Goal: Transaction & Acquisition: Purchase product/service

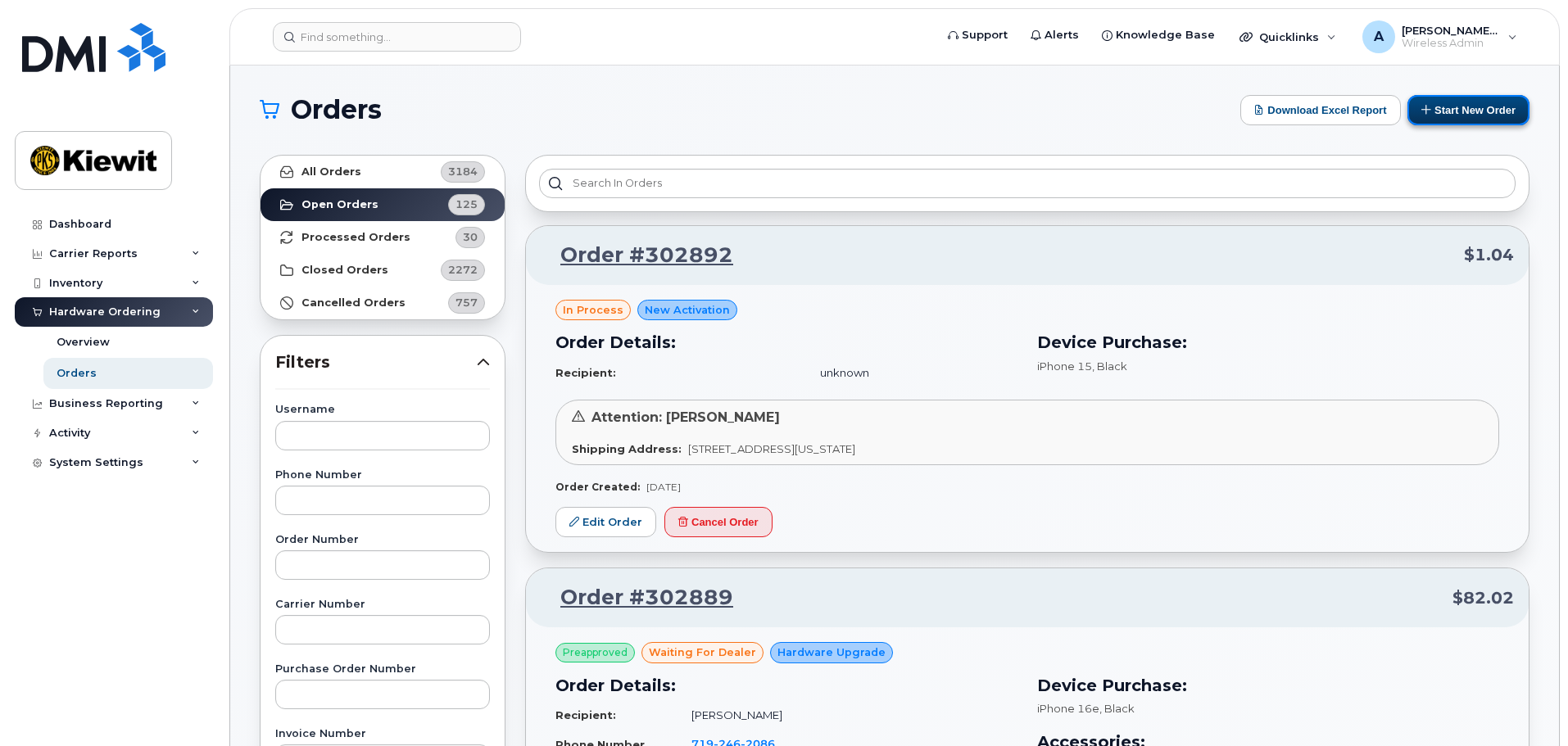
click at [1491, 112] on button "Start New Order" at bounding box center [1468, 110] width 122 height 30
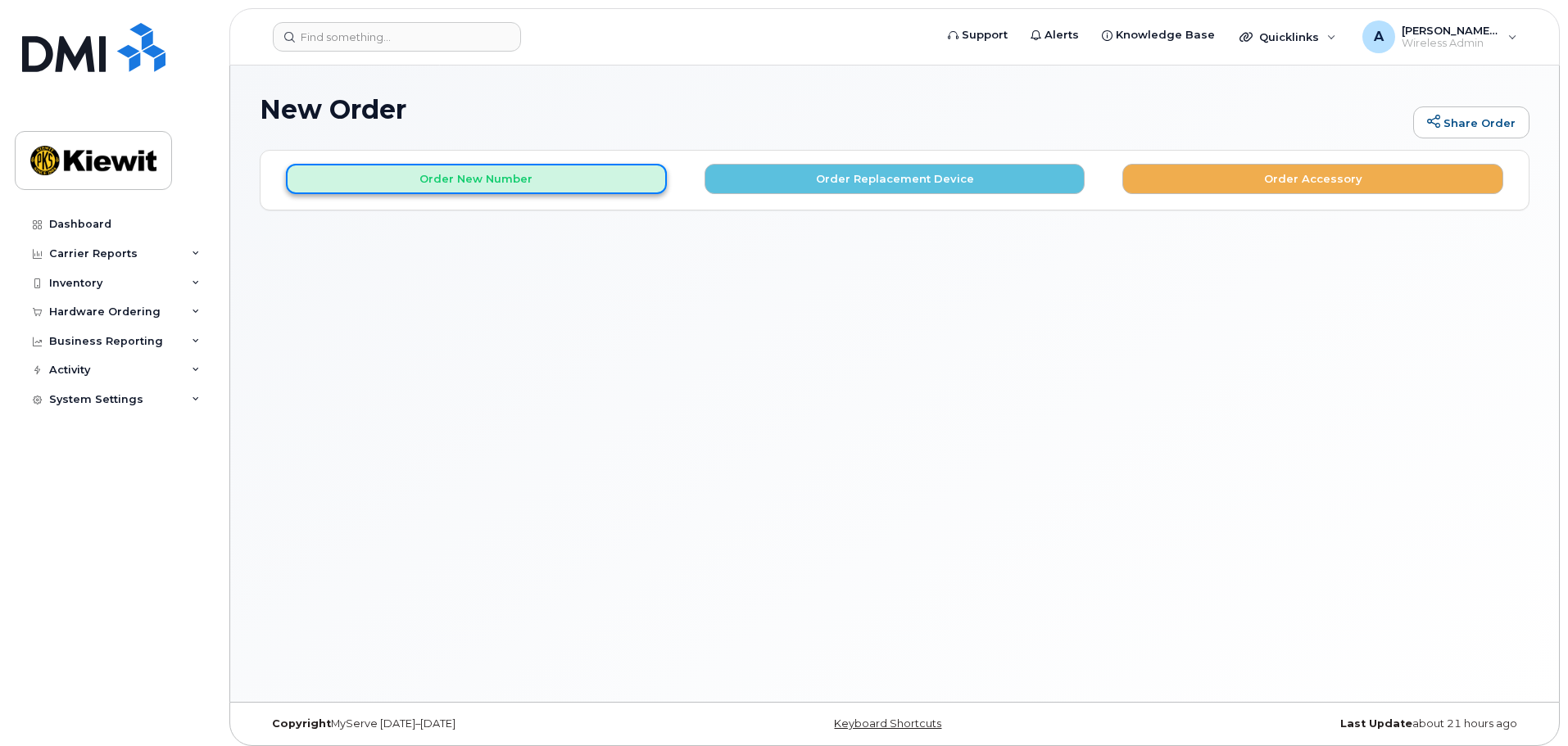
click at [450, 182] on button "Order New Number" at bounding box center [476, 178] width 381 height 30
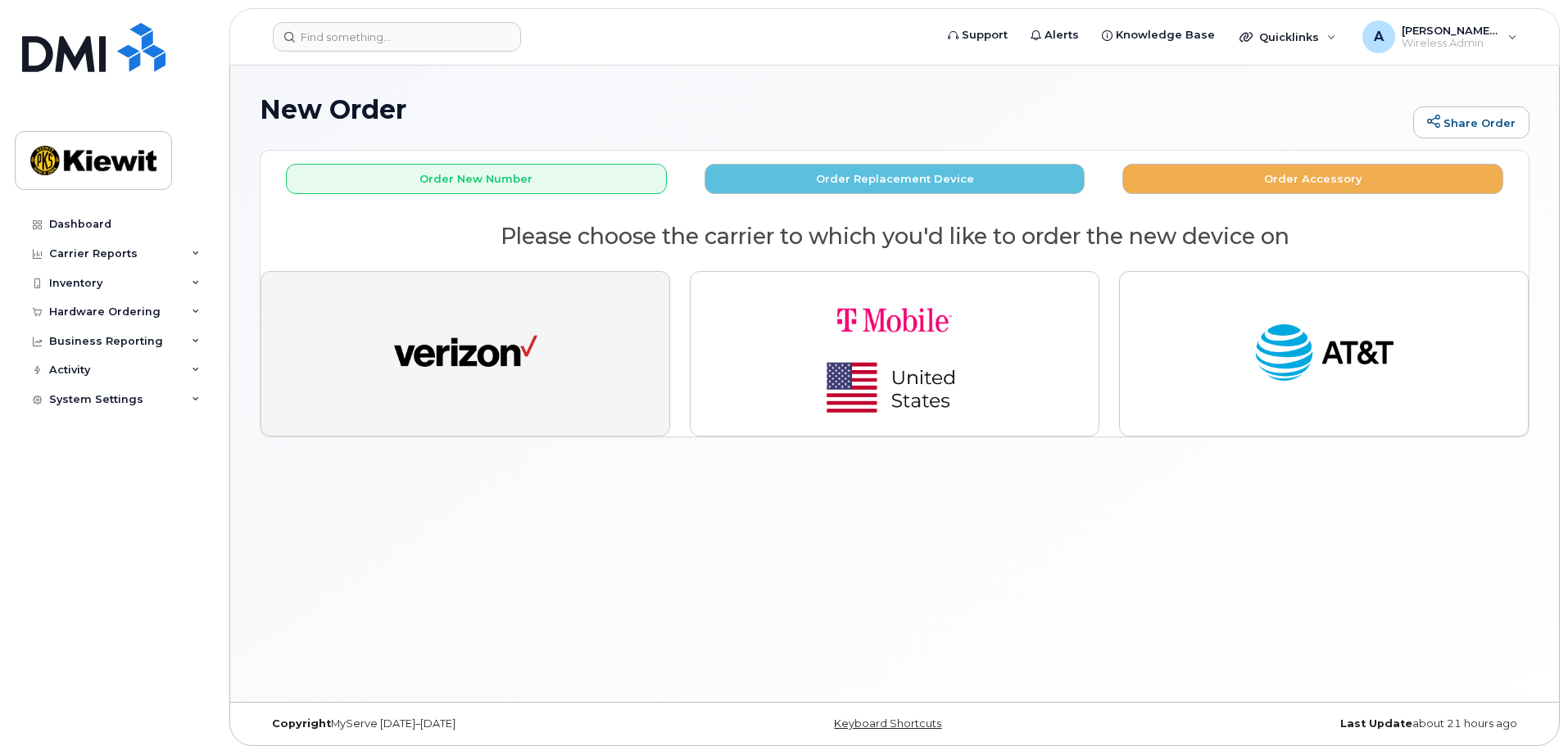
click at [456, 329] on img "button" at bounding box center [466, 353] width 143 height 73
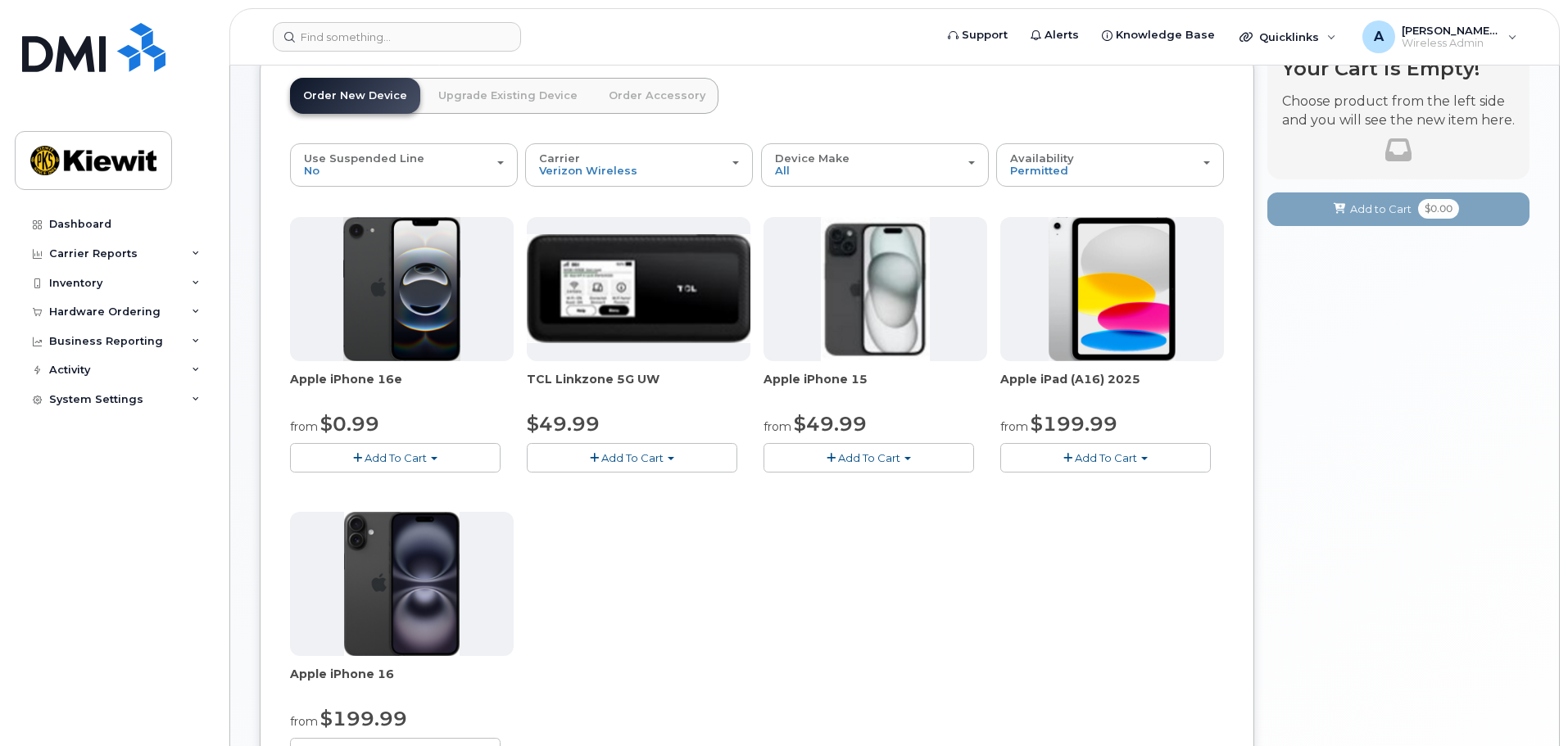
scroll to position [82, 0]
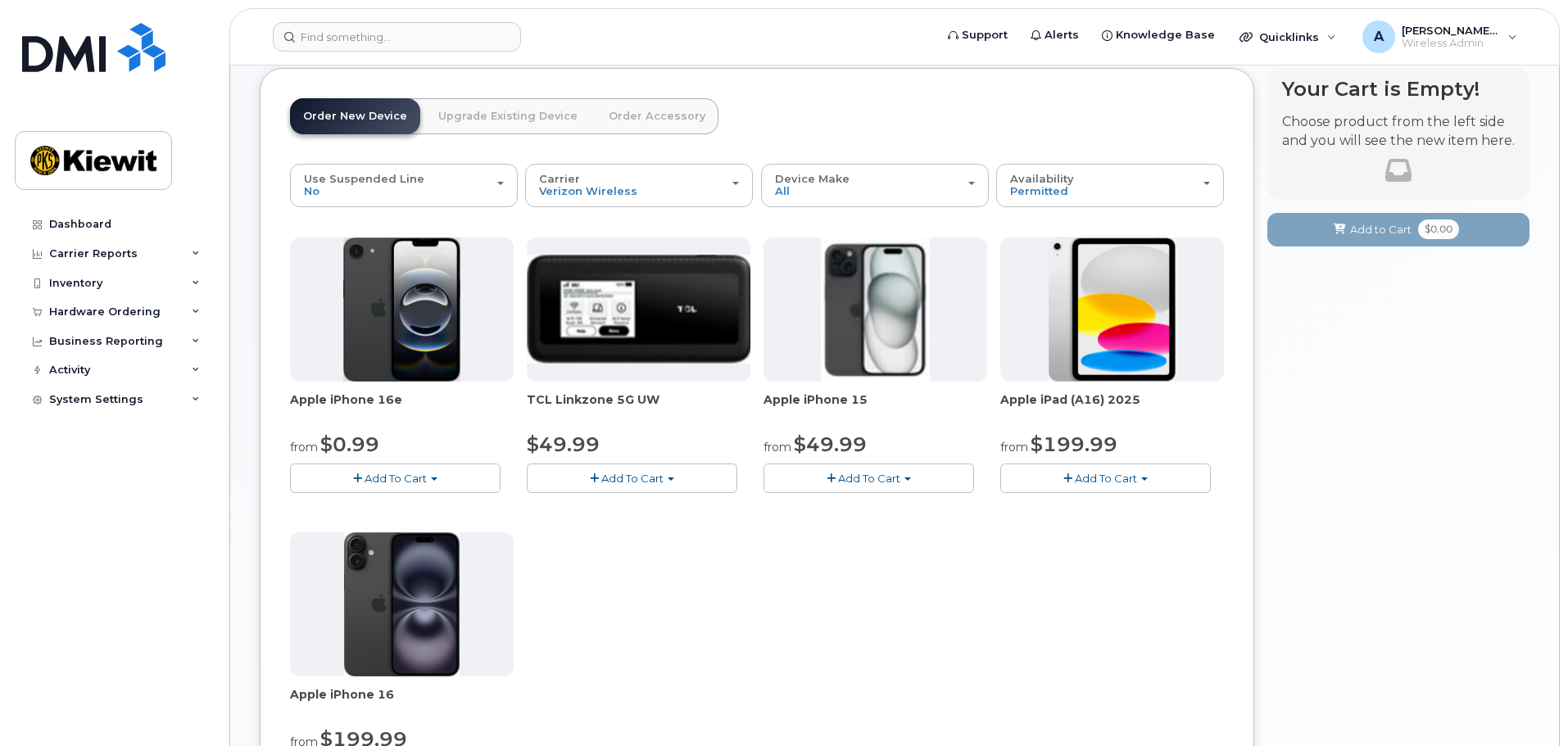
click at [396, 477] on span "Add To Cart" at bounding box center [396, 478] width 62 height 13
click at [399, 503] on link "$0.99 - 2 Year Activation (128GB)" at bounding box center [399, 509] width 211 height 20
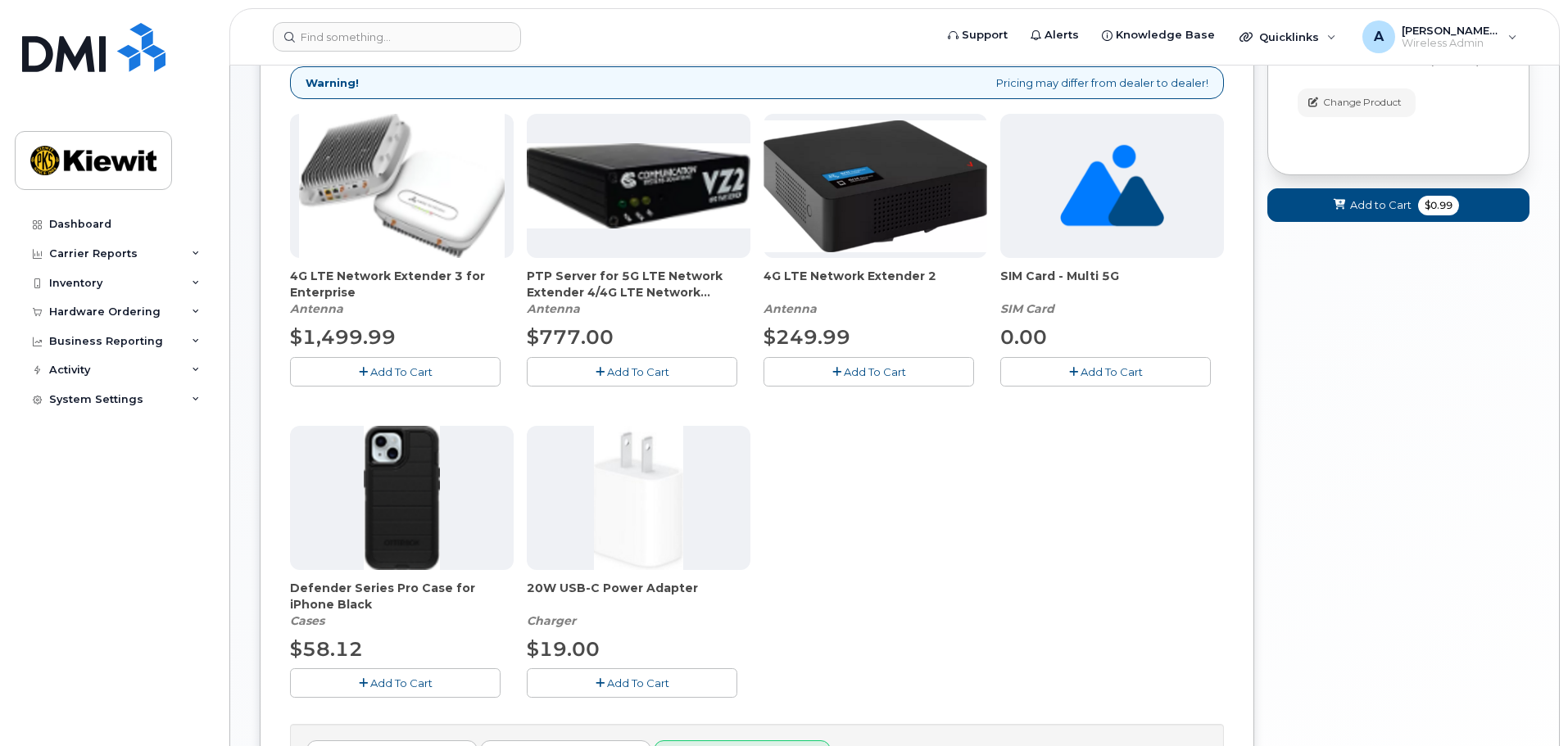
scroll to position [336, 0]
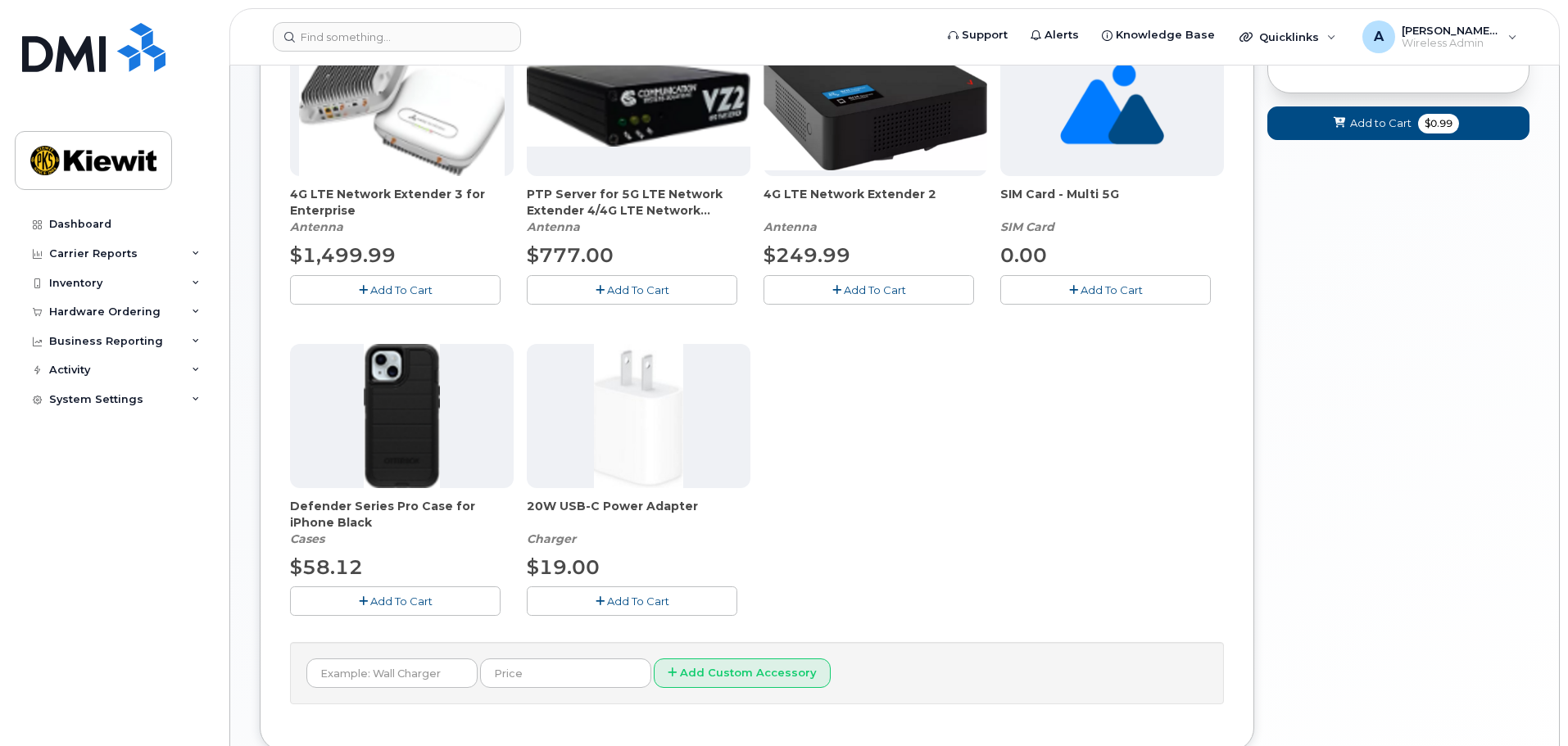
click at [648, 598] on span "Add To Cart" at bounding box center [638, 600] width 62 height 13
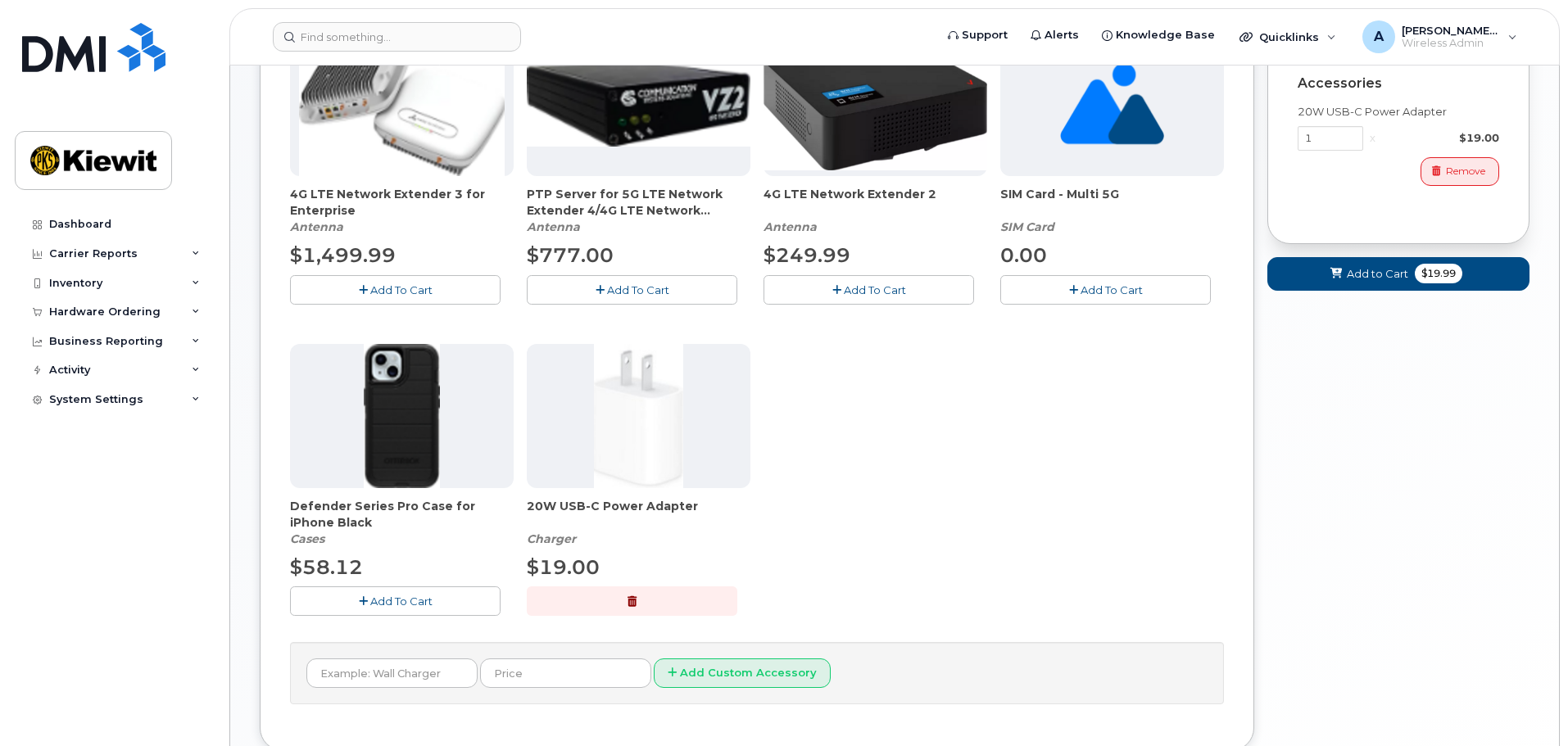
click at [420, 595] on span "Add To Cart" at bounding box center [401, 600] width 62 height 13
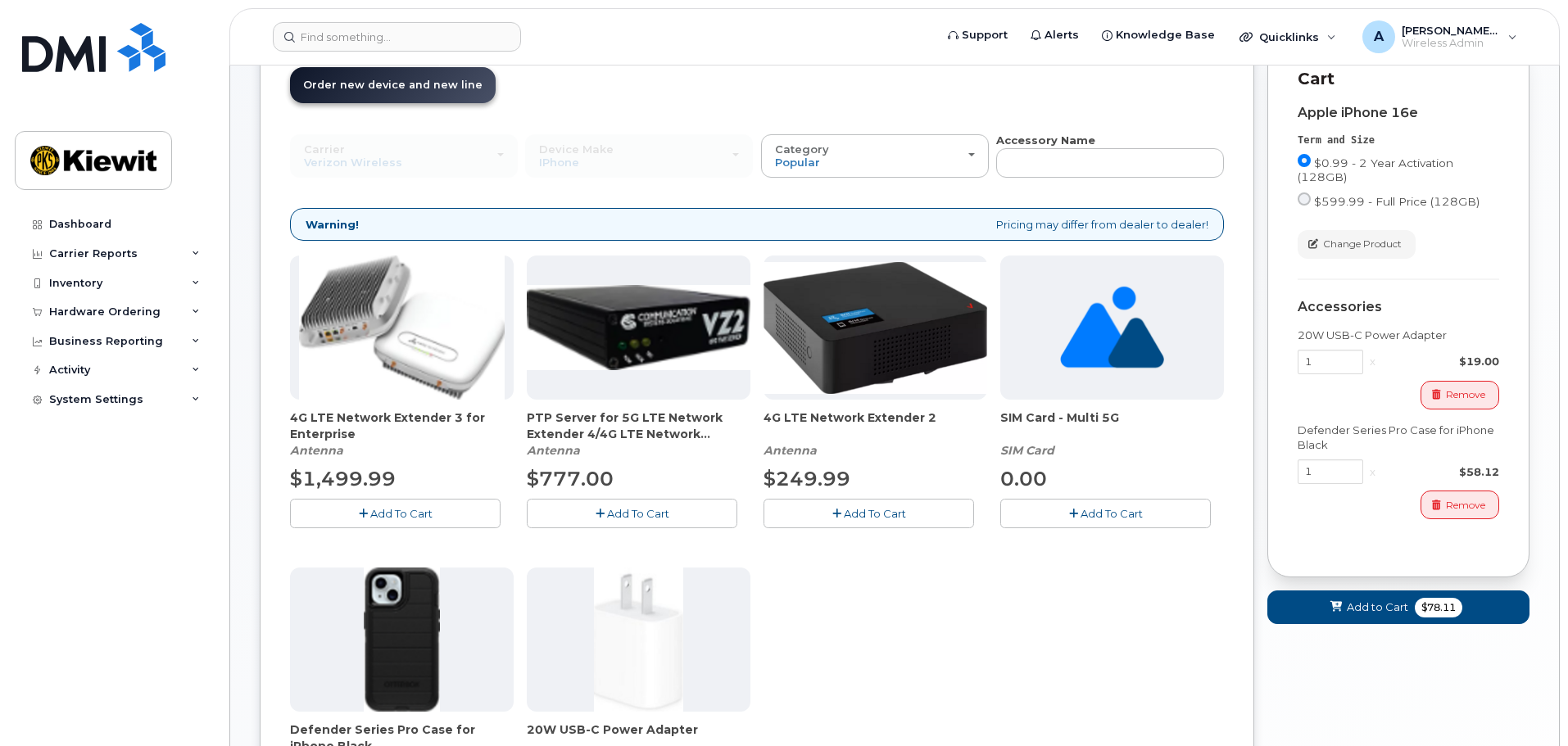
scroll to position [91, 0]
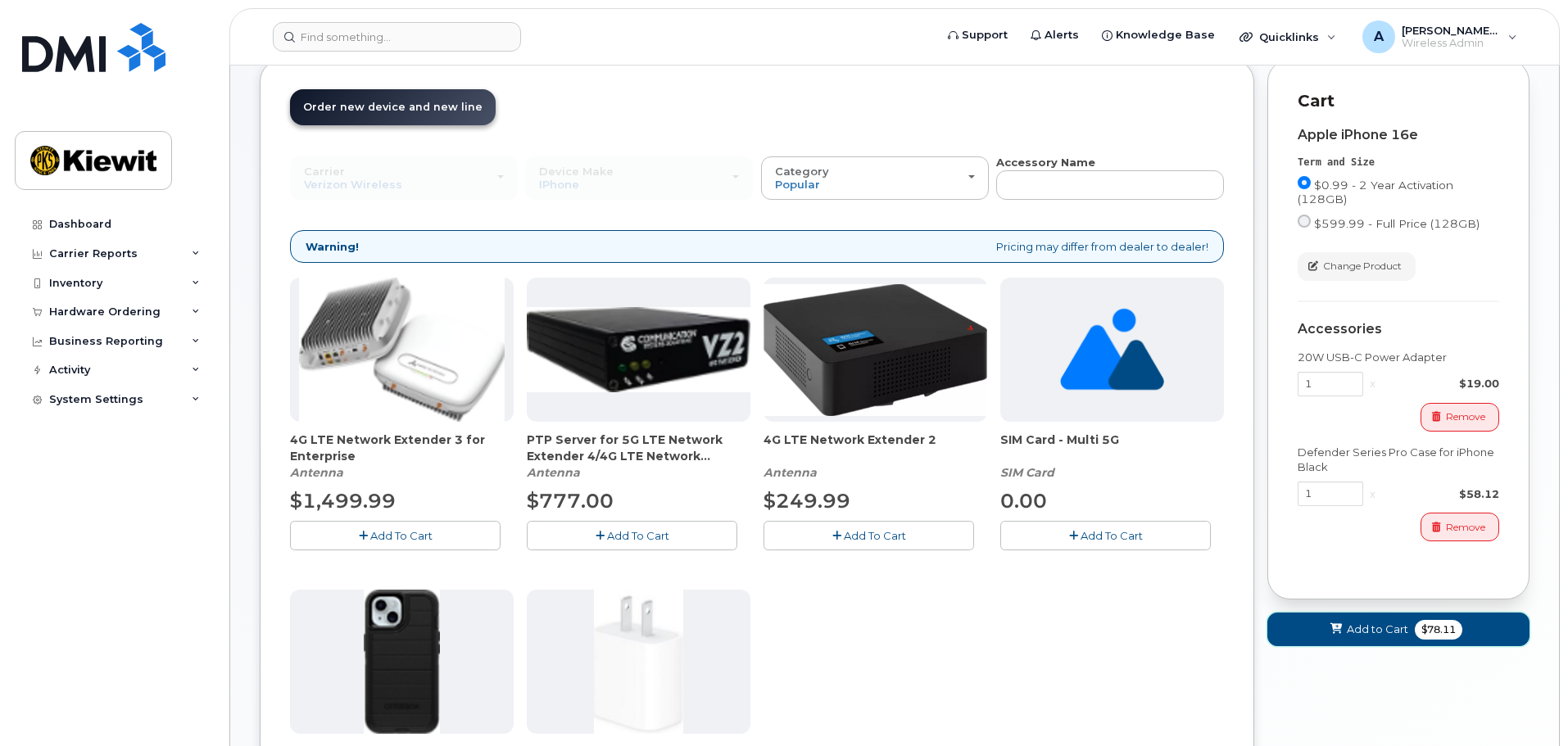
click at [1366, 631] on span "Add to Cart" at bounding box center [1377, 629] width 62 height 16
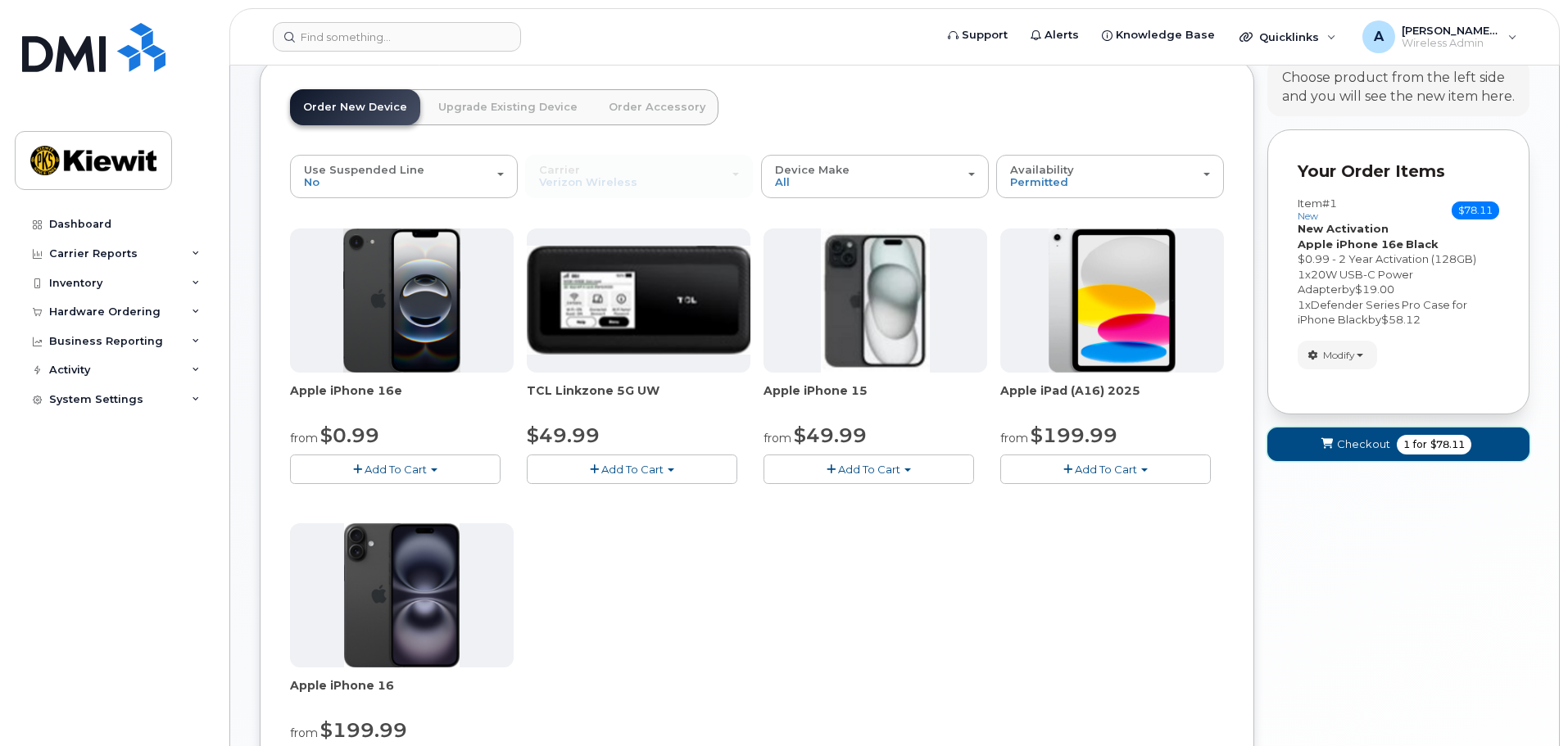
click at [1372, 443] on span "Checkout" at bounding box center [1363, 444] width 53 height 16
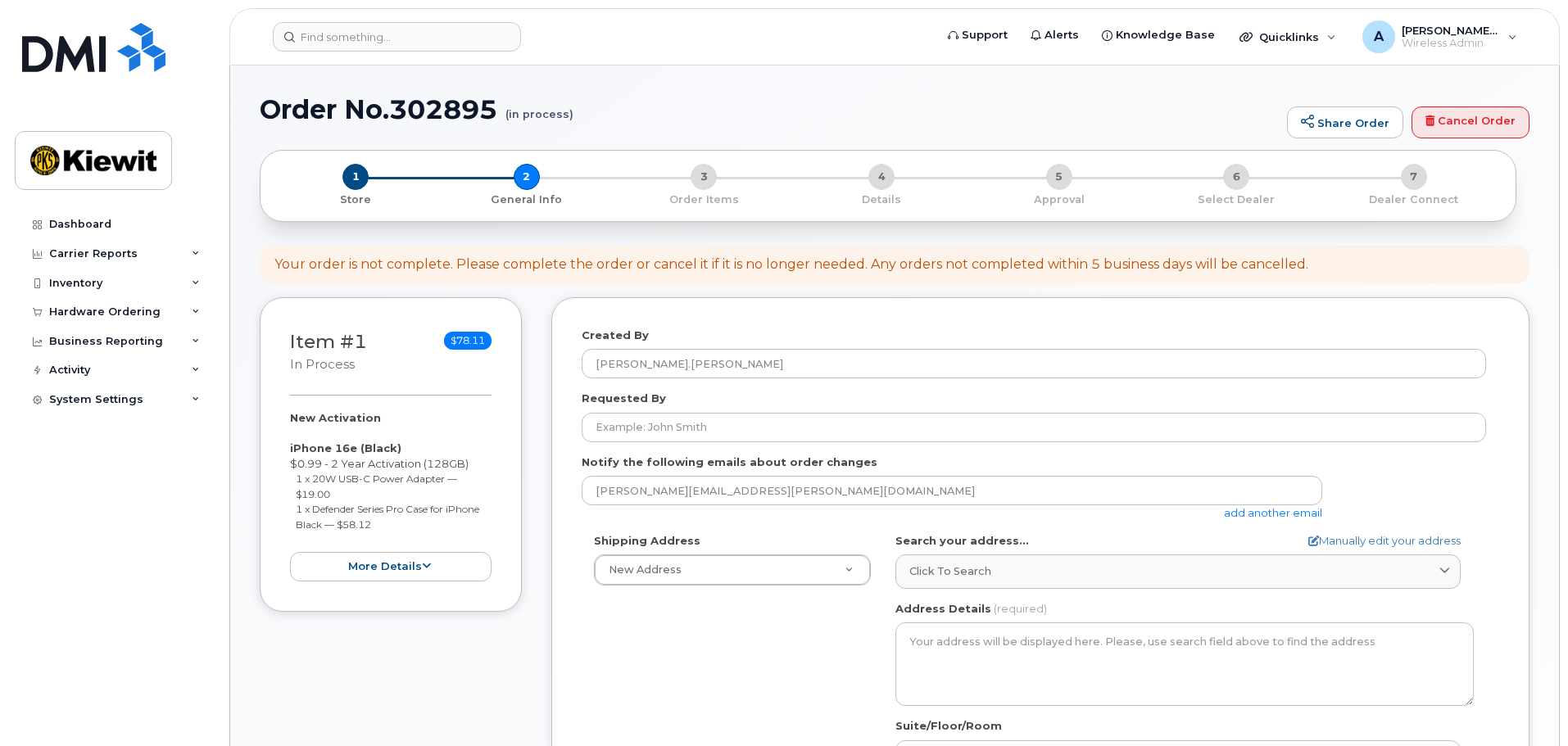
select select
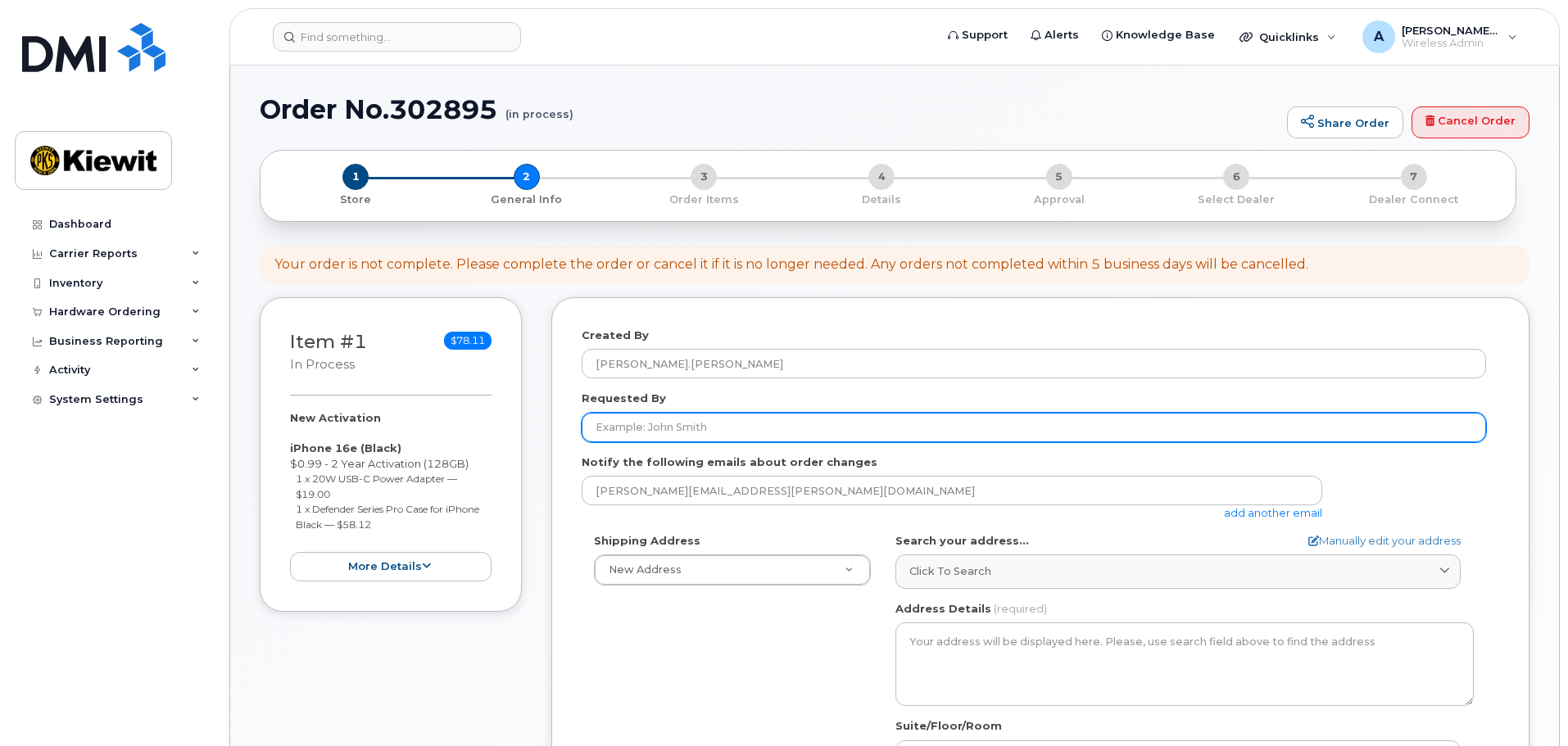
click at [729, 428] on input "Requested By" at bounding box center [1034, 426] width 905 height 29
type input "C"
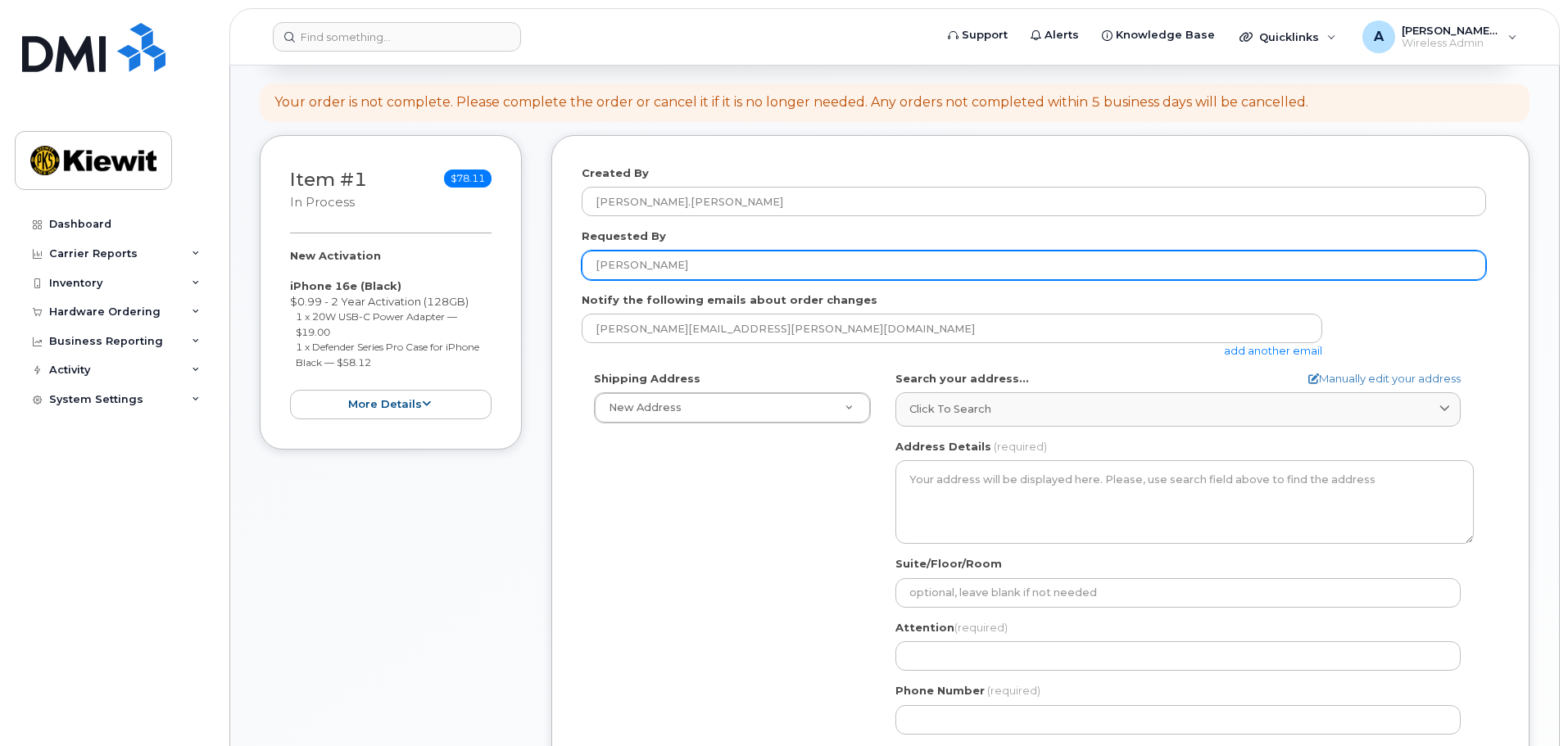
scroll to position [163, 0]
type input "[PERSON_NAME]"
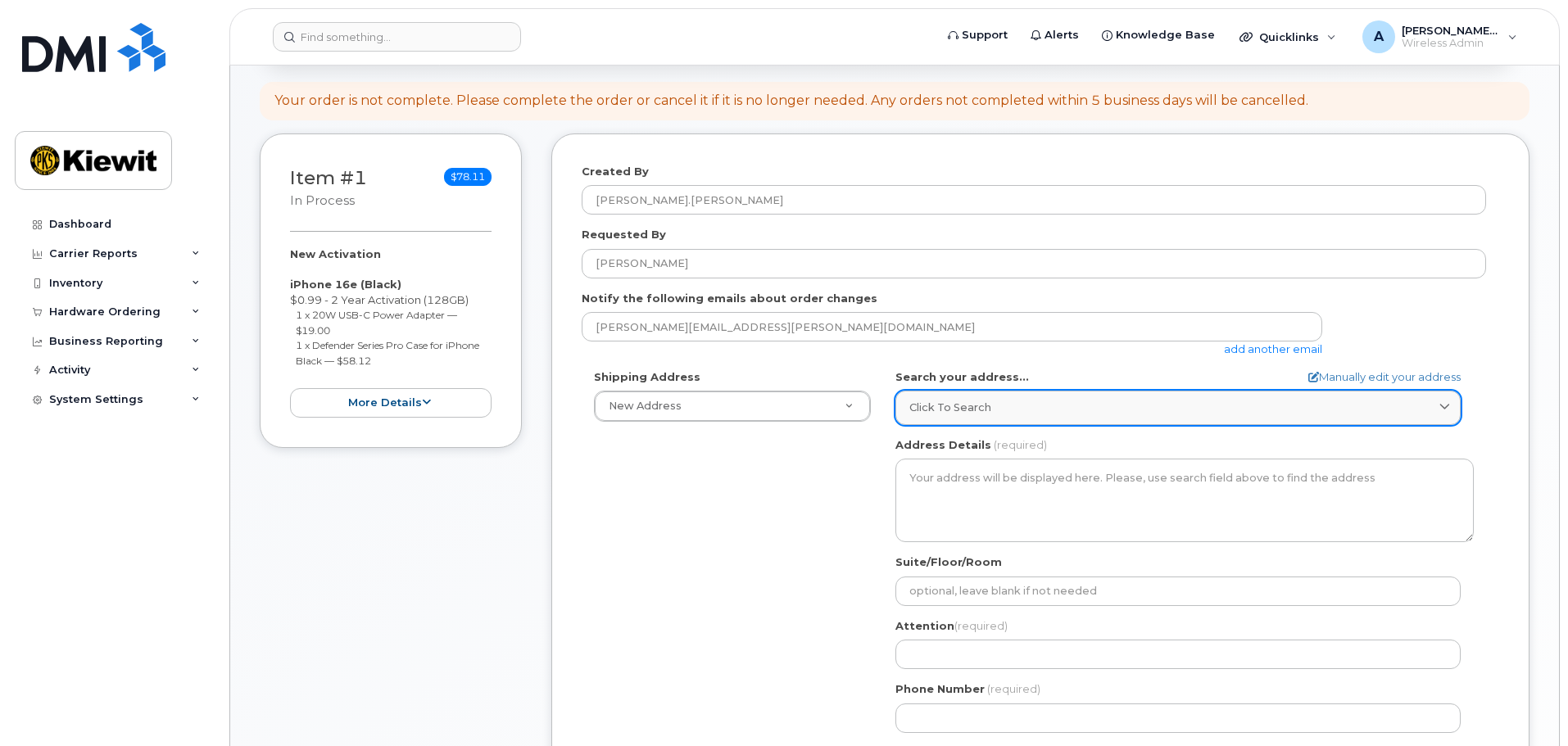
click at [951, 408] on span "Click to search" at bounding box center [950, 407] width 82 height 16
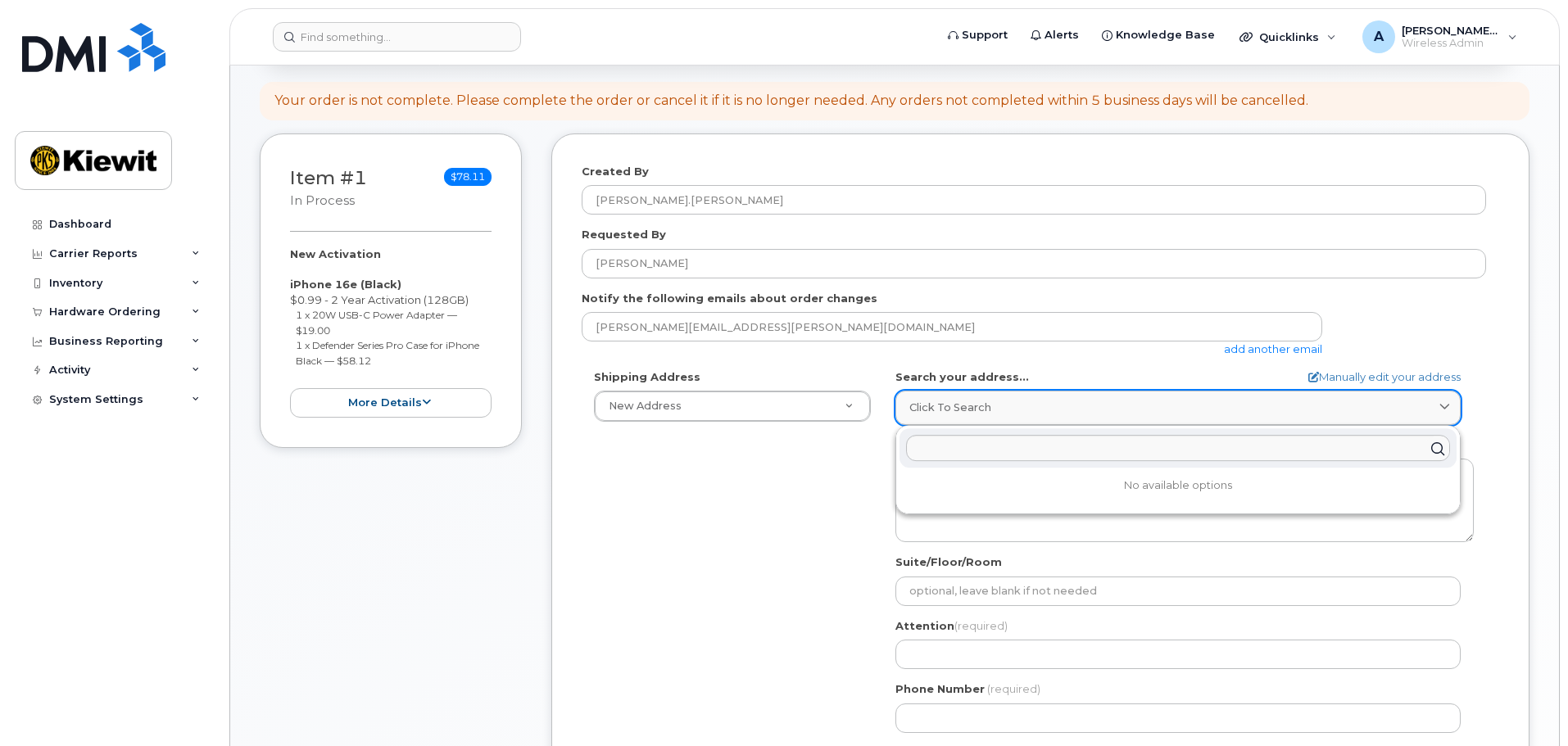
click at [951, 407] on span "Click to search" at bounding box center [950, 407] width 82 height 16
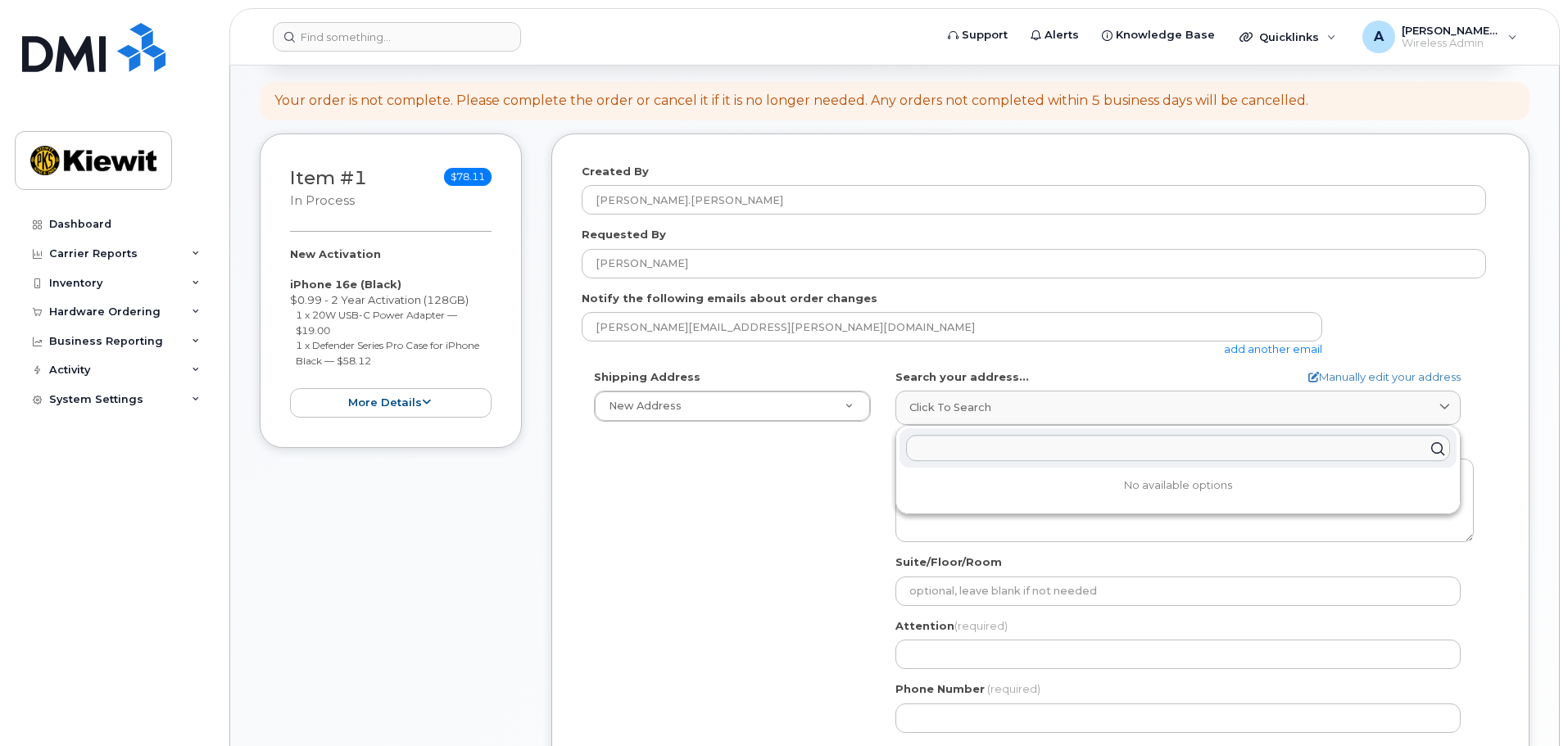
click at [784, 531] on div "Shipping Address New Address New Address AB Search your address... Manually edi…" at bounding box center [1034, 557] width 905 height 376
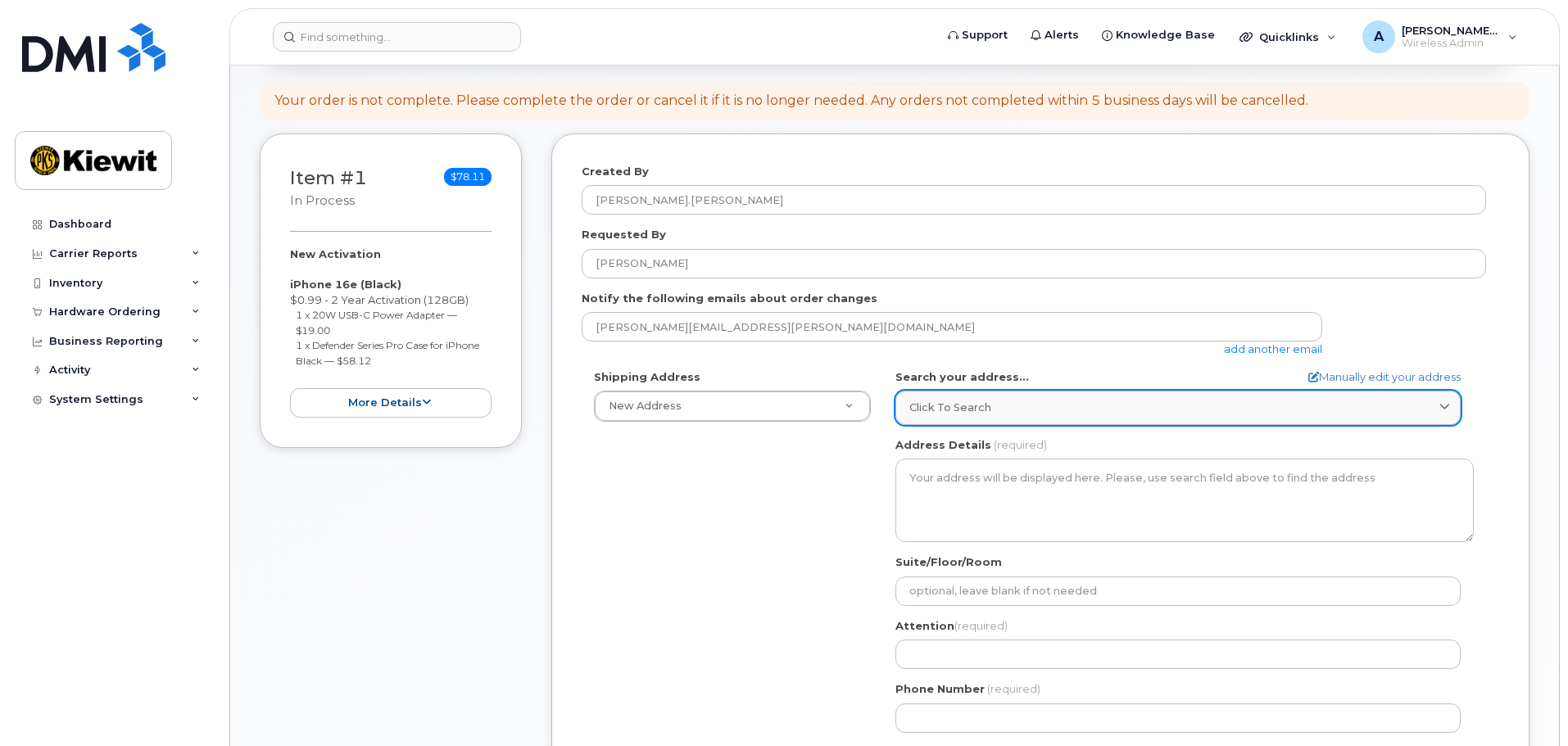
click at [927, 406] on span "Click to search" at bounding box center [950, 407] width 82 height 16
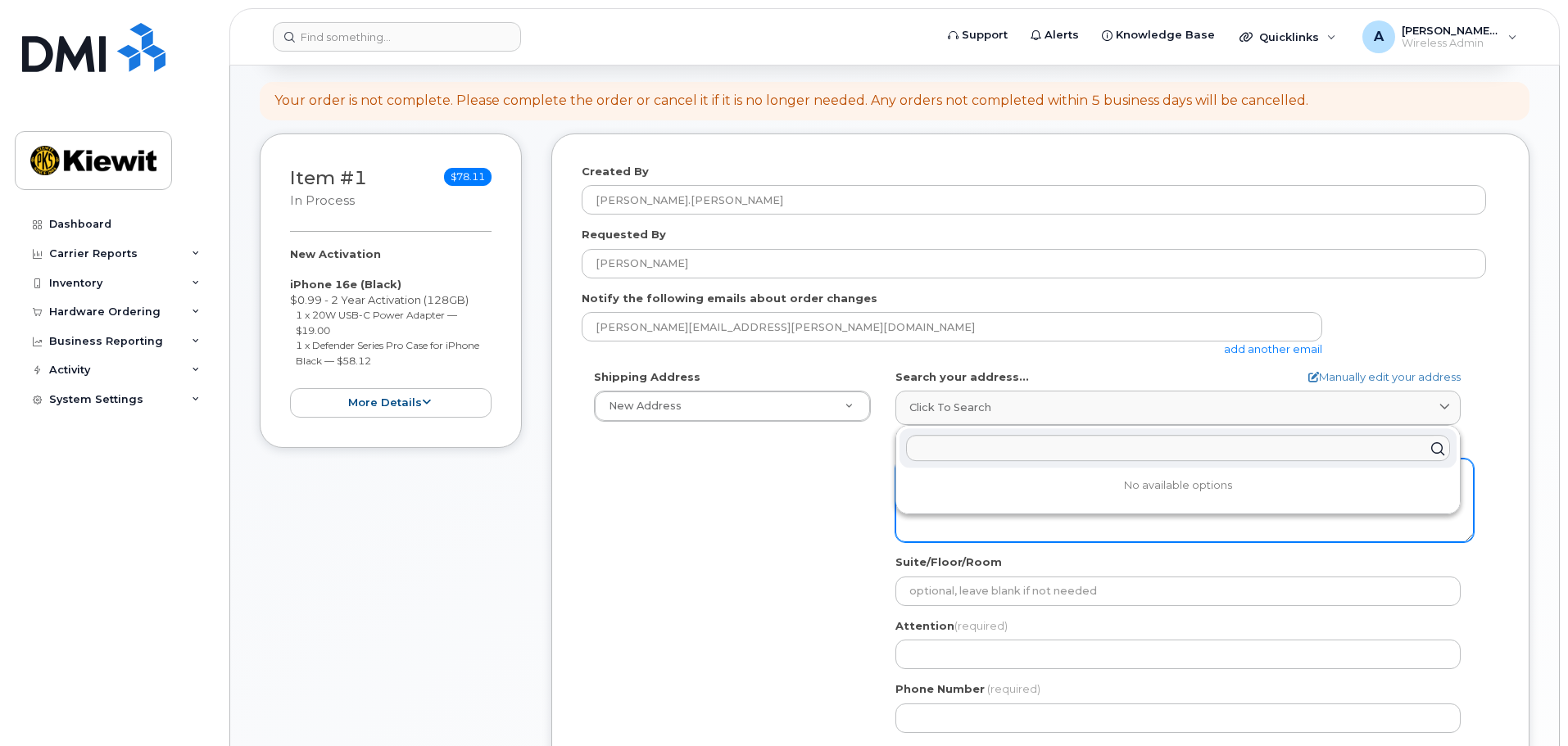
drag, startPoint x: 812, startPoint y: 539, endPoint x: 940, endPoint y: 512, distance: 130.8
click at [814, 541] on div "Shipping Address New Address New Address AB Search your address... Manually edi…" at bounding box center [1034, 557] width 905 height 376
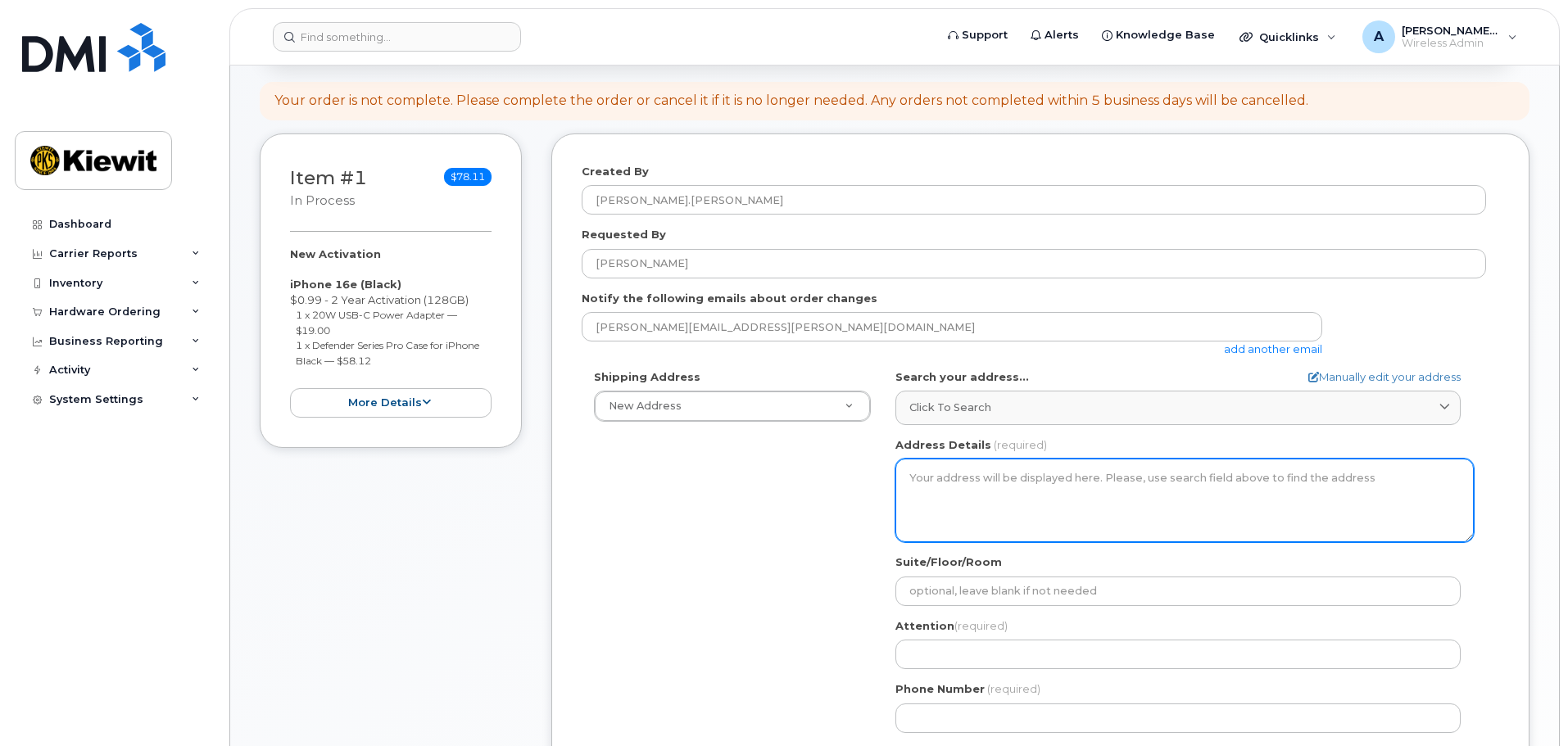
click at [944, 506] on textarea "Address Details" at bounding box center [1184, 500] width 579 height 84
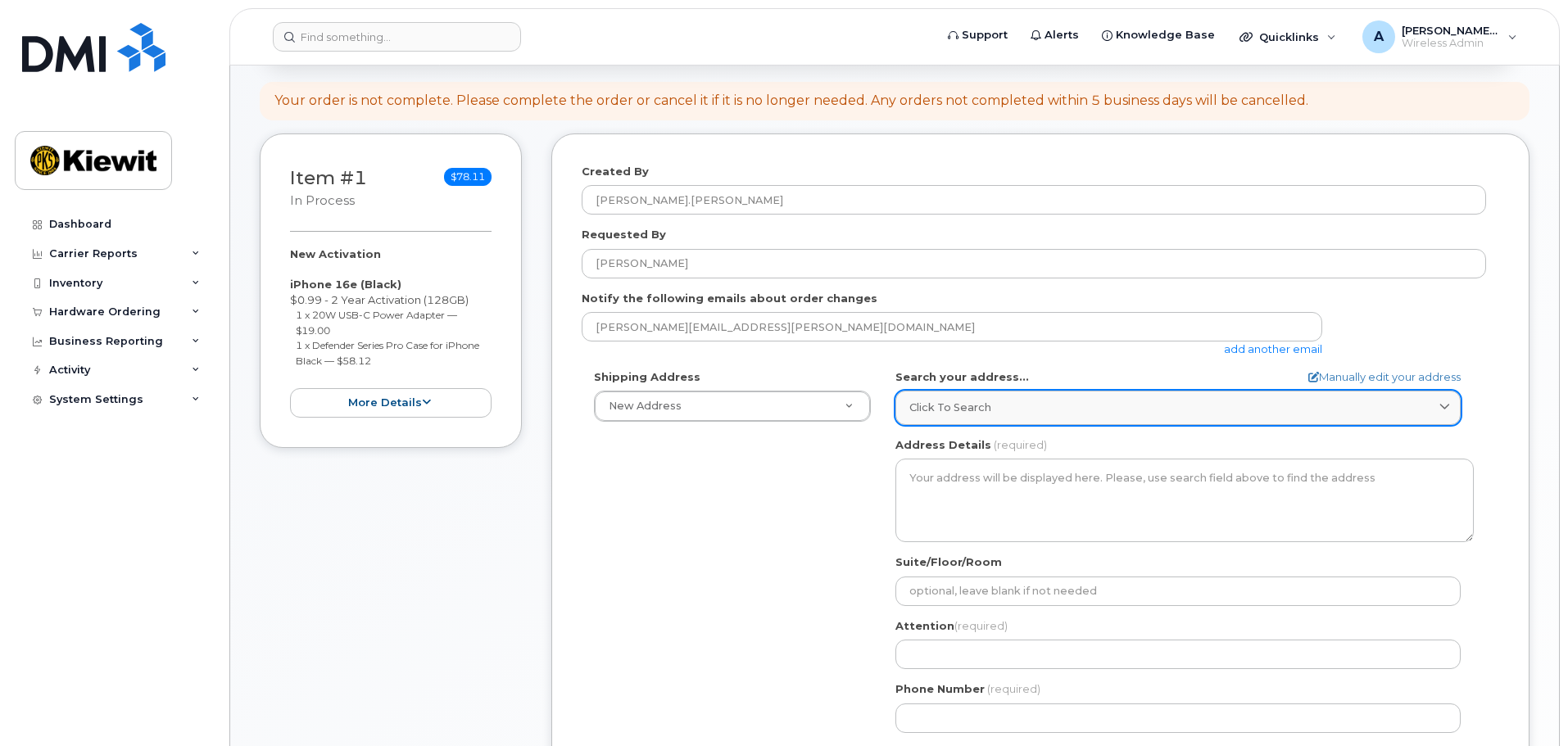
click at [985, 397] on link "Click to search" at bounding box center [1178, 407] width 565 height 34
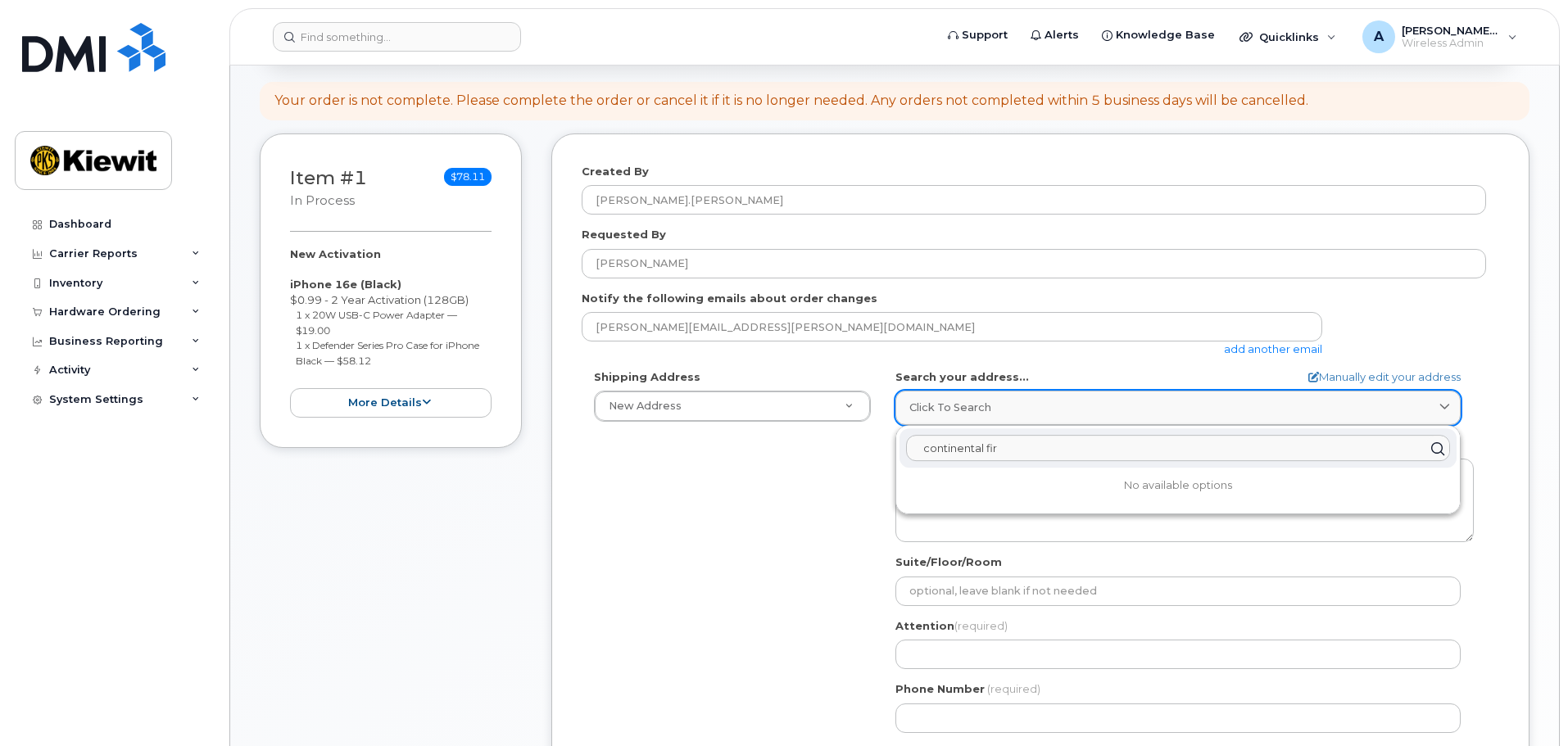
type input "continental fire"
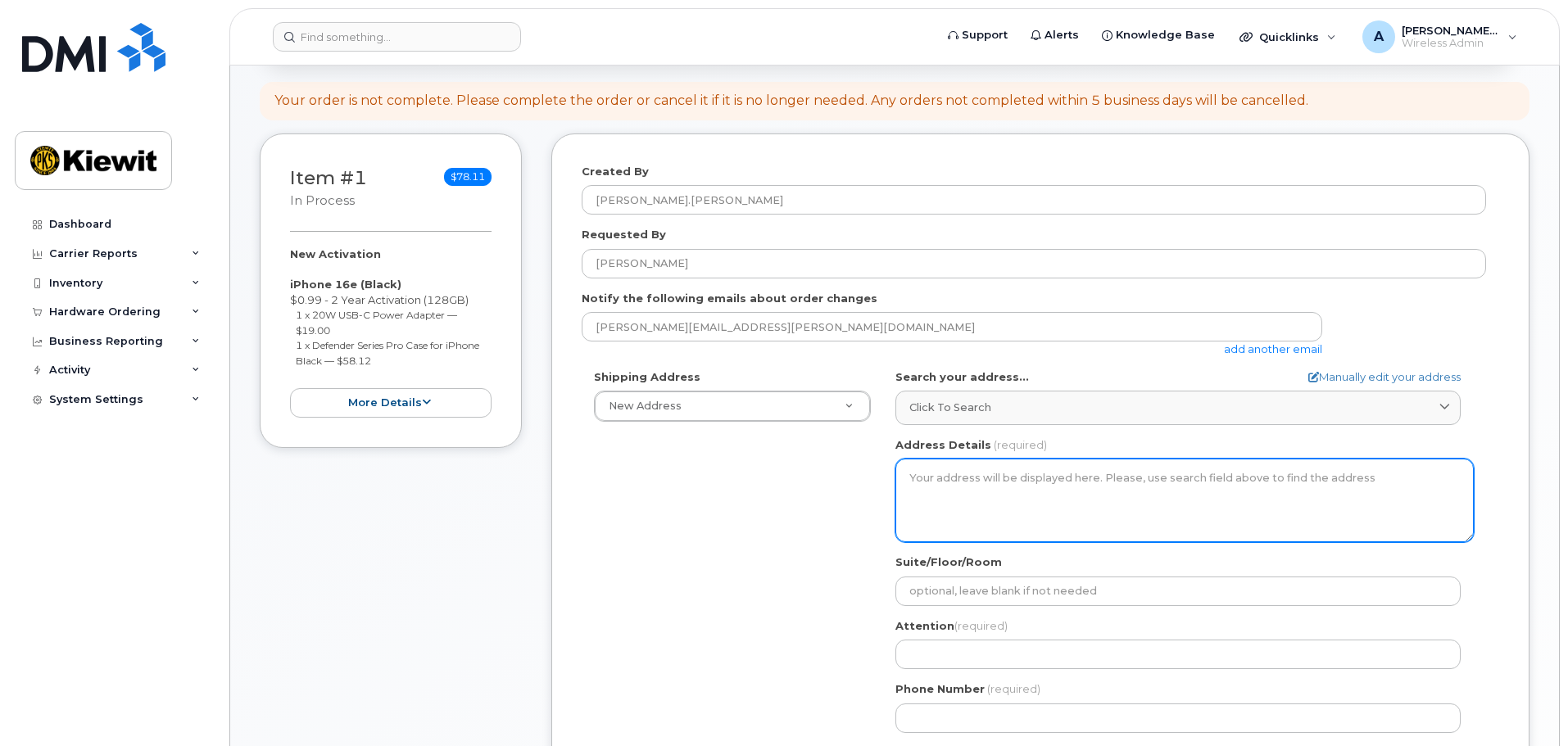
click at [966, 482] on textarea "Address Details" at bounding box center [1184, 500] width 579 height 84
click at [969, 520] on textarea "Address Details" at bounding box center [1184, 500] width 579 height 84
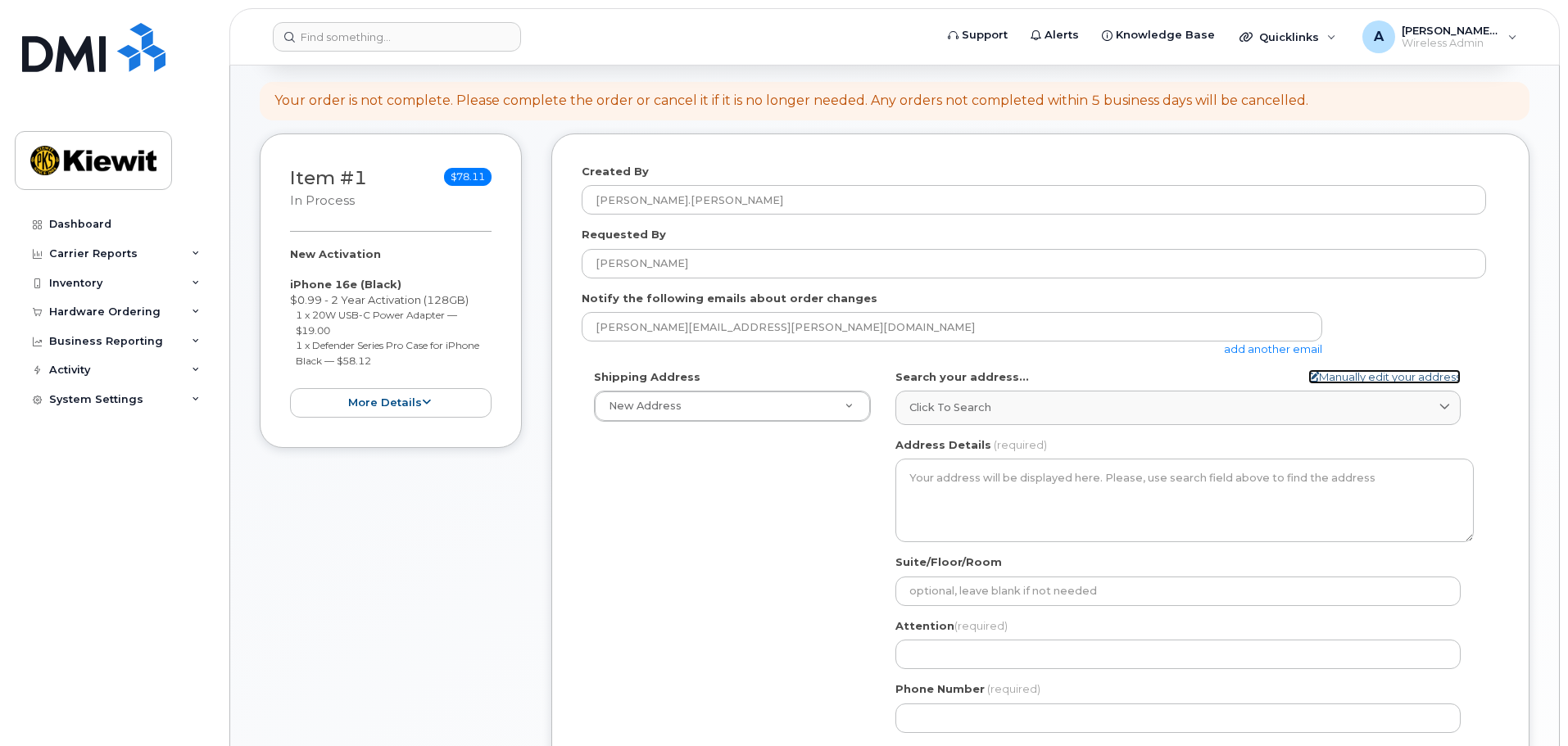
click at [1333, 373] on link "Manually edit your address" at bounding box center [1384, 377] width 152 height 16
select select
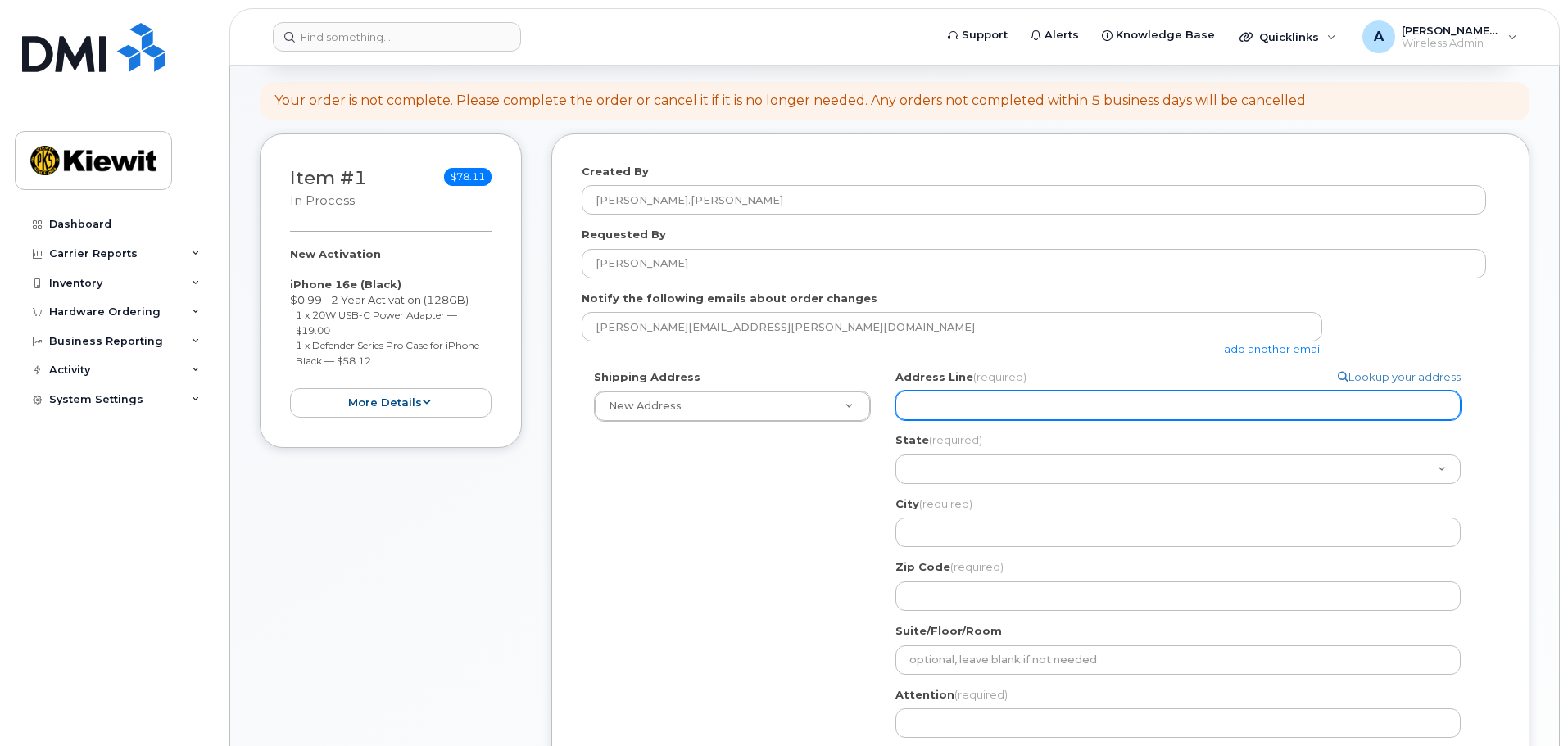
click at [920, 405] on input "Address Line (required)" at bounding box center [1178, 404] width 565 height 29
select select
type input "1"
select select
type input "12"
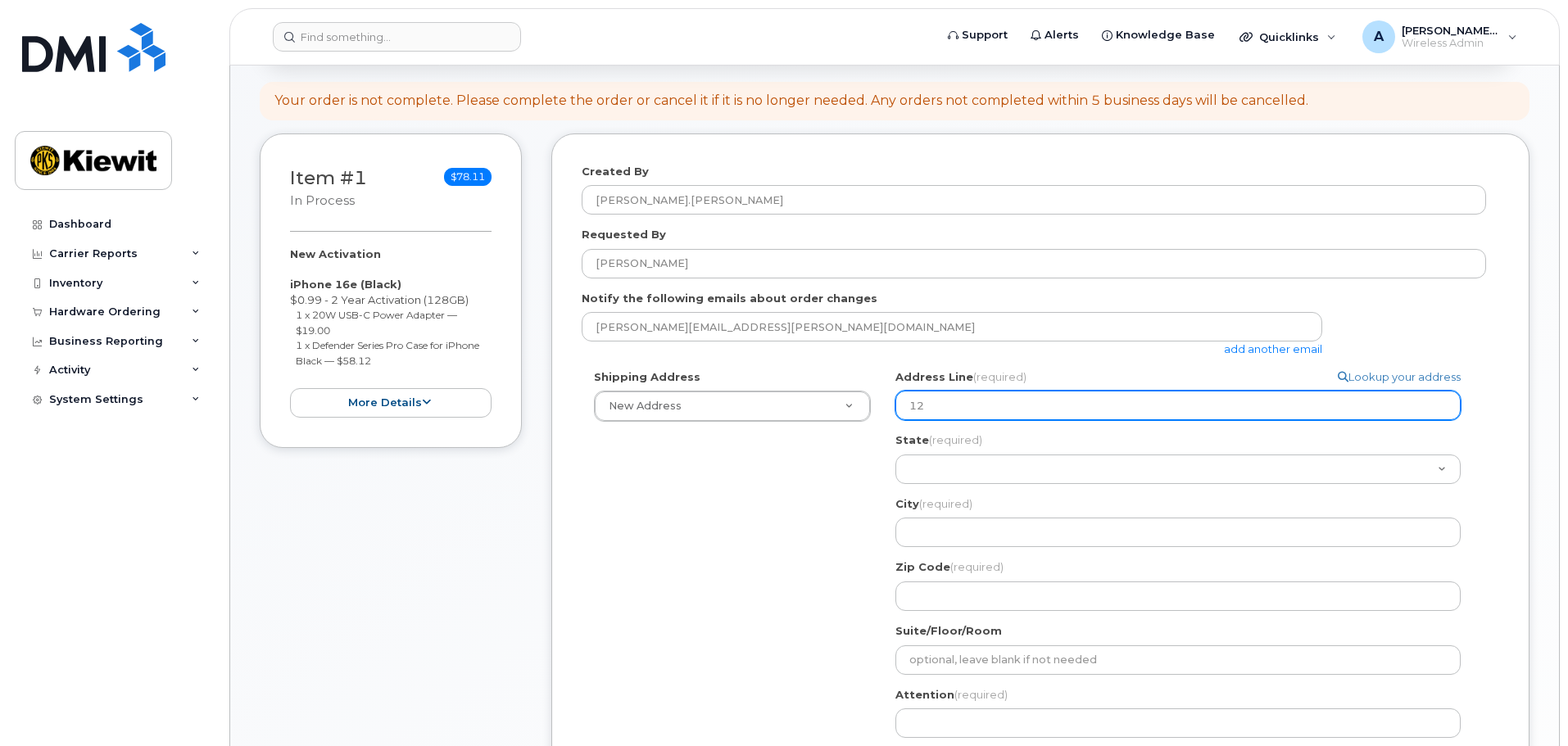
select select
type input "121"
select select
type input "1216"
select select
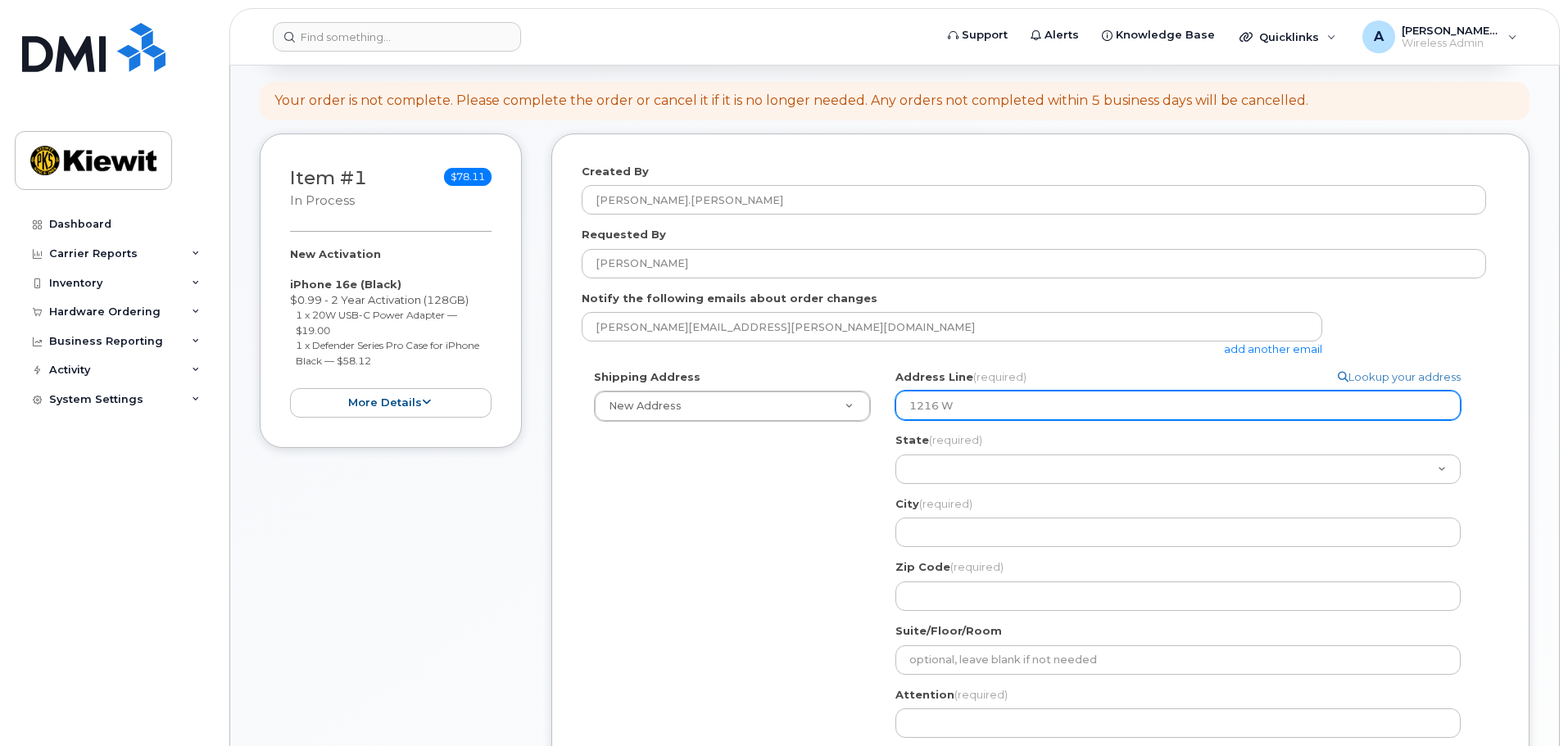
type input "1216 W"
select select
type input "1216 W 7"
select select
type input "1216 W 76"
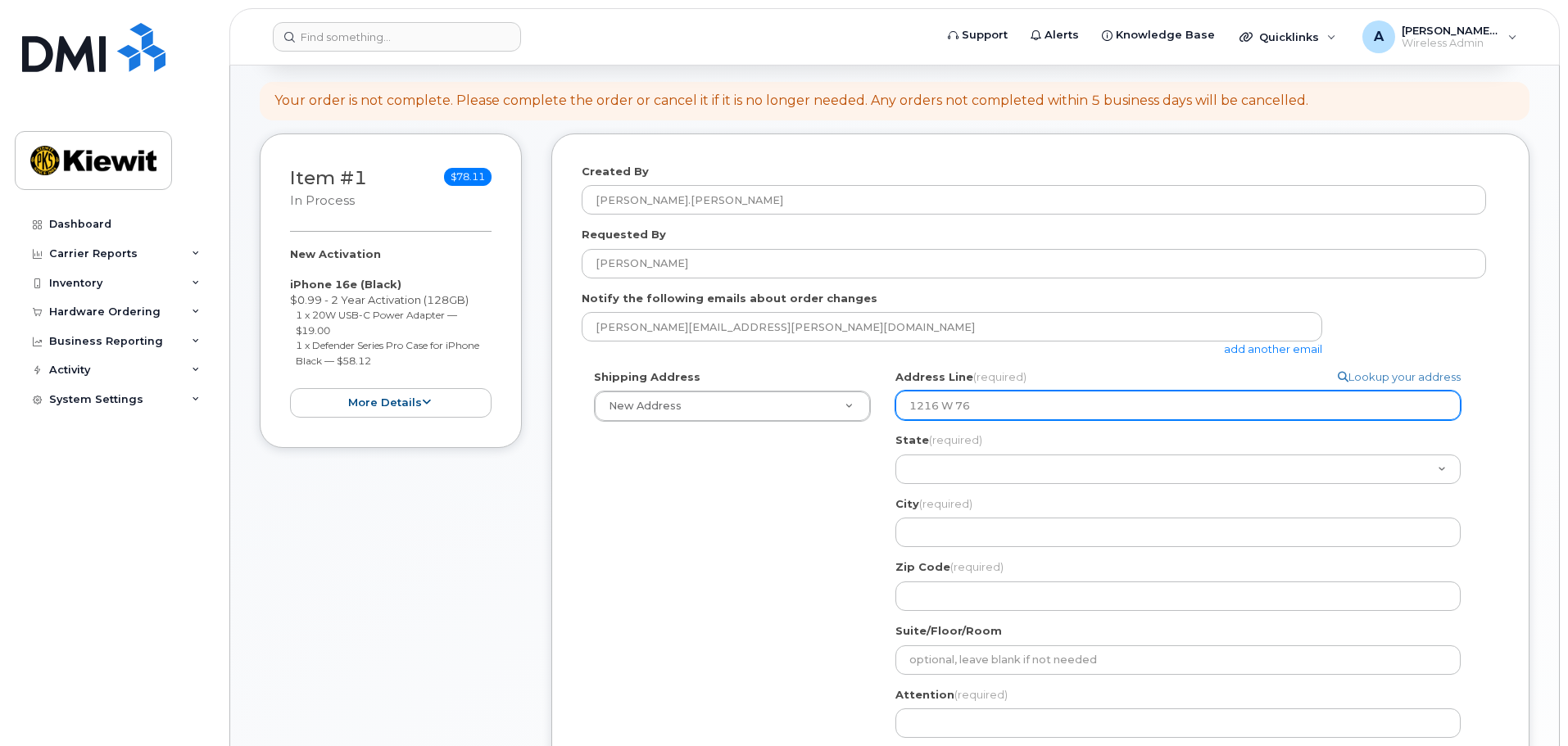
select select
type input "1216 W 76t"
select select
type input "1216 W 76th"
select select
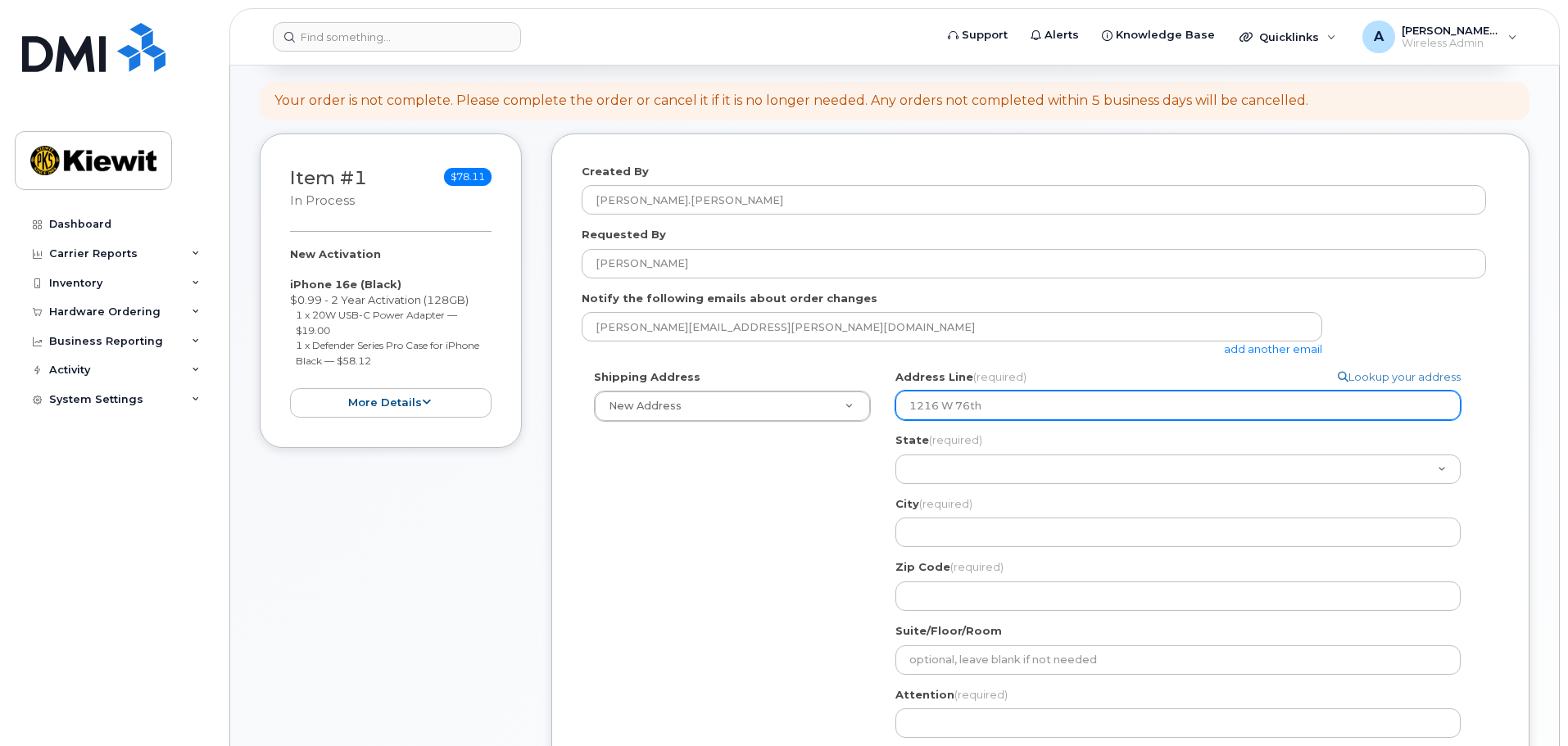
type input "1216 W 76th S"
select select
type input "1216 W 76th St"
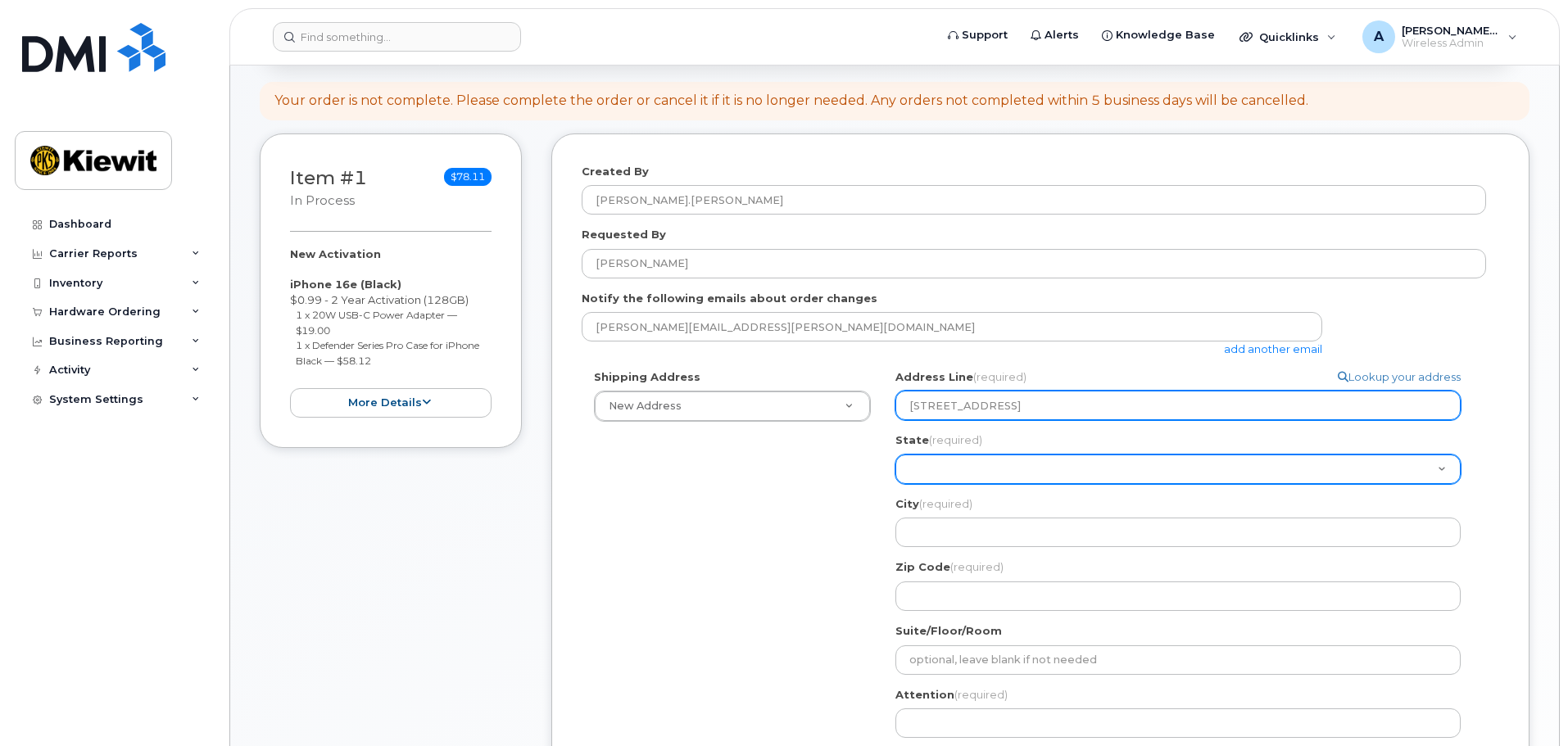
select select "DE"
select select
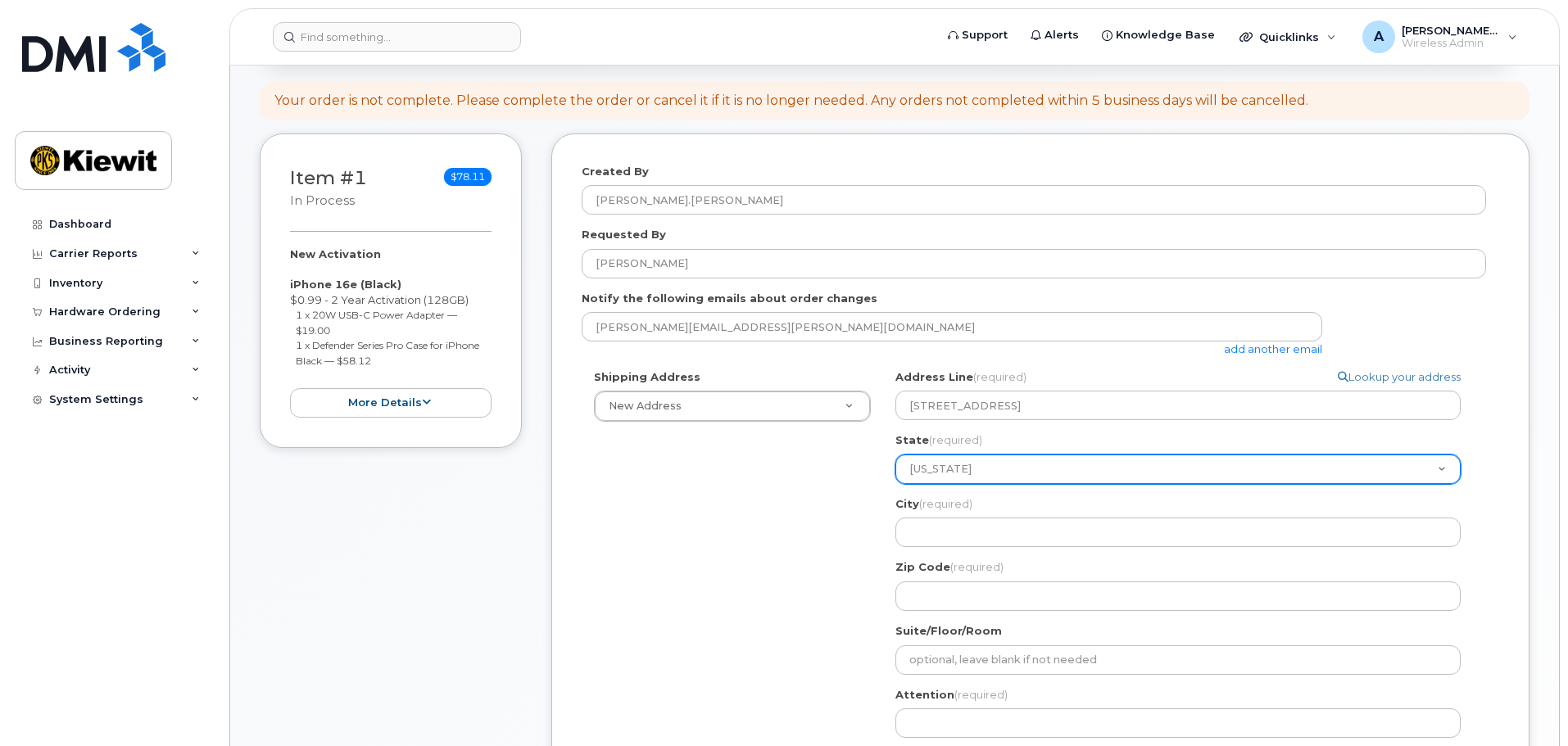
select select "ID"
select select
select select "IA"
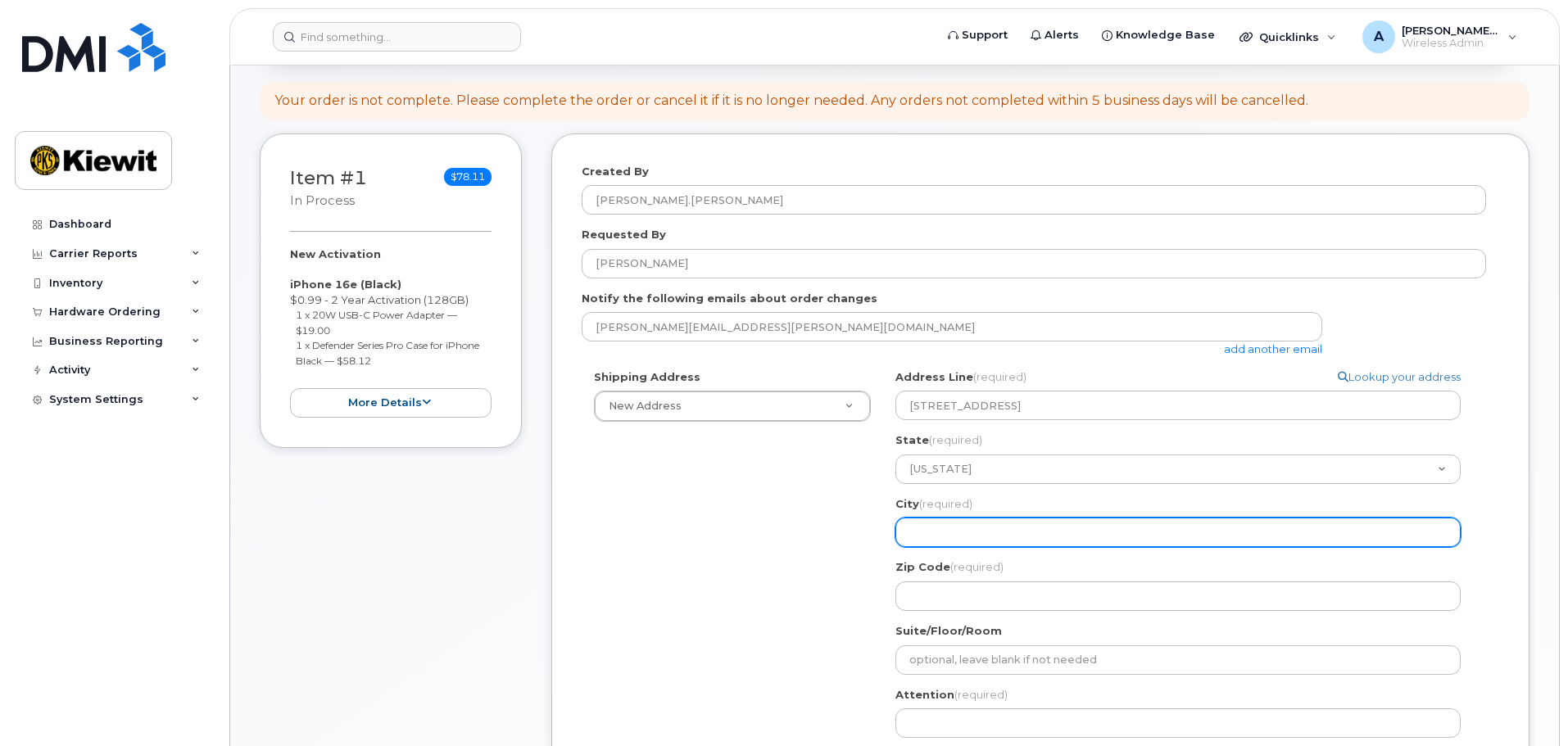
select select
type input "D"
select select
type input "Da"
select select
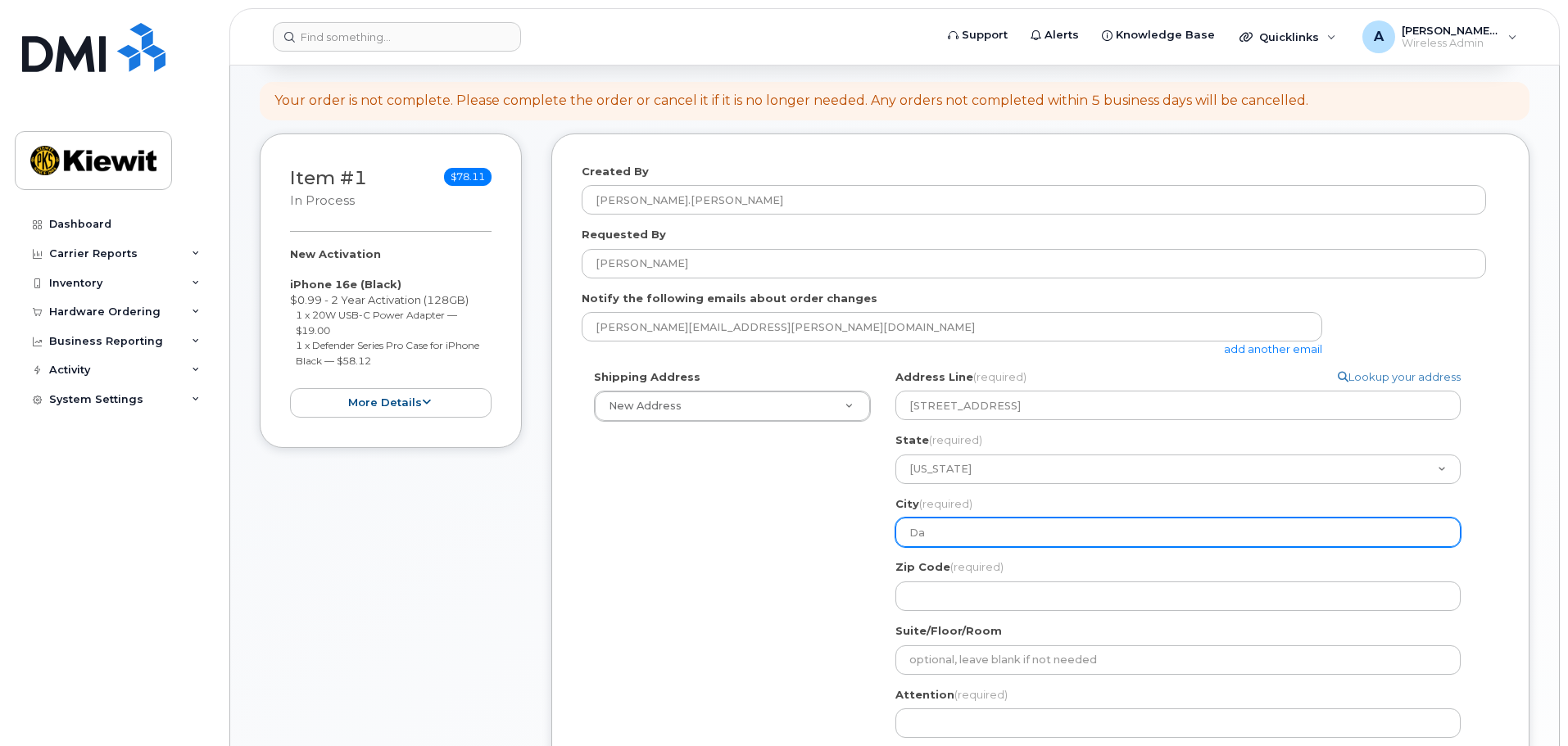
type input "Dav"
select select
type input "Dave"
select select
type input "Daven"
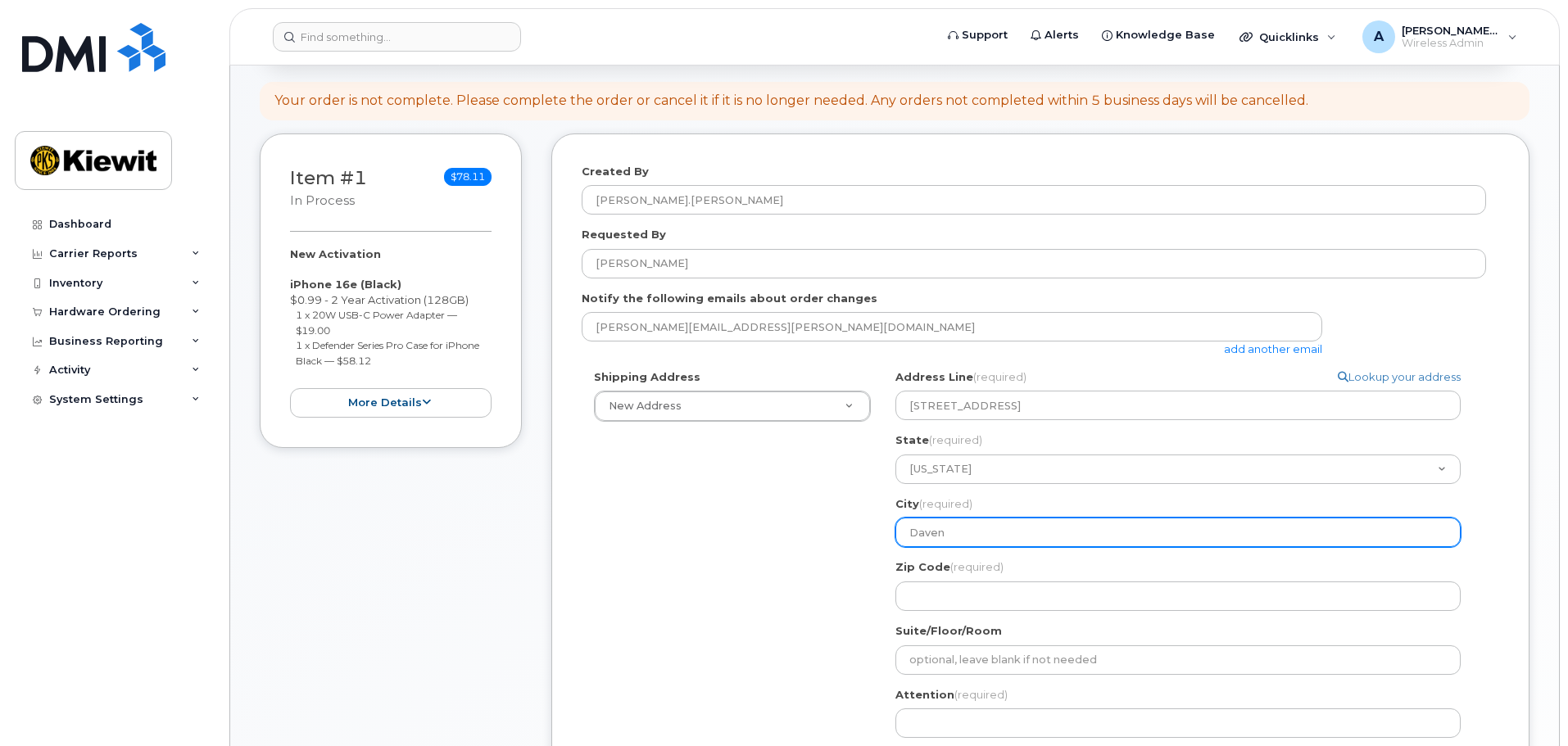
select select
type input "Daveno"
select select
type input "Davenop"
select select
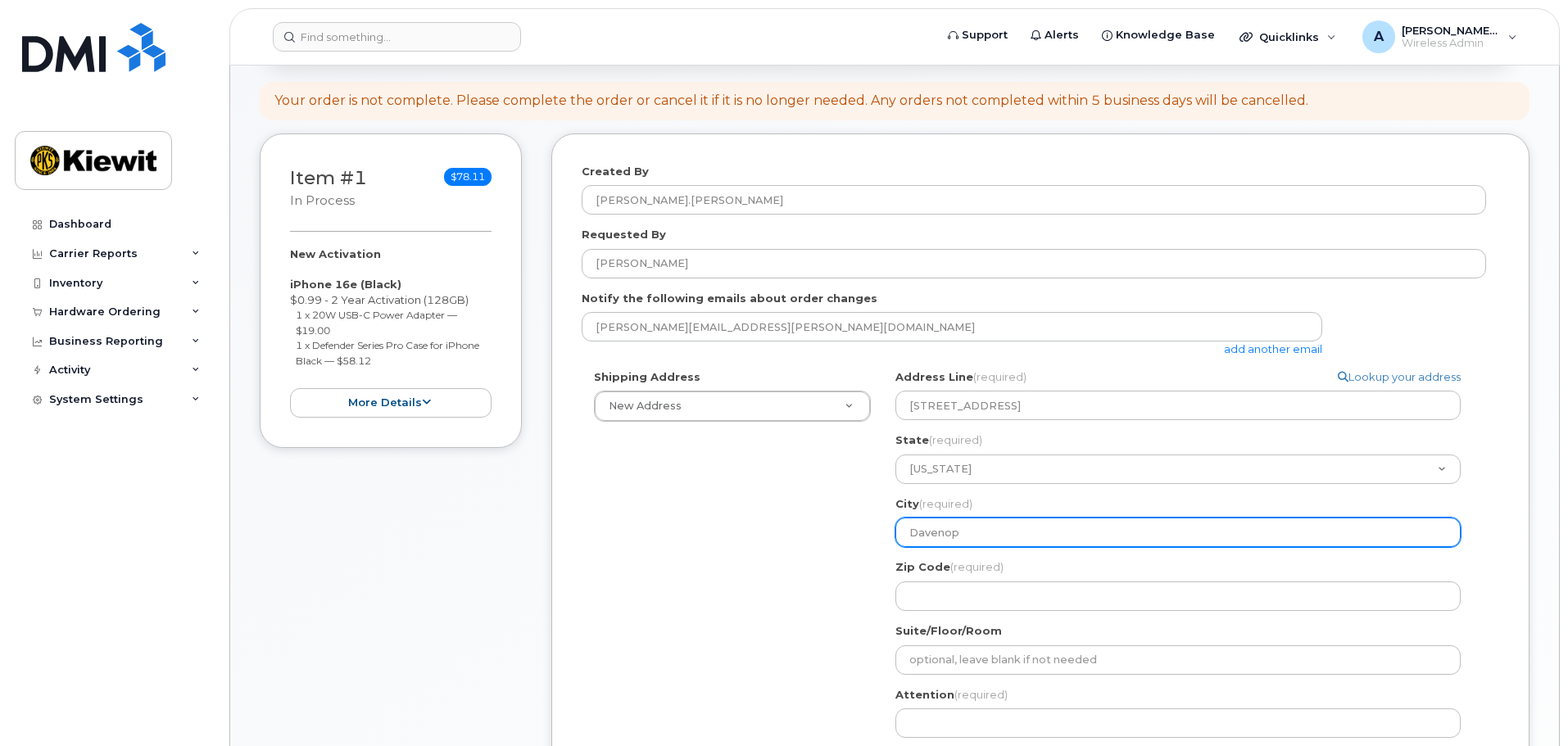
type input "Daveno"
select select
type input "Daven"
select select
type input "Dave"
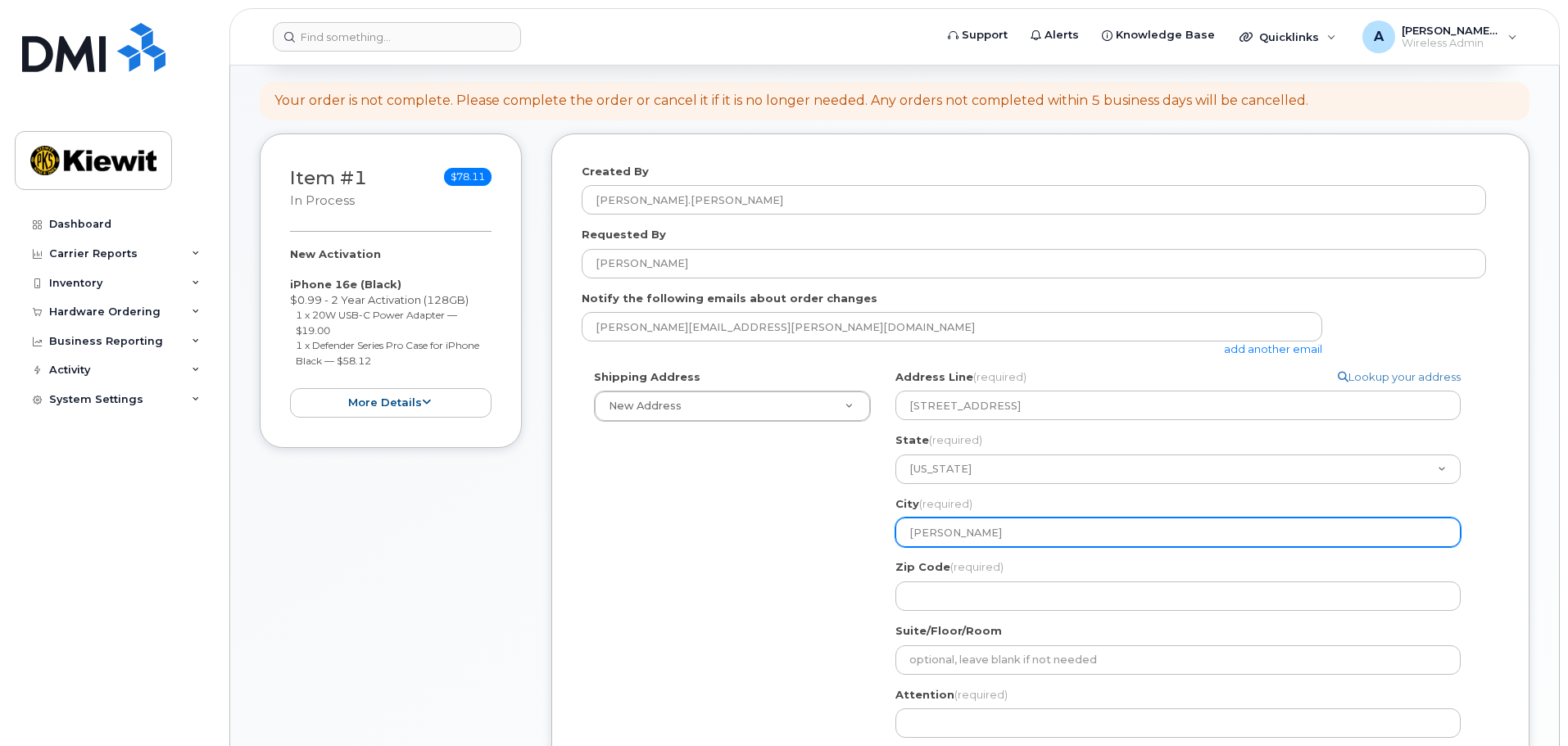
select select
type input "Davep"
select select
type input "Dave"
select select
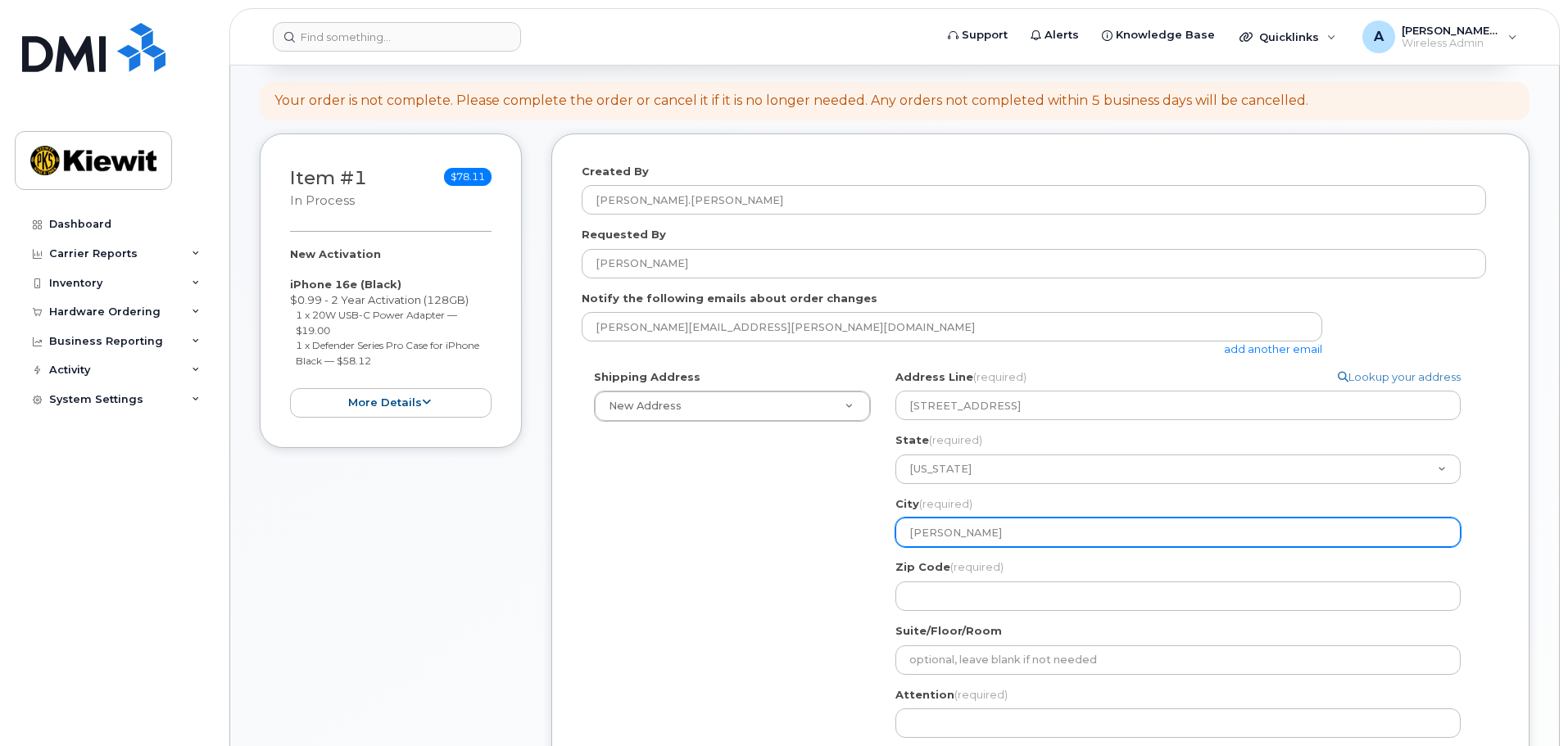
type input "Daven"
select select
type input "Davenp"
select select
type input "Davenpo"
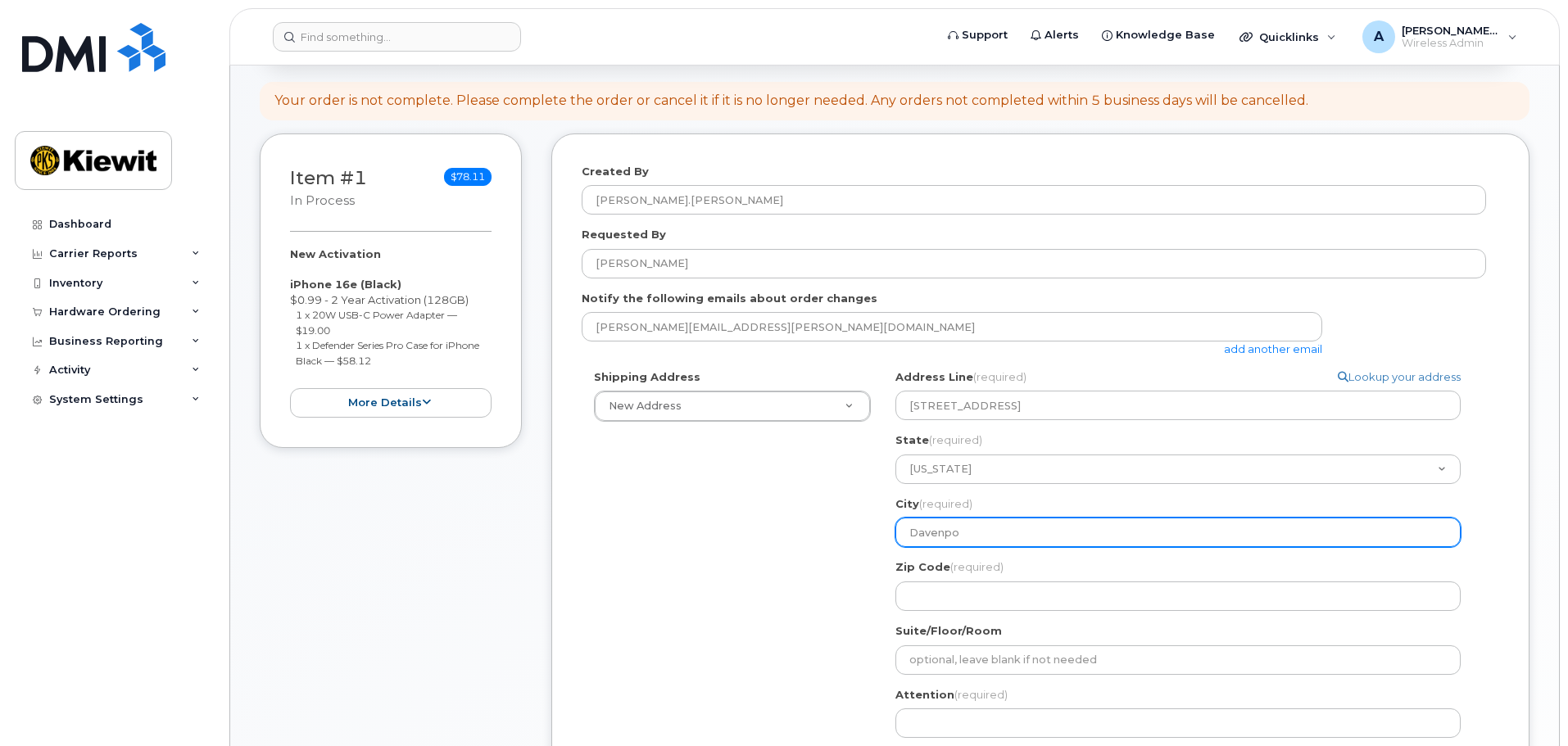
select select
type input "Davenpor"
select select
type input "Davenport"
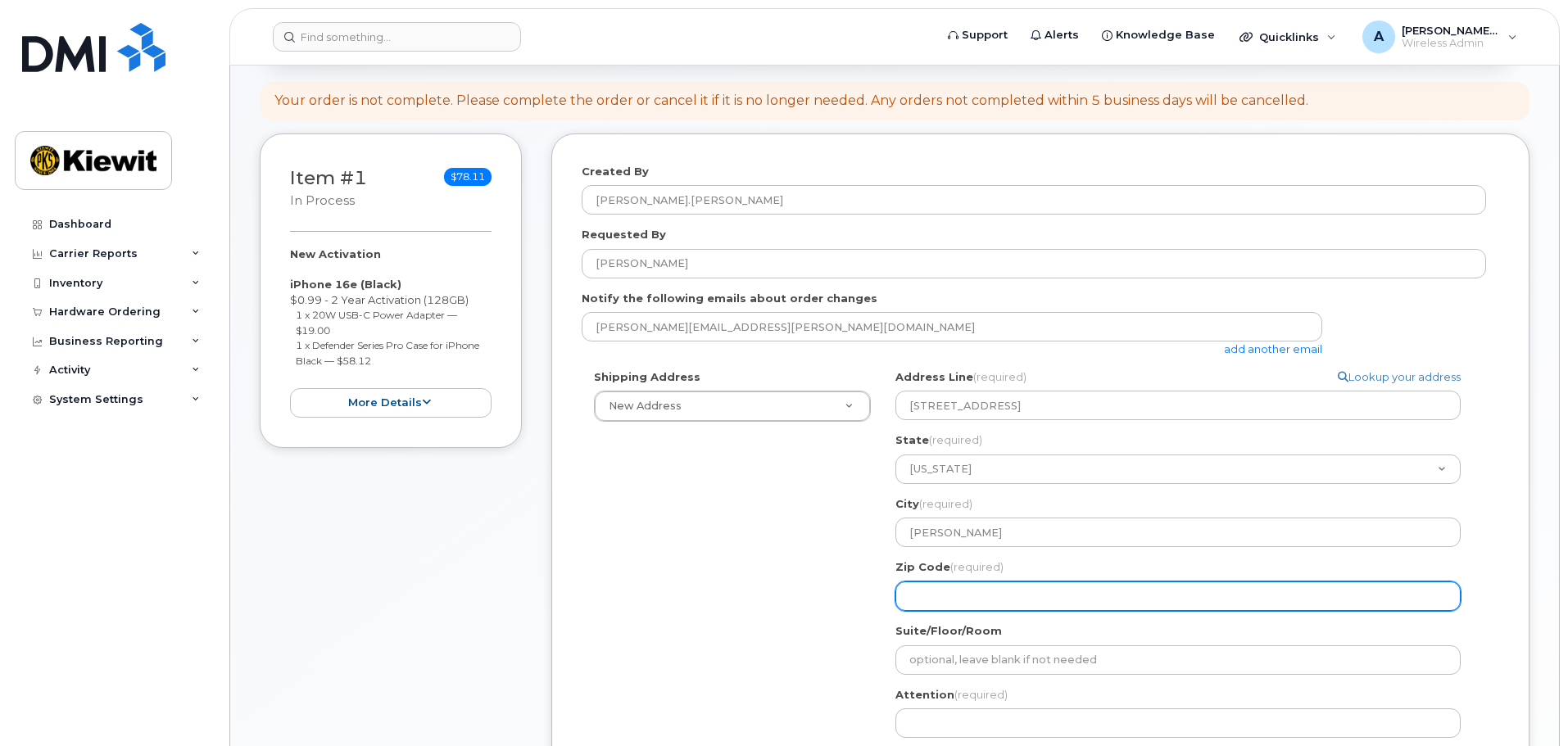
select select
type input "5"
select select
type input "52"
select select
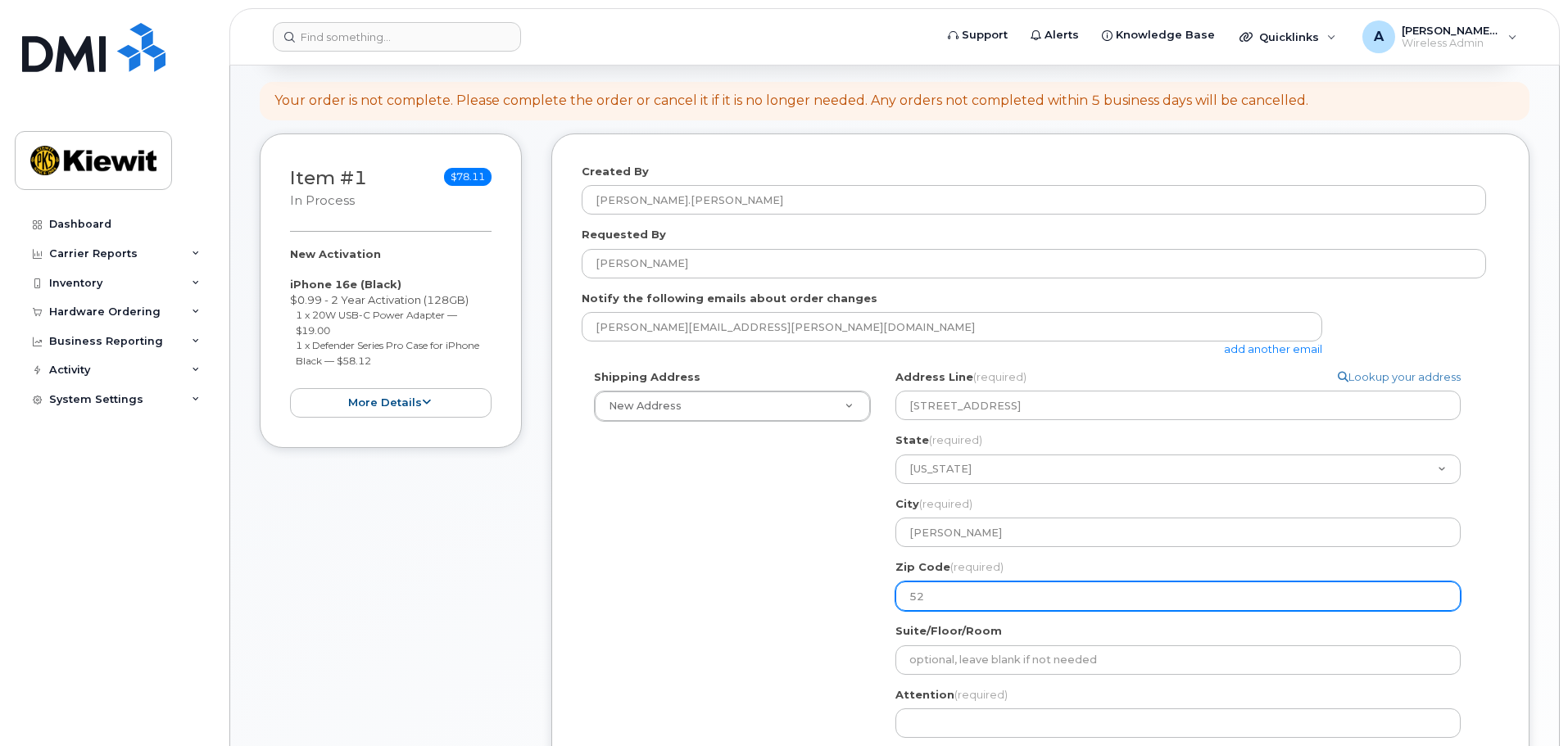
type input "526"
select select
type input "52"
select select
type input "528"
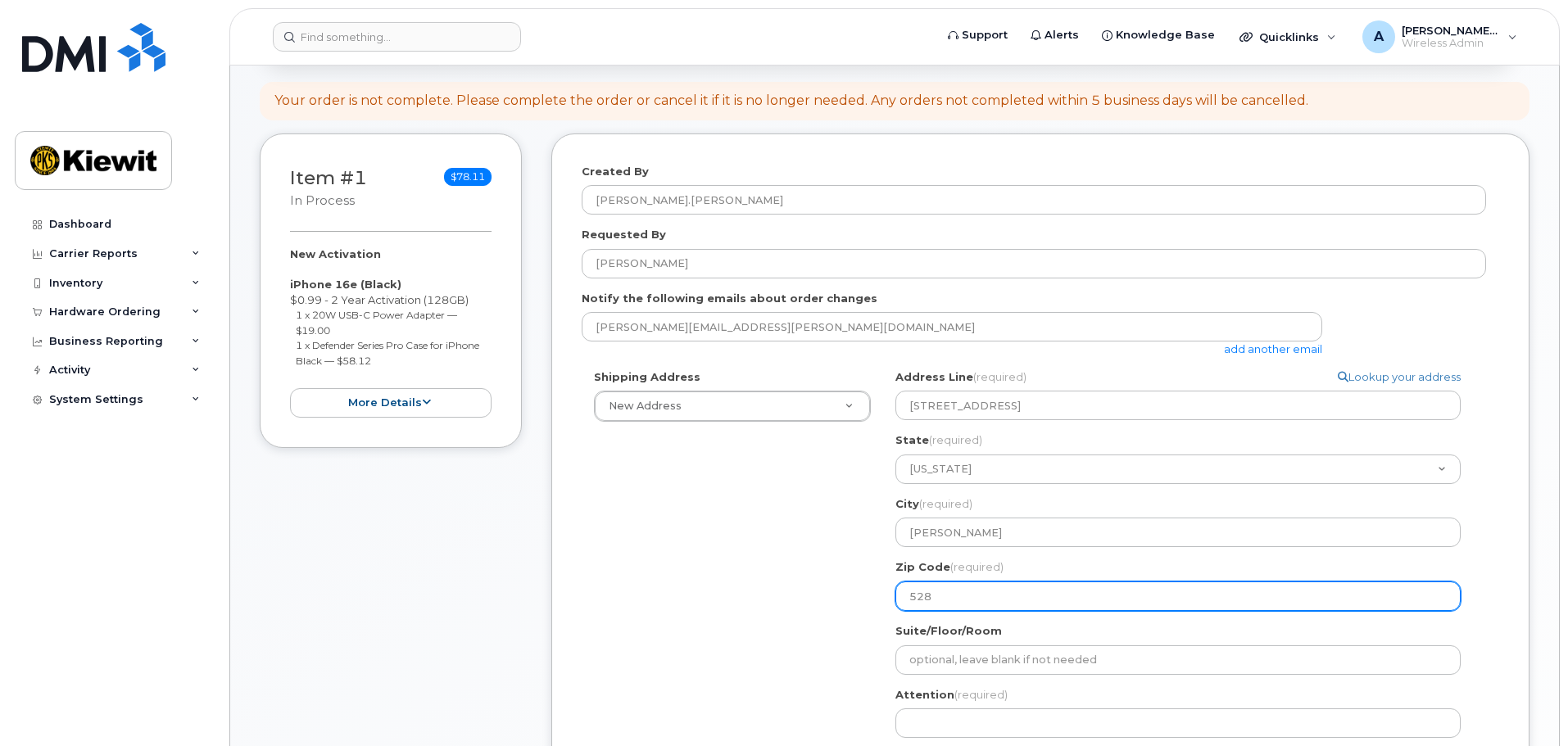
select select
type input "5280"
select select
type input "52806"
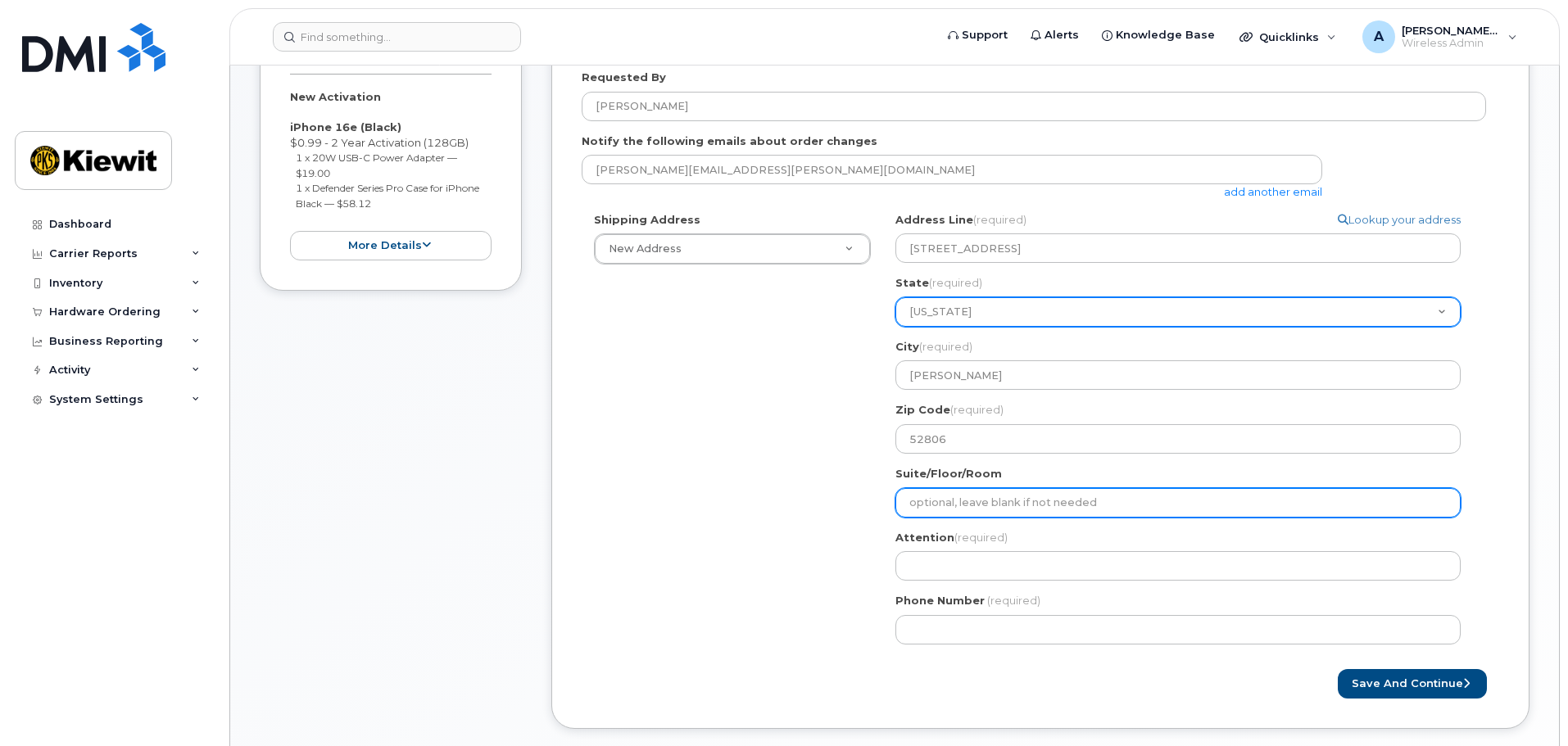
scroll to position [328, 0]
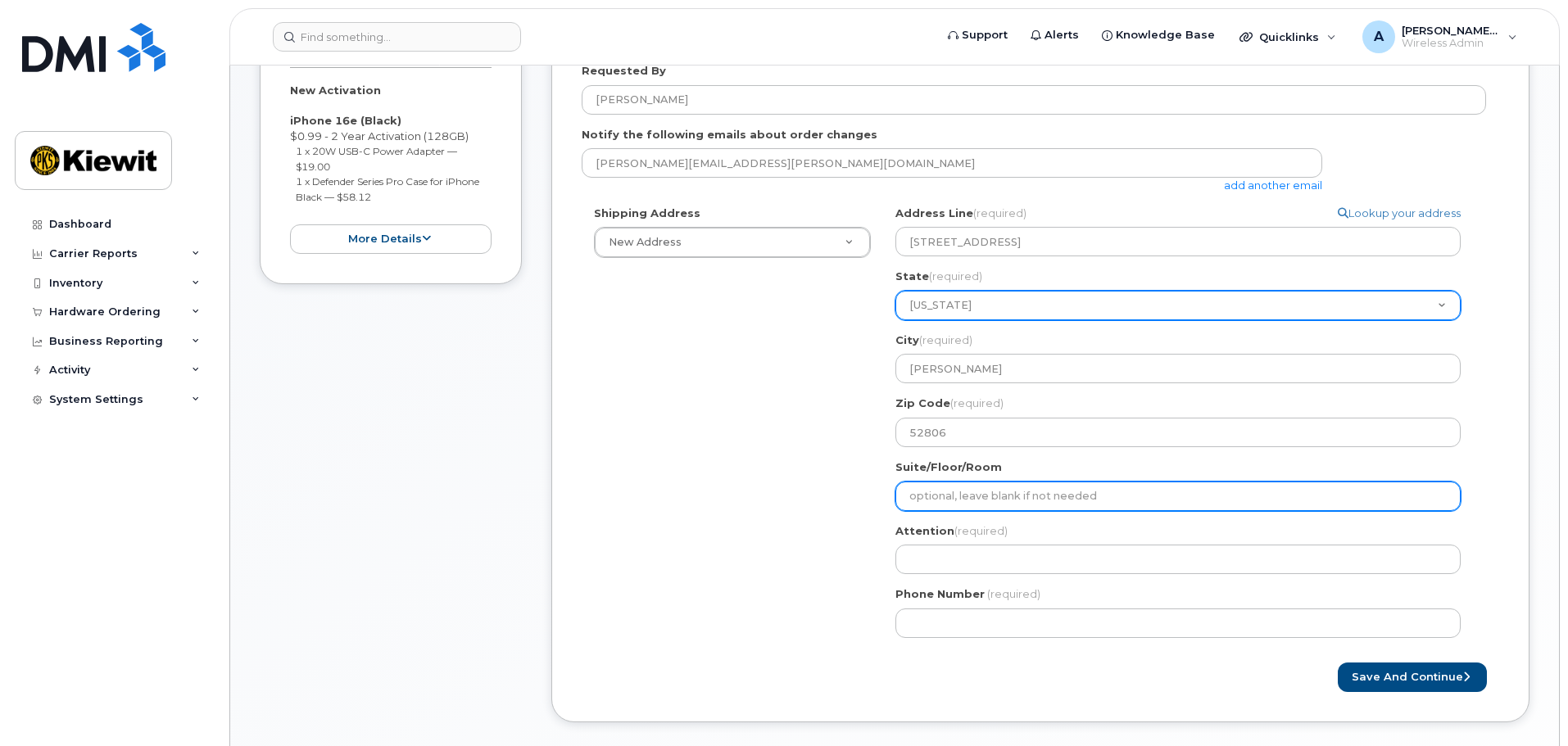
select select
type input "C"
select select
type input "Co"
select select
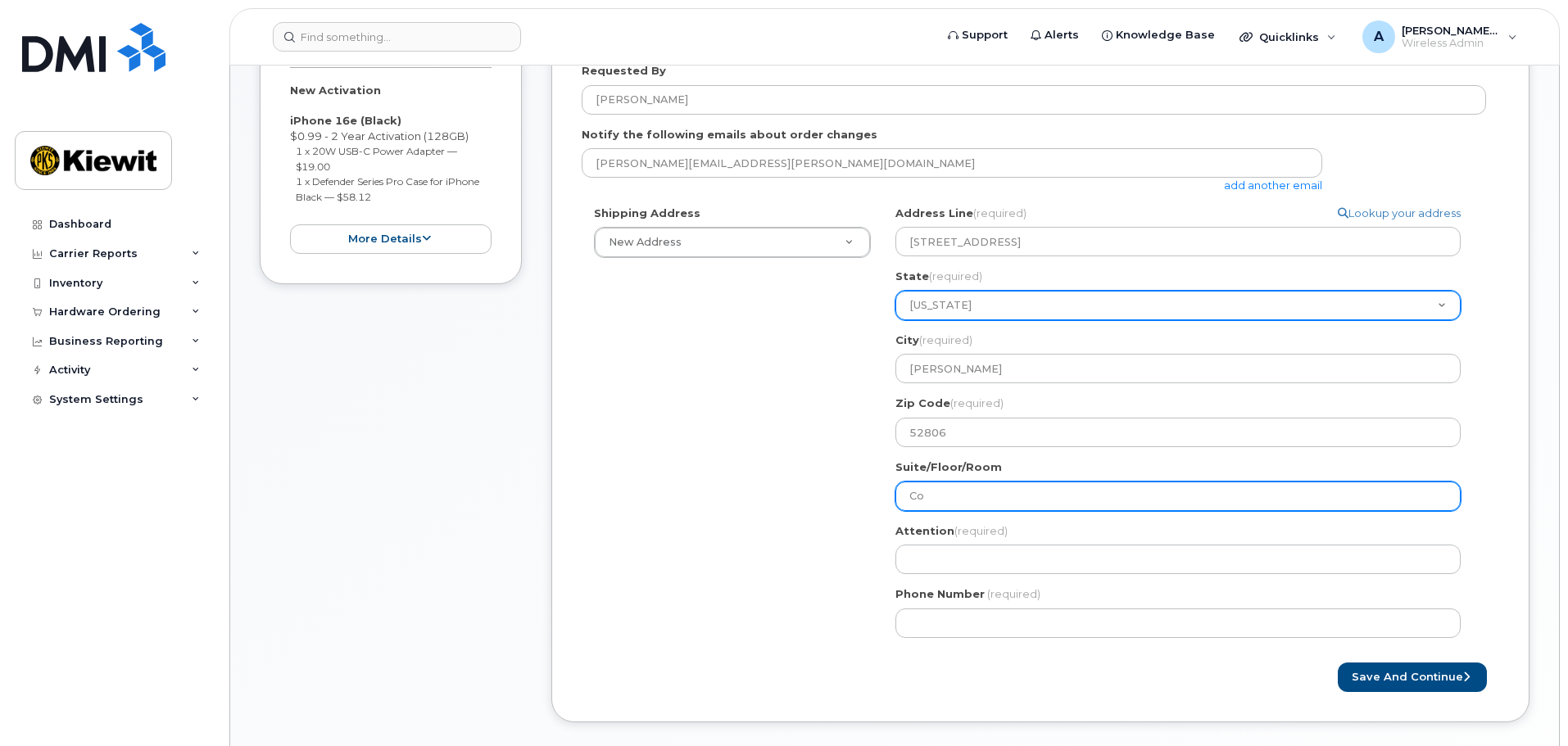
type input "Con"
select select
type input "Cont"
select select
type input "Conti"
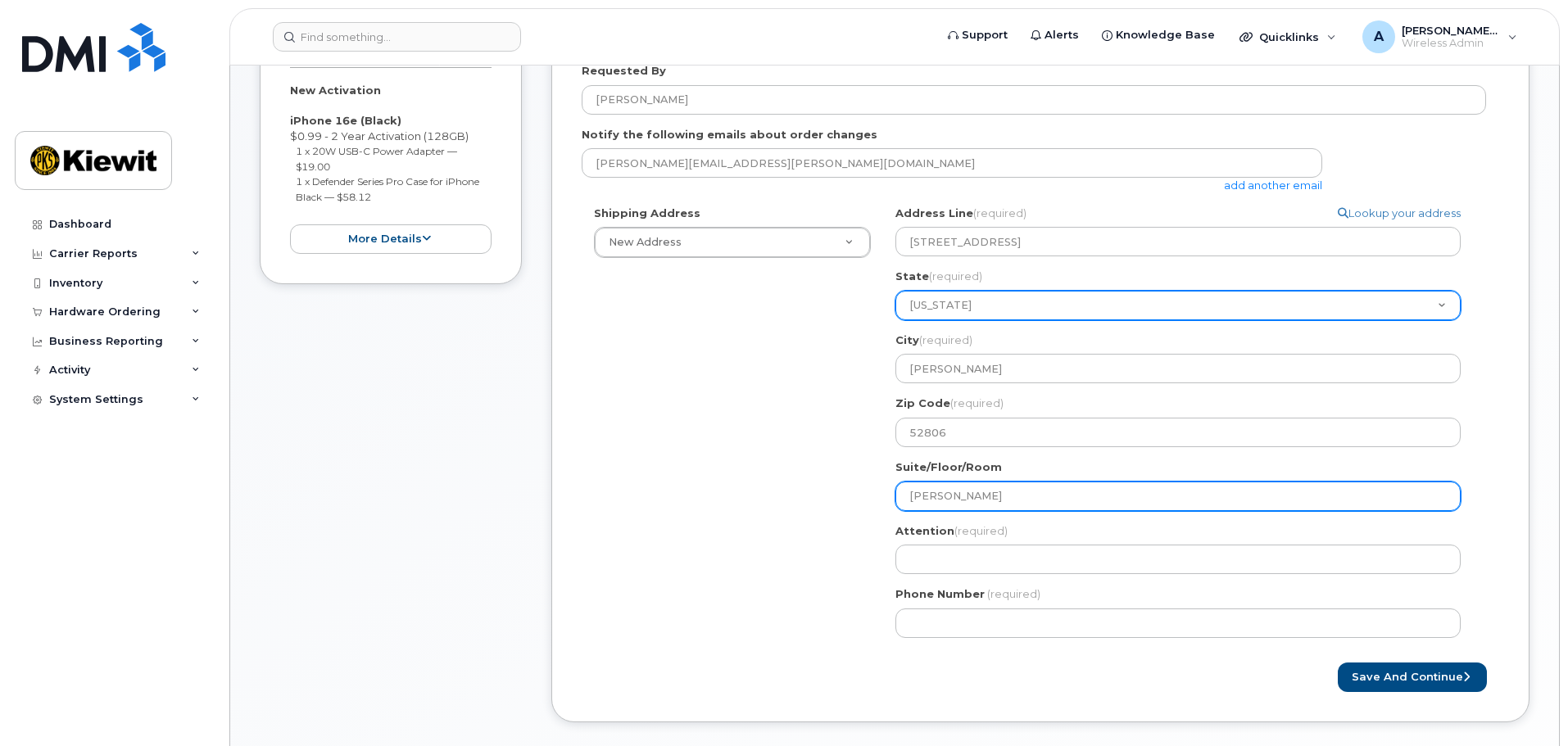
select select
type input "Contin"
select select
type input "Contine"
select select
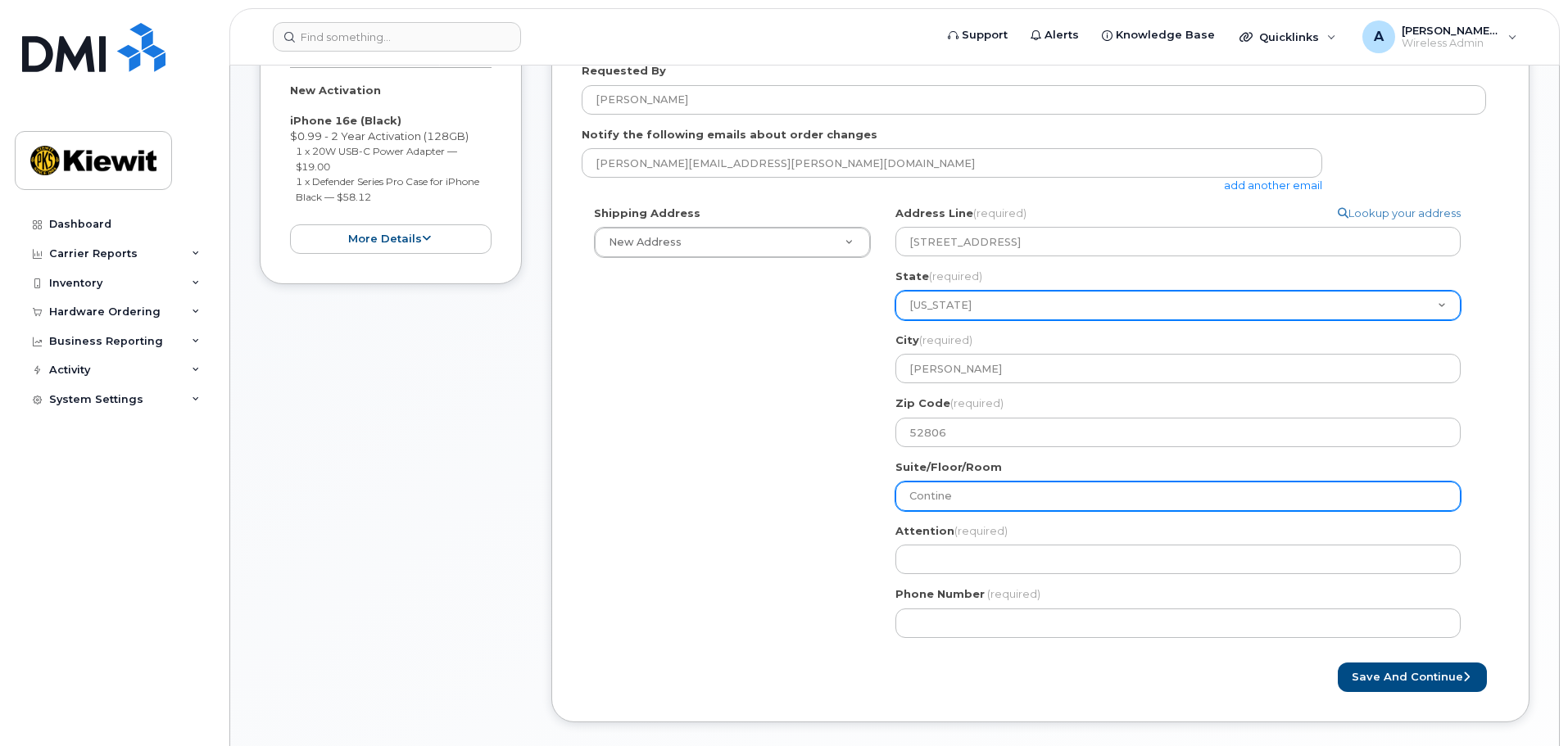
type input "Continen"
select select
type input "Continent"
select select
type input "Continenta"
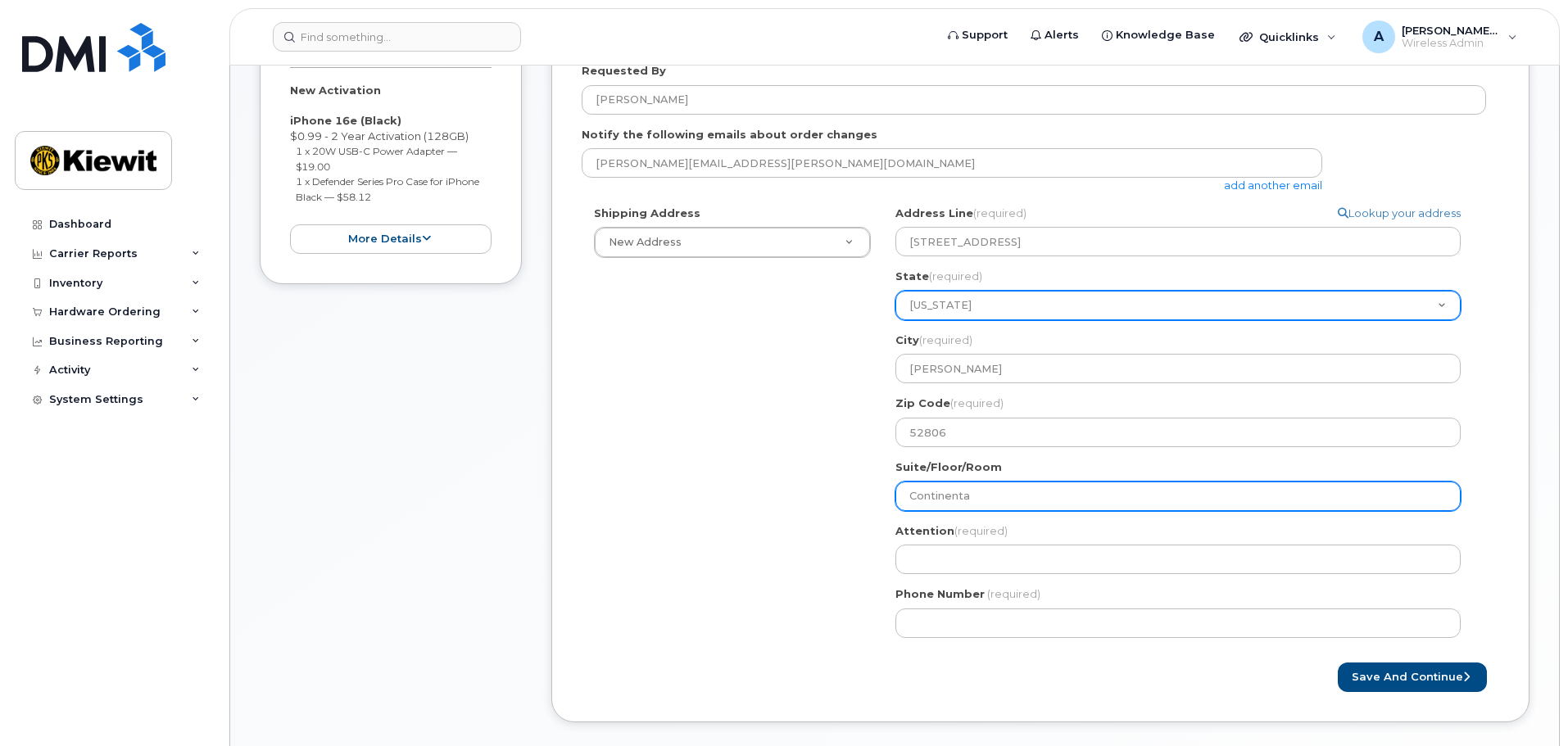
select select
type input "Continental"
select select
type input "Continental F"
select select
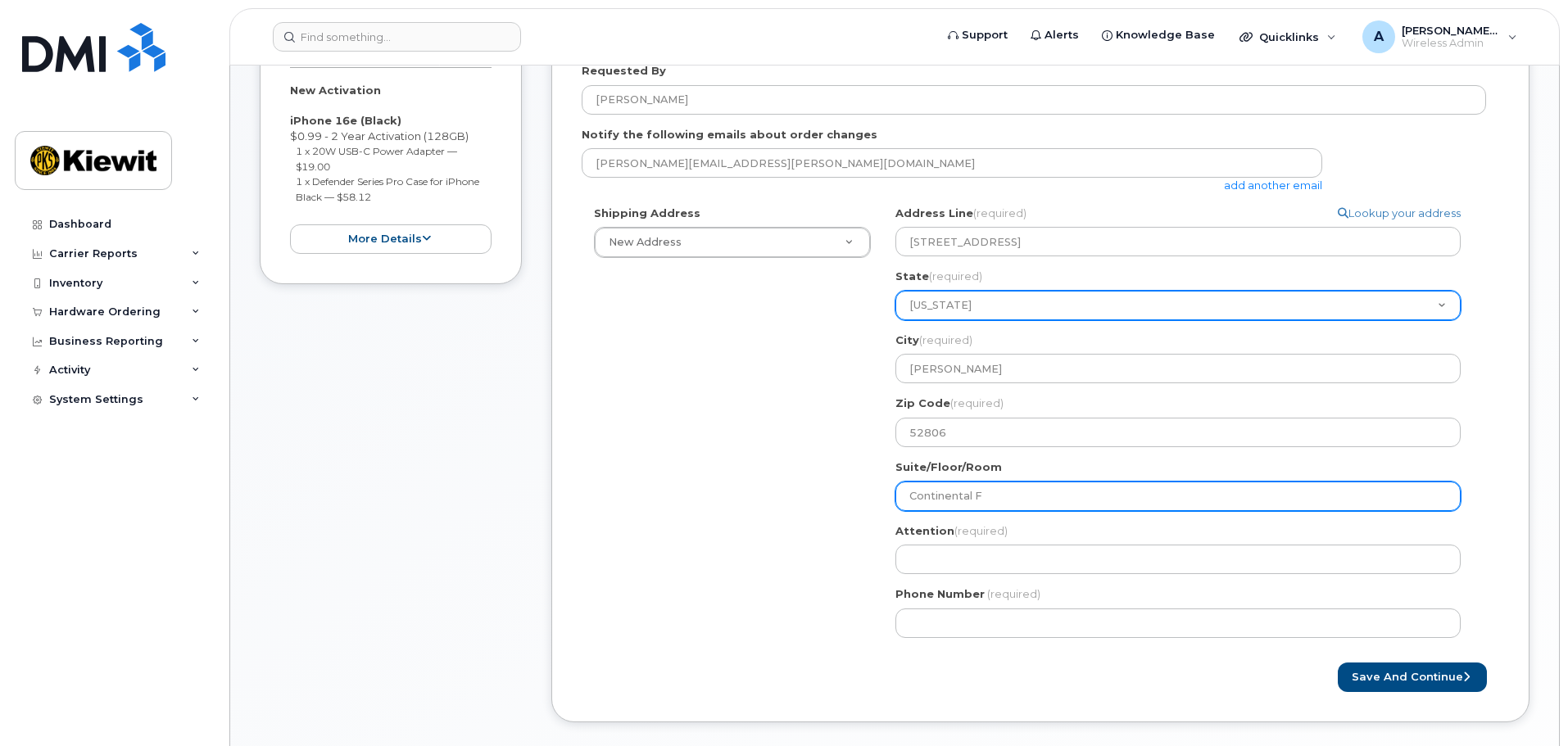
type input "Continental Fi"
select select
type input "Continental Fir"
select select
type input "Continental Fire"
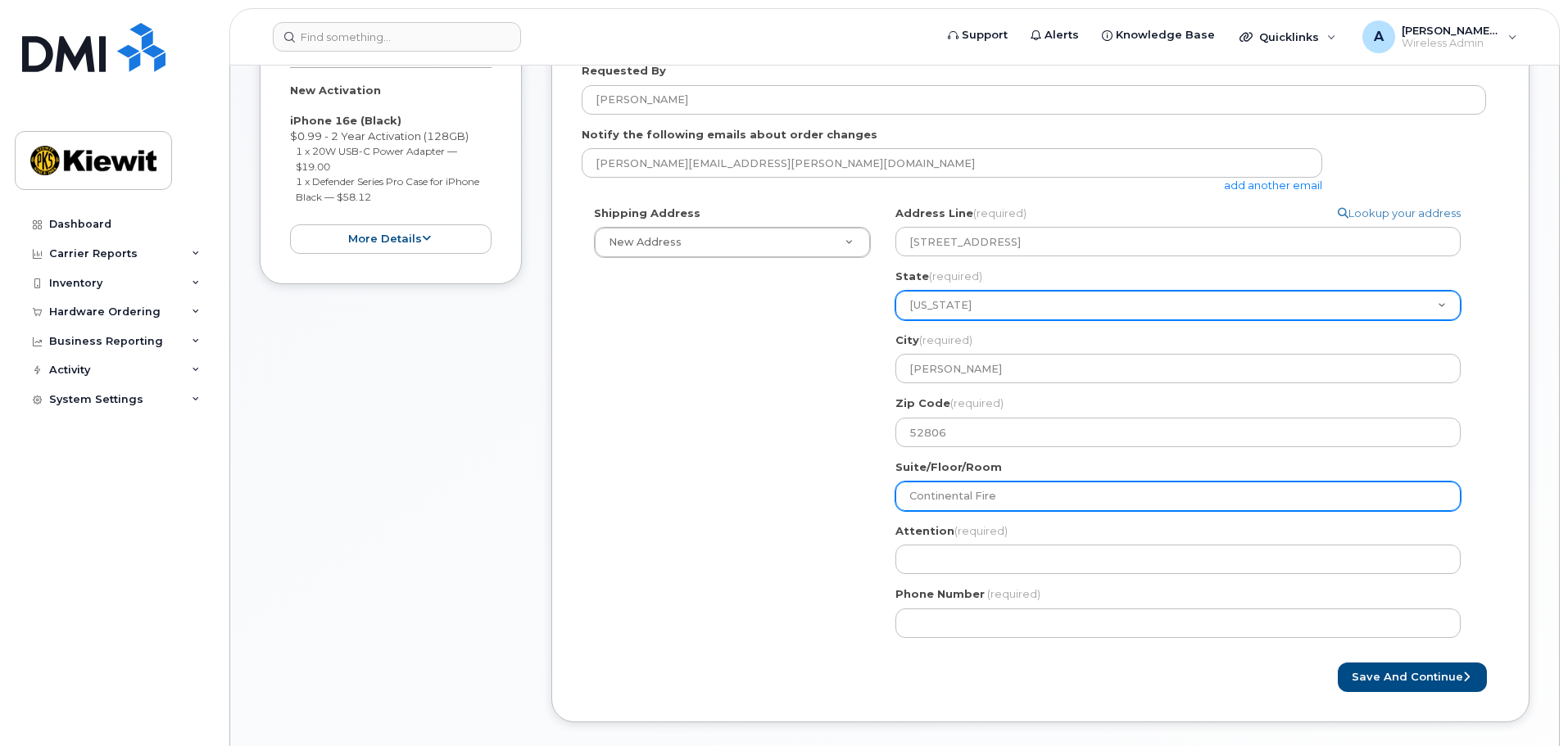
select select
type input "Continental Fire S"
select select
type input "Continental Fire Sp"
select select
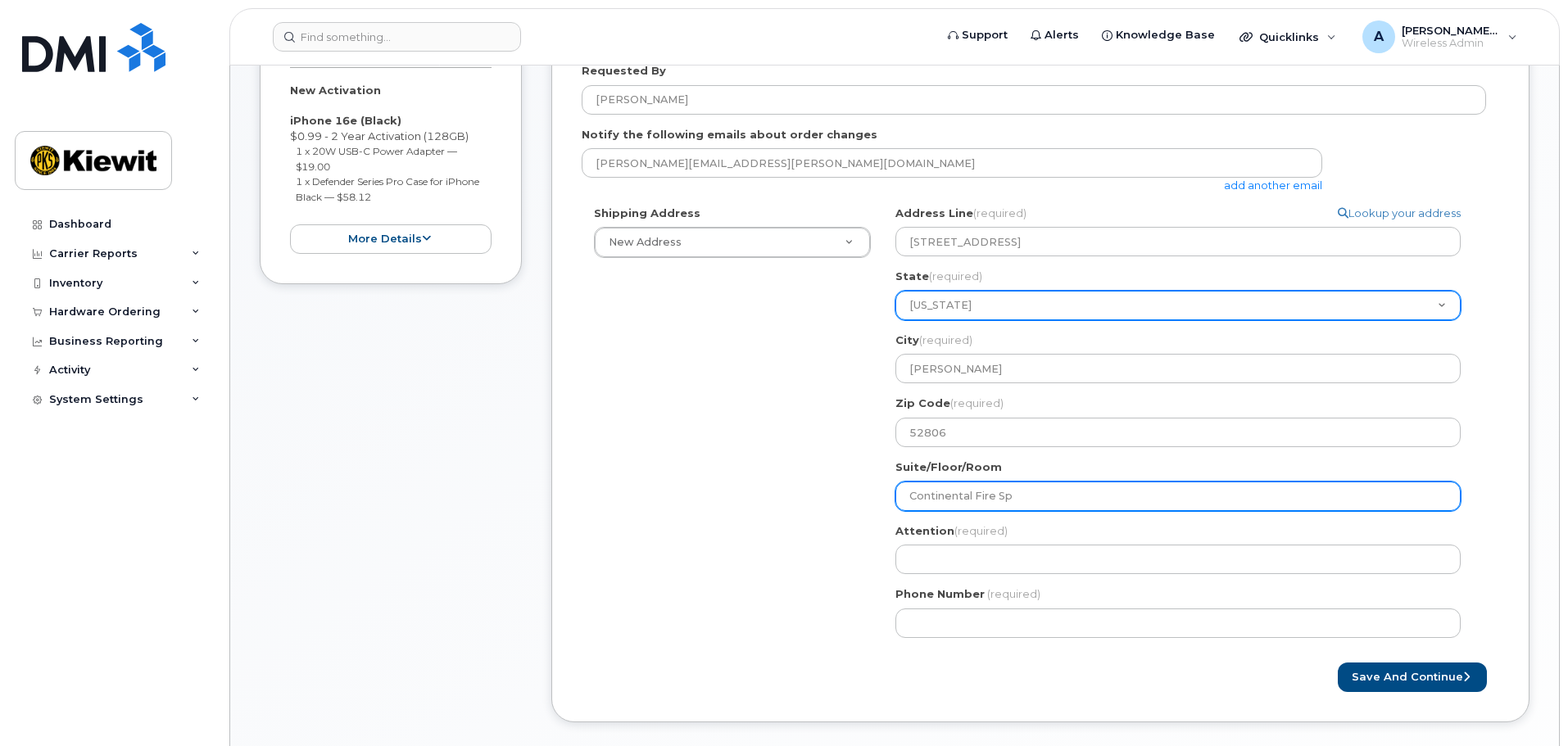
type input "Continental Fire Spr"
select select
type input "Continental Fire Spri"
select select
type input "Continental Fire Sprin"
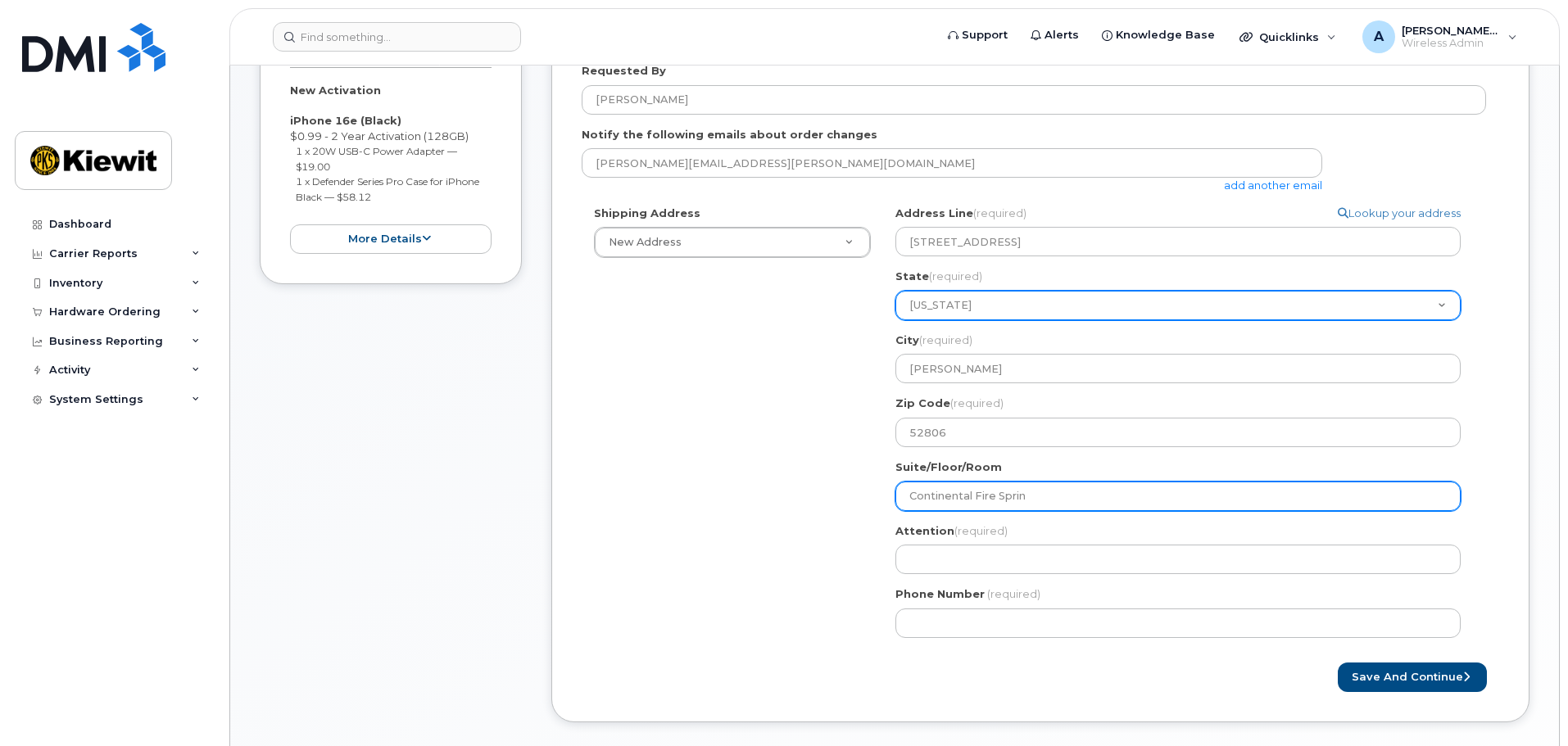
select select
type input "Continental Fire Sprink"
select select
type input "Continental Fire Sprinkl"
select select
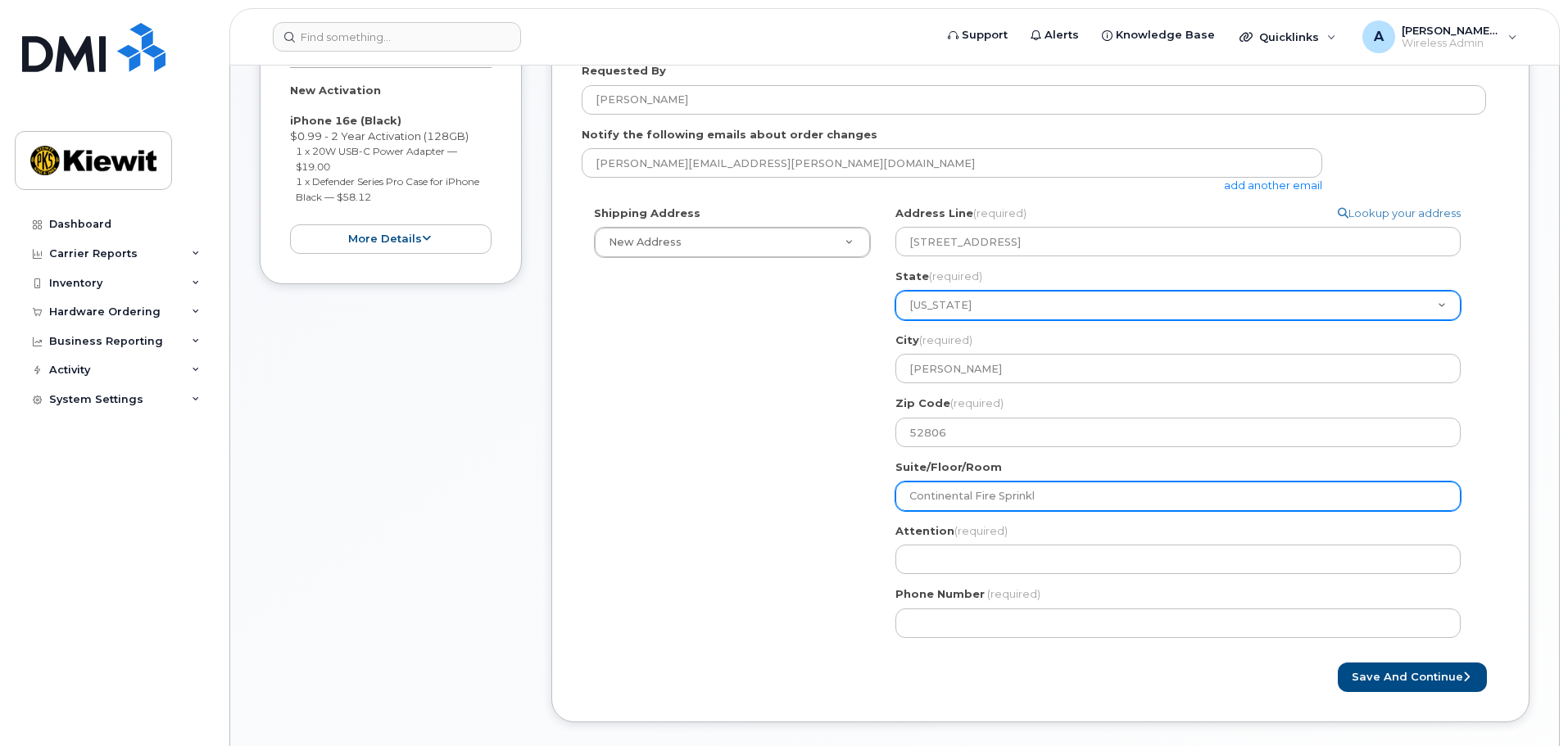
type input "Continental Fire Sprinkle"
select select
type input "Continental Fire Sprinkler"
select select
type input "Continental Fire Sprinkler C"
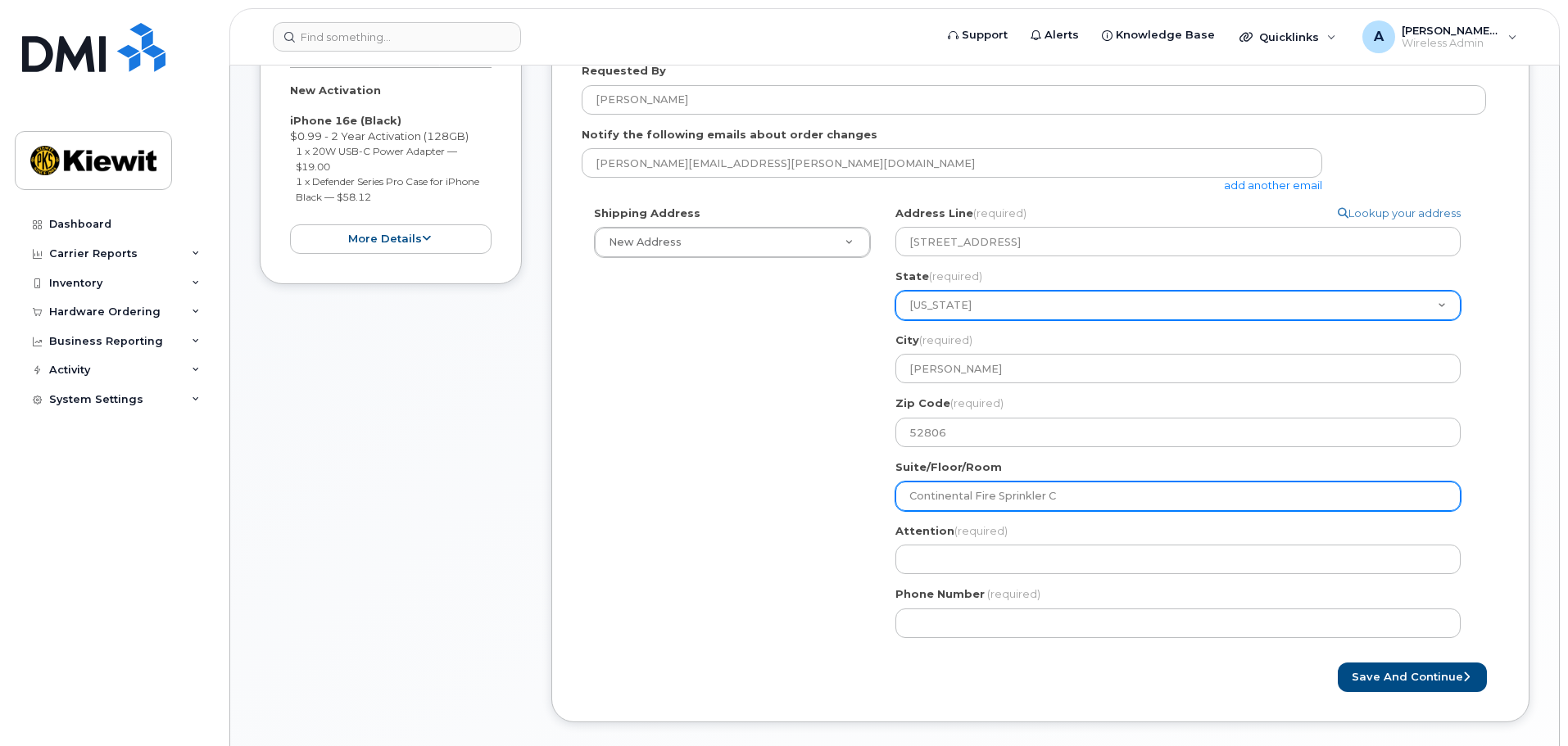
select select
type input "Continental Fire Sprinkler Co"
select select
type input "Continental Fire Sprinkler Com"
select select
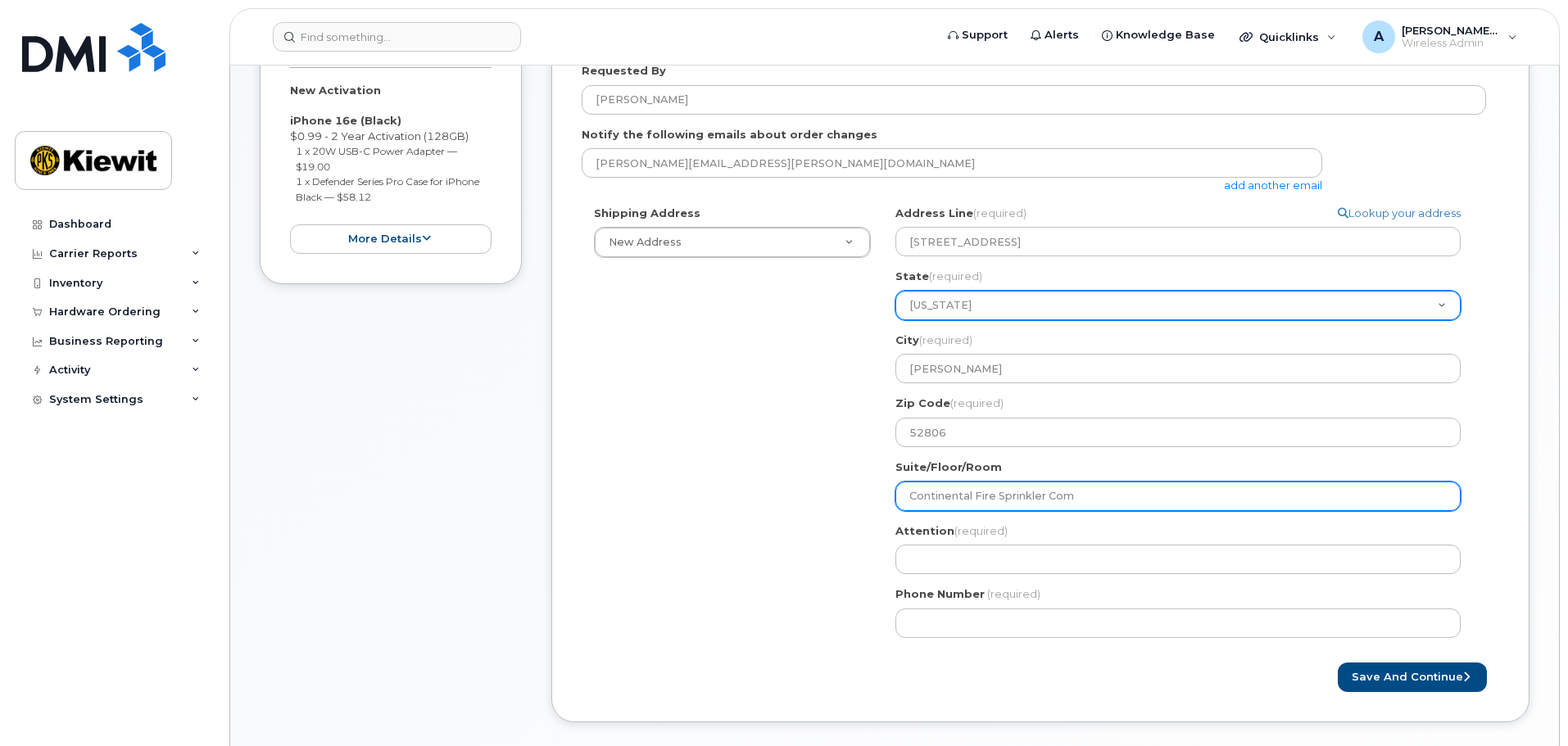
type input "Continental Fire Sprinkler Coma"
select select
type input "Continental Fire Sprinkler Comap"
select select
type input "Continental Fire Sprinkler Comapn"
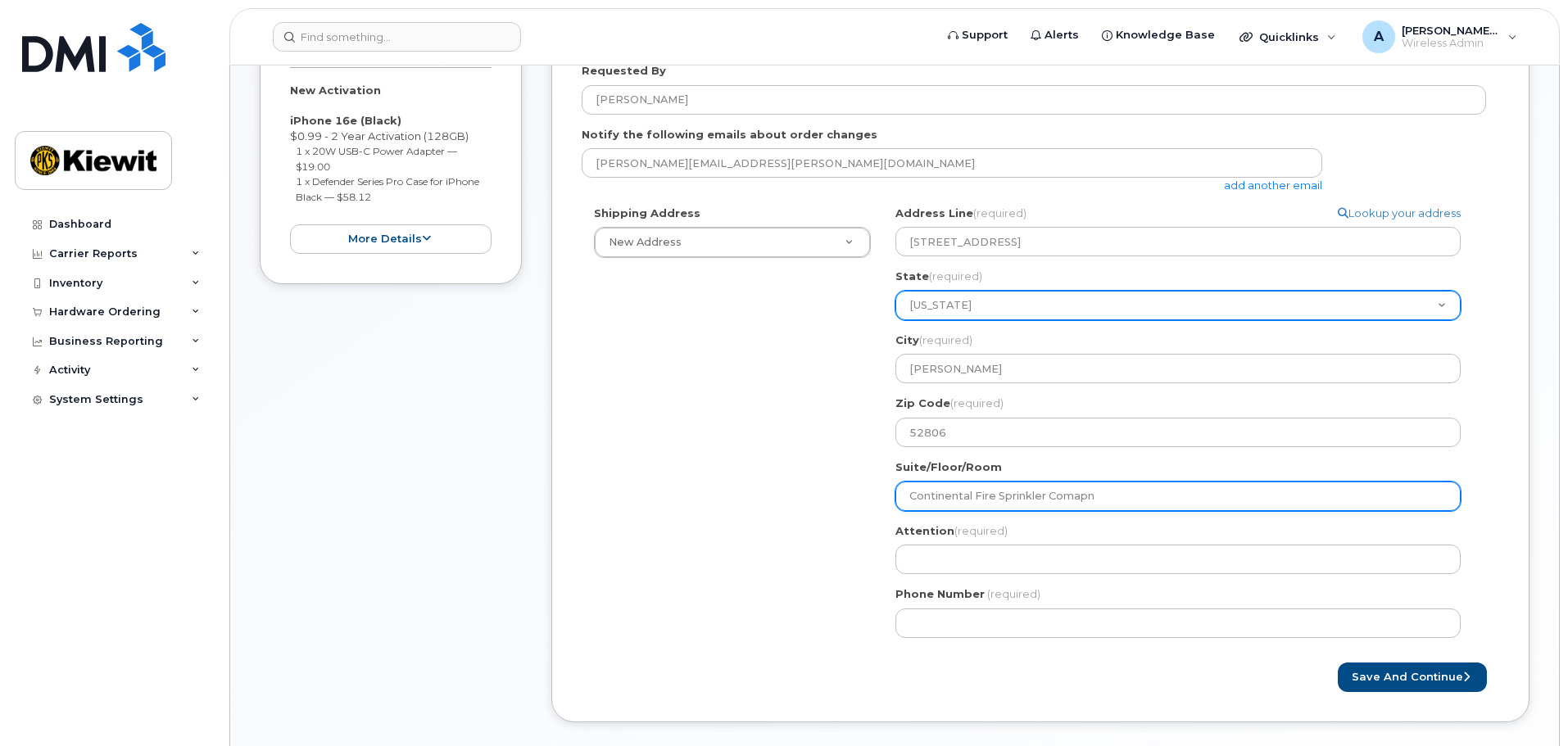
select select
type input "Continental Fire Sprinkler Comap"
select select
type input "Continental Fire Sprinkler Coma"
select select
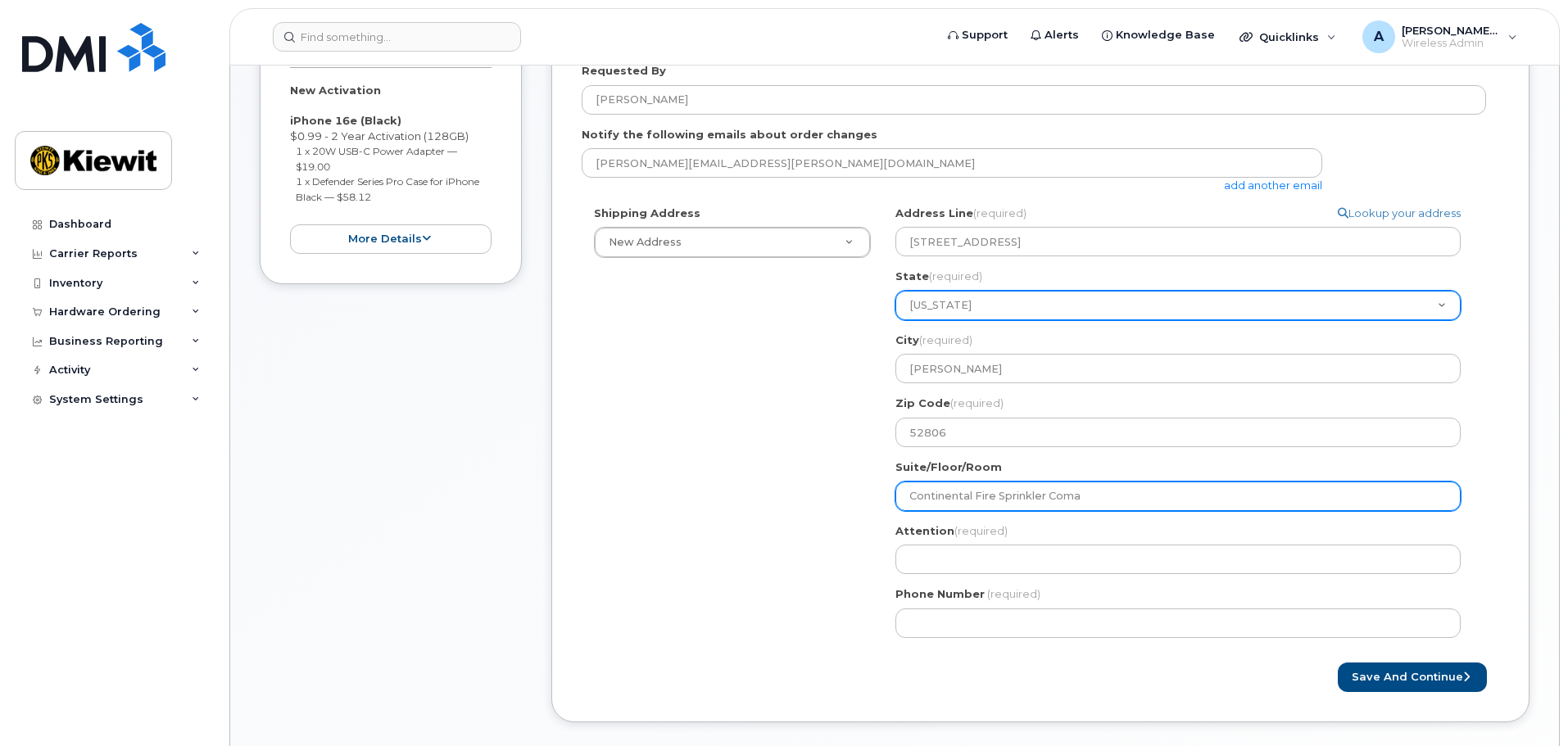
type input "Continental Fire Sprinkler Com"
select select
type input "Continental Fire Sprinkler Comp"
select select
type input "Continental Fire Sprinkler Compa"
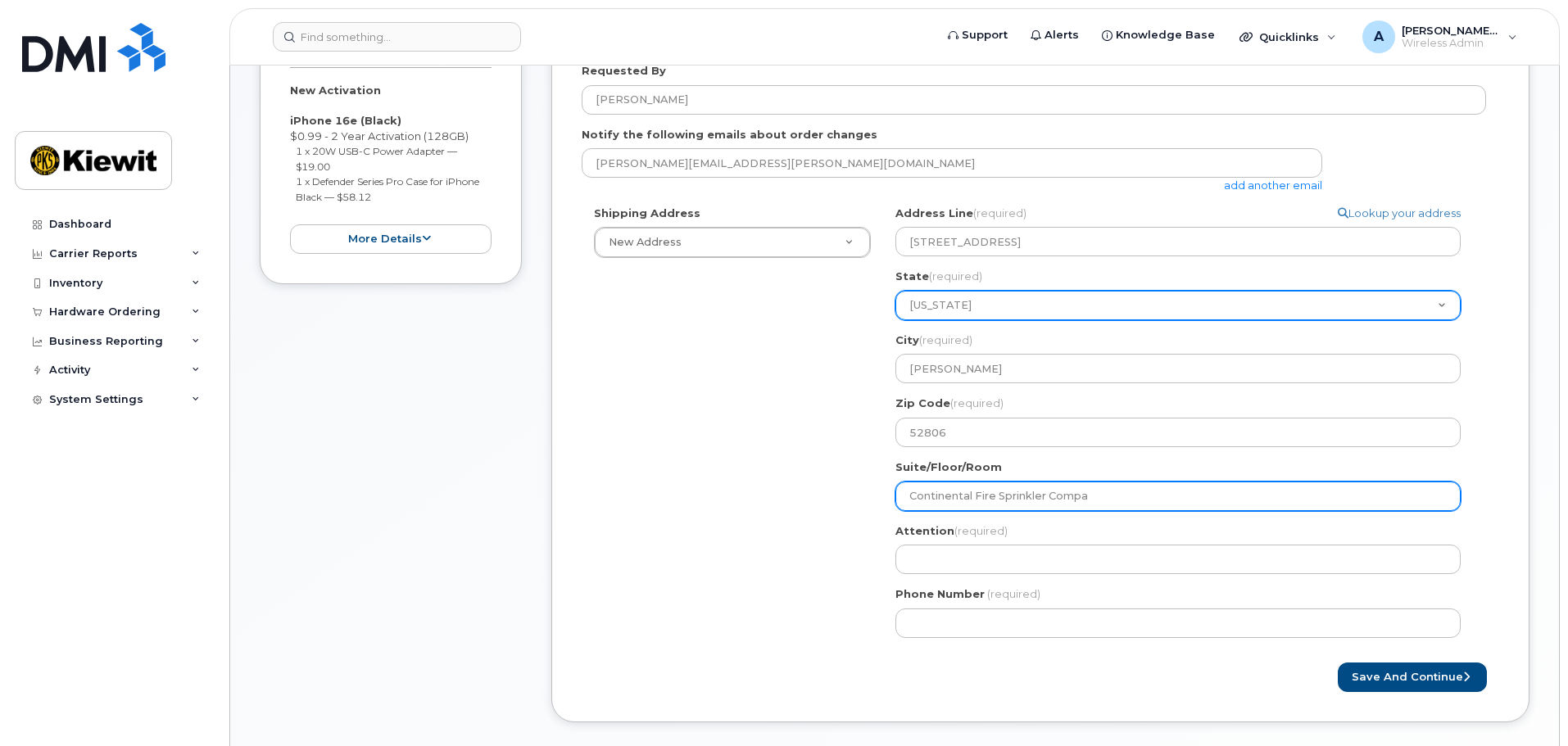
select select
type input "Continental Fire Sprinkler Compan"
select select
type input "Continental Fire Sprinkler Company"
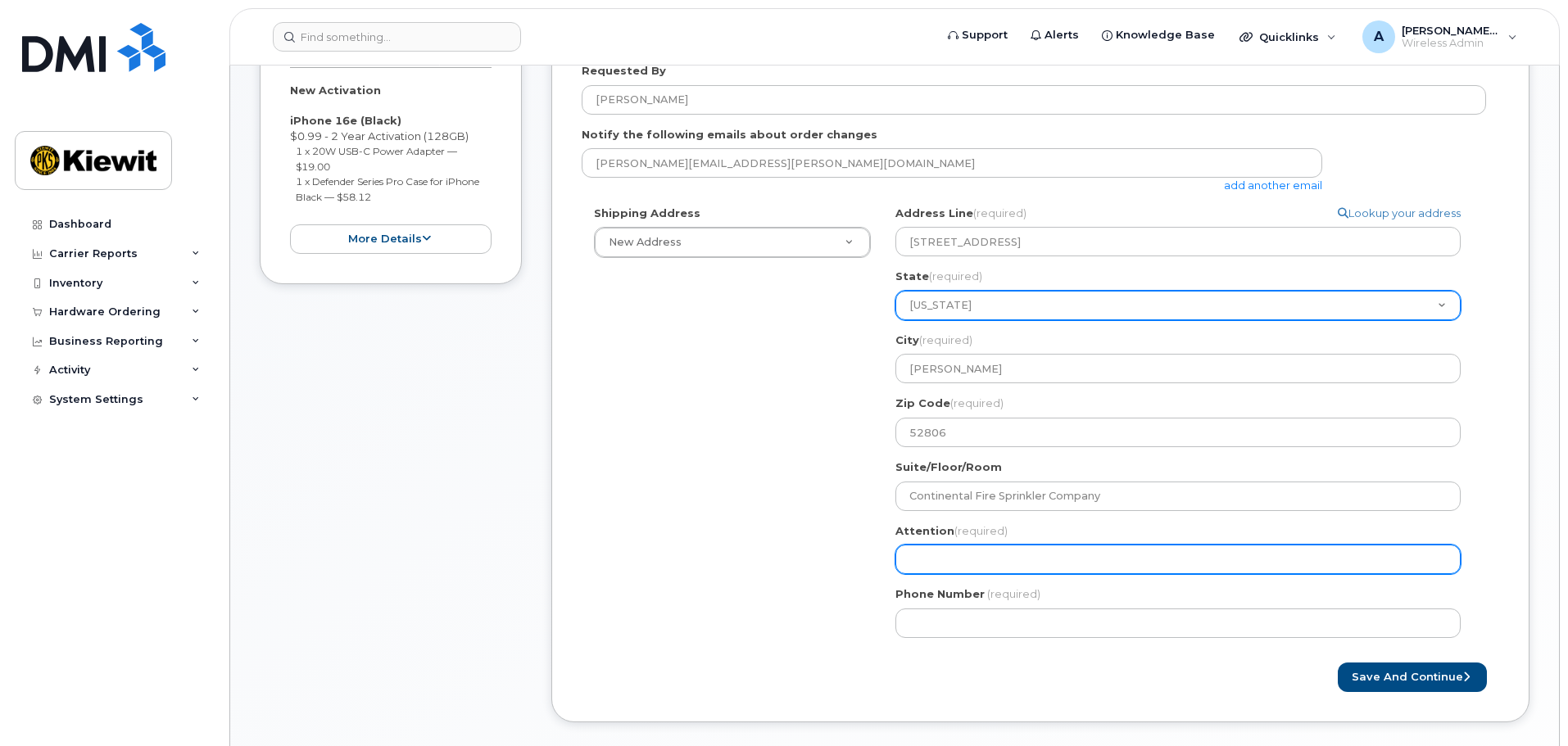
select select
type input "A"
select select
type input "Al"
select select
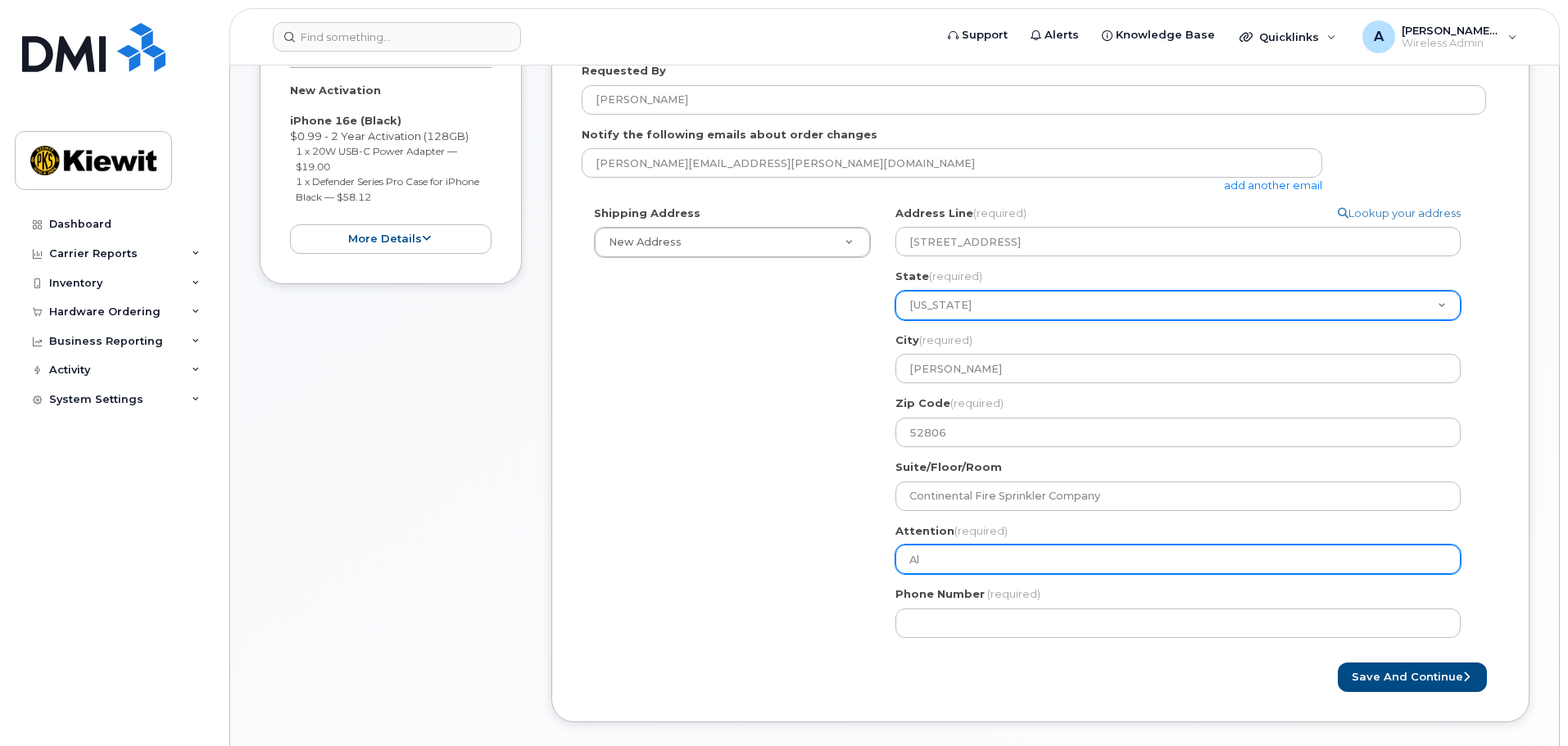
type input "Ali"
select select
type input "Alic"
select select
type input "Alici"
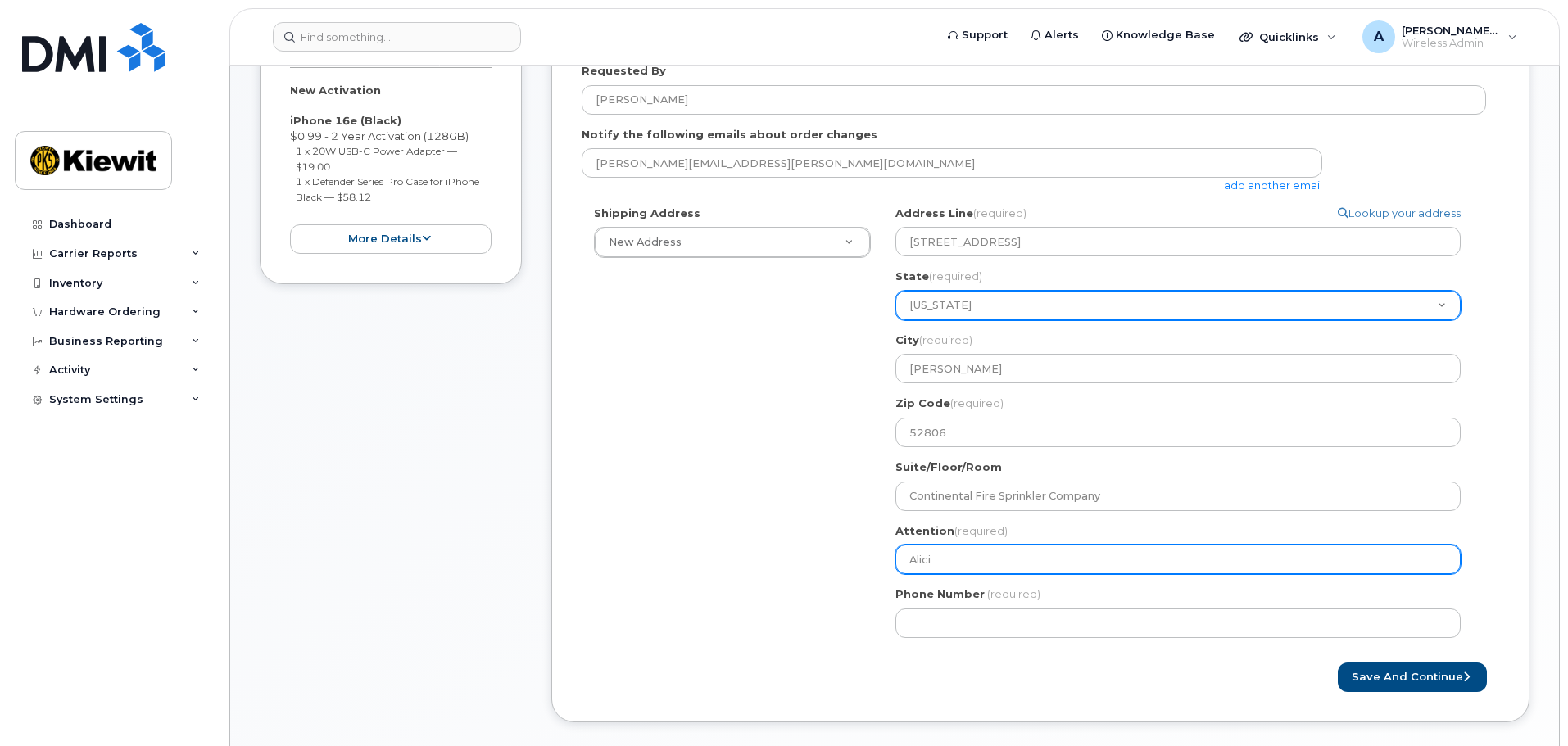
select select
type input "Alicia"
select select
type input "Alicia B"
select select
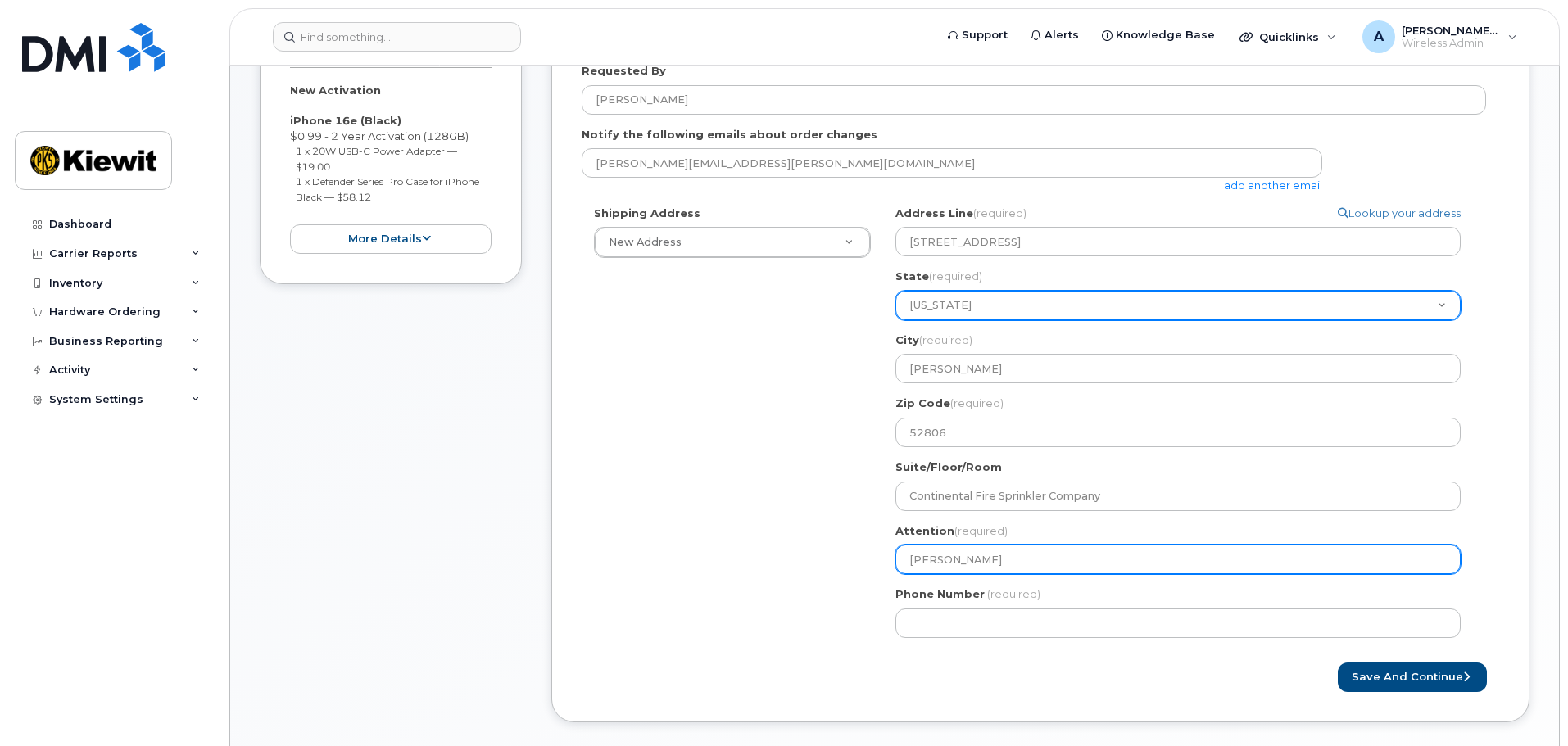
type input "Alicia Ba"
select select
type input "Alicia Bai"
select select
type input "Alicia Bail"
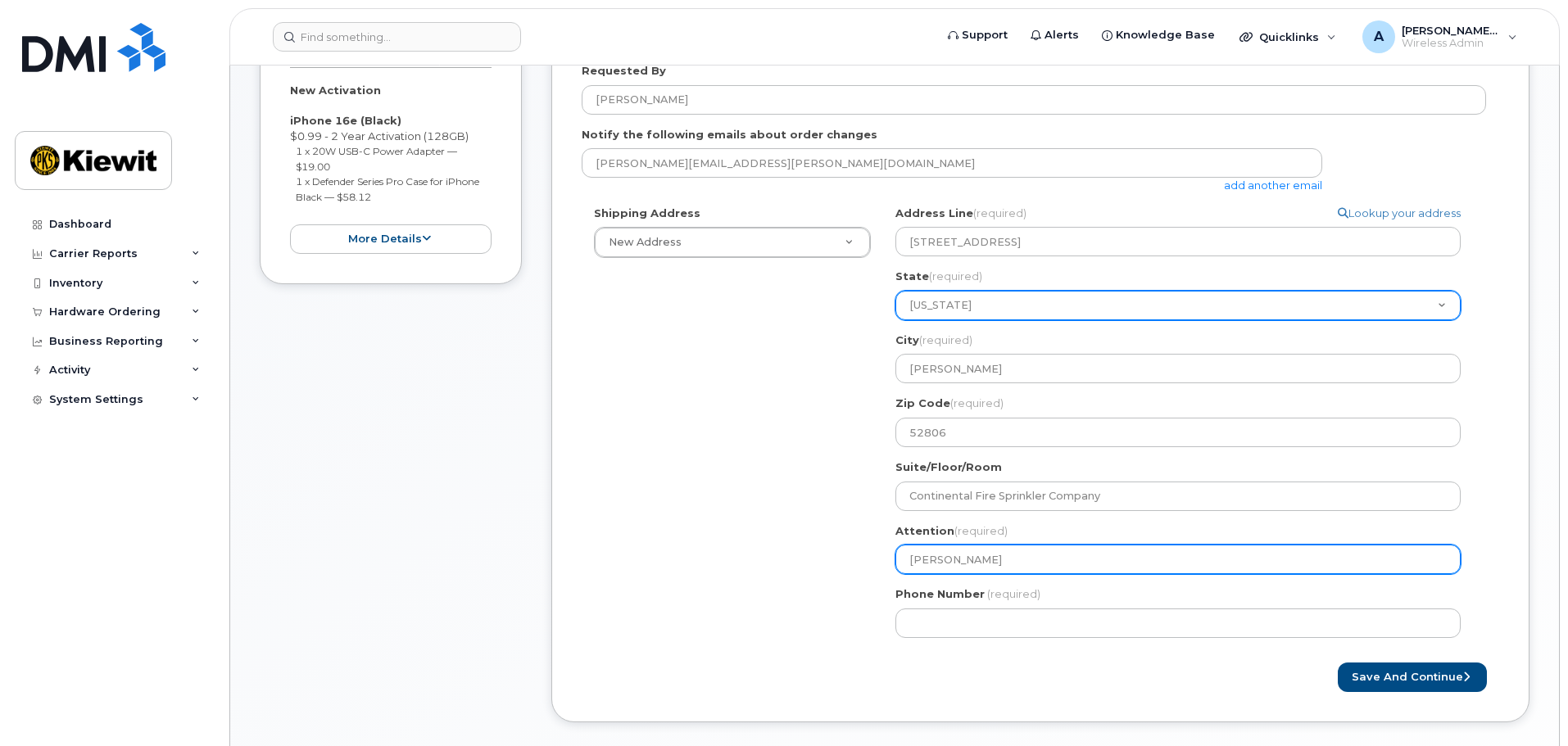
select select
type input "Alicia Baile"
select select
type input "[PERSON_NAME]"
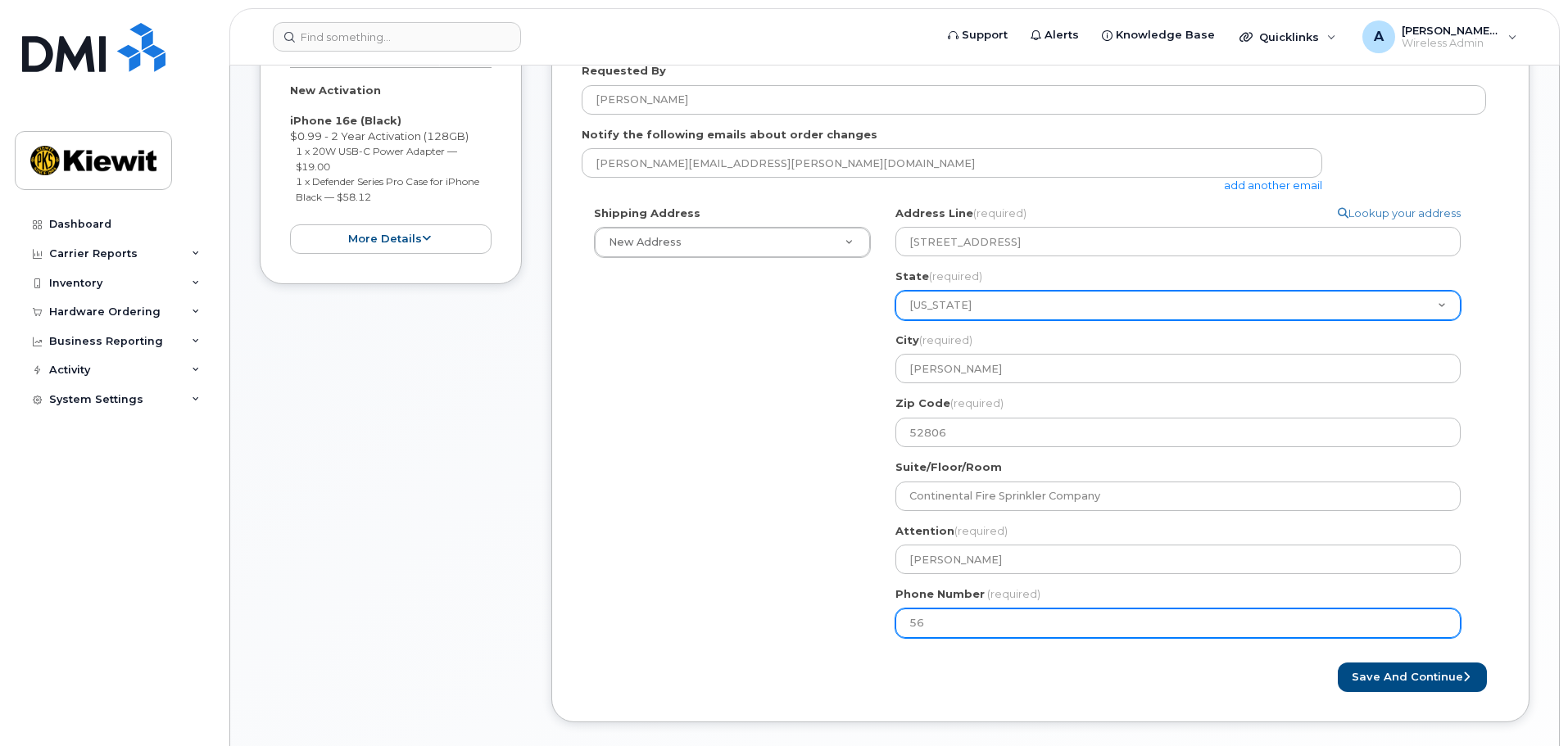
type input "563"
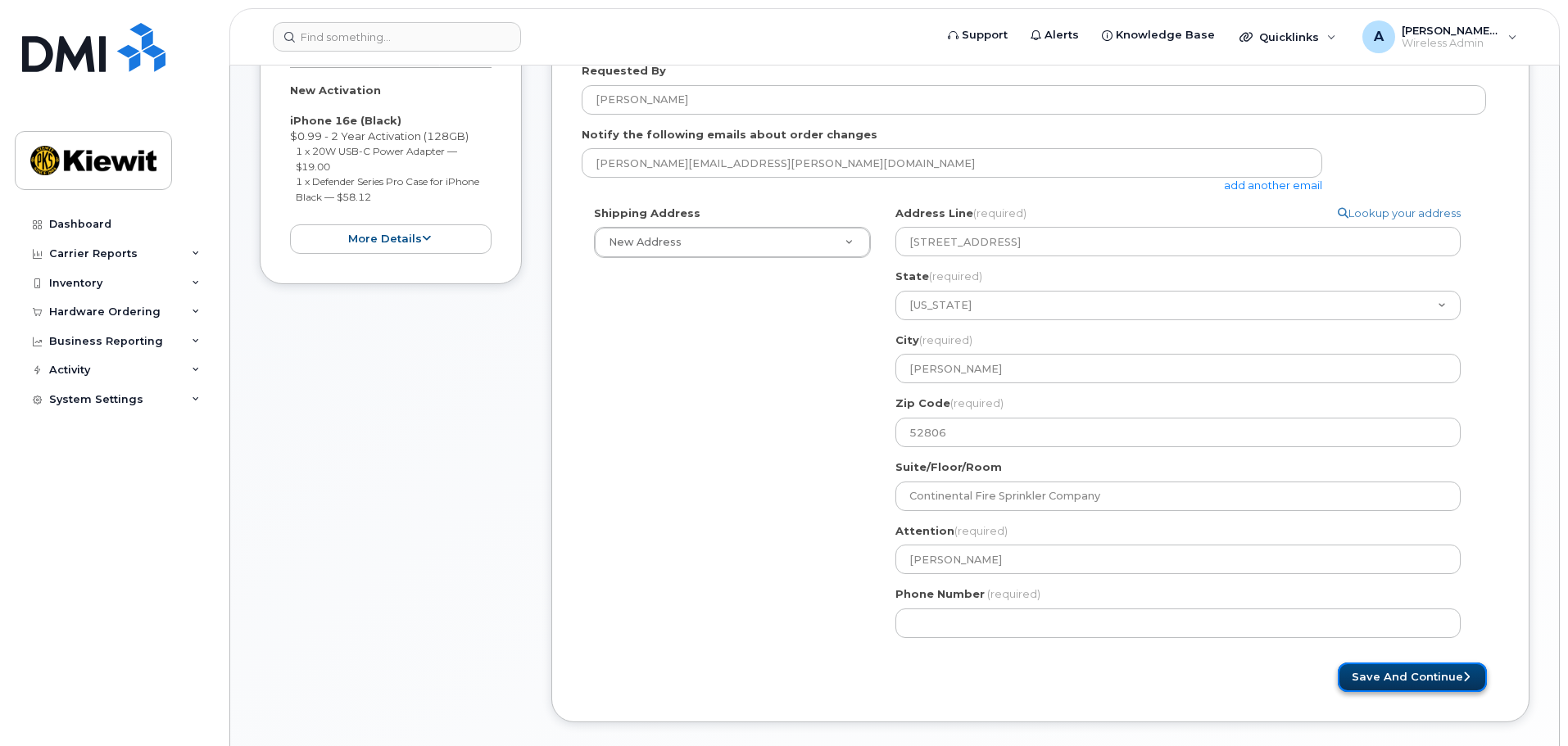
click at [1431, 674] on button "Save and Continue" at bounding box center [1412, 677] width 149 height 30
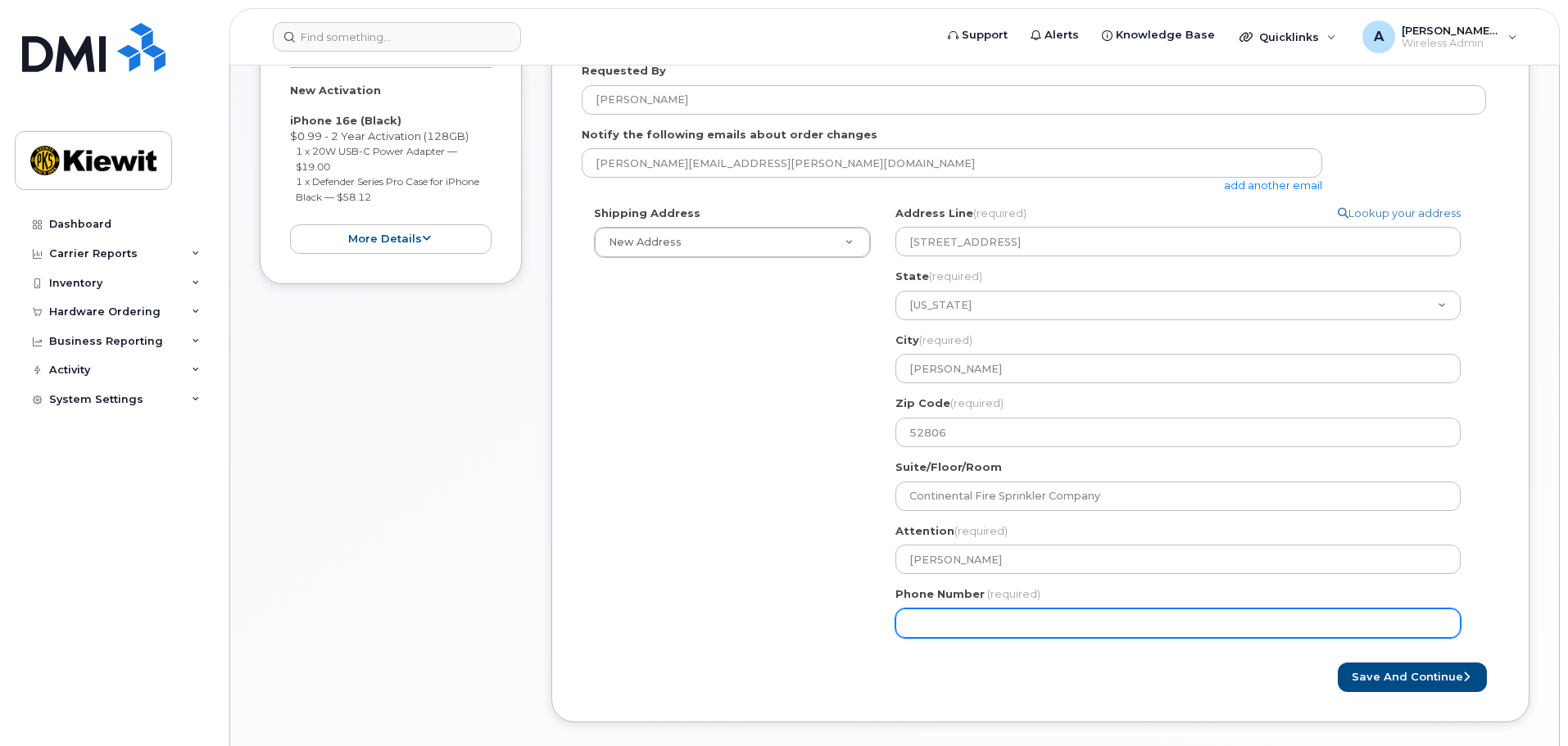
drag, startPoint x: 1005, startPoint y: 622, endPoint x: 513, endPoint y: 646, distance: 492.6
click at [513, 646] on div "Item #1 in process $78.11 New Activation iPhone 16e (Black) $0.99 - 2 Year Acti…" at bounding box center [894, 358] width 1269 height 778
type input "563388060"
select select
type input "5633880600"
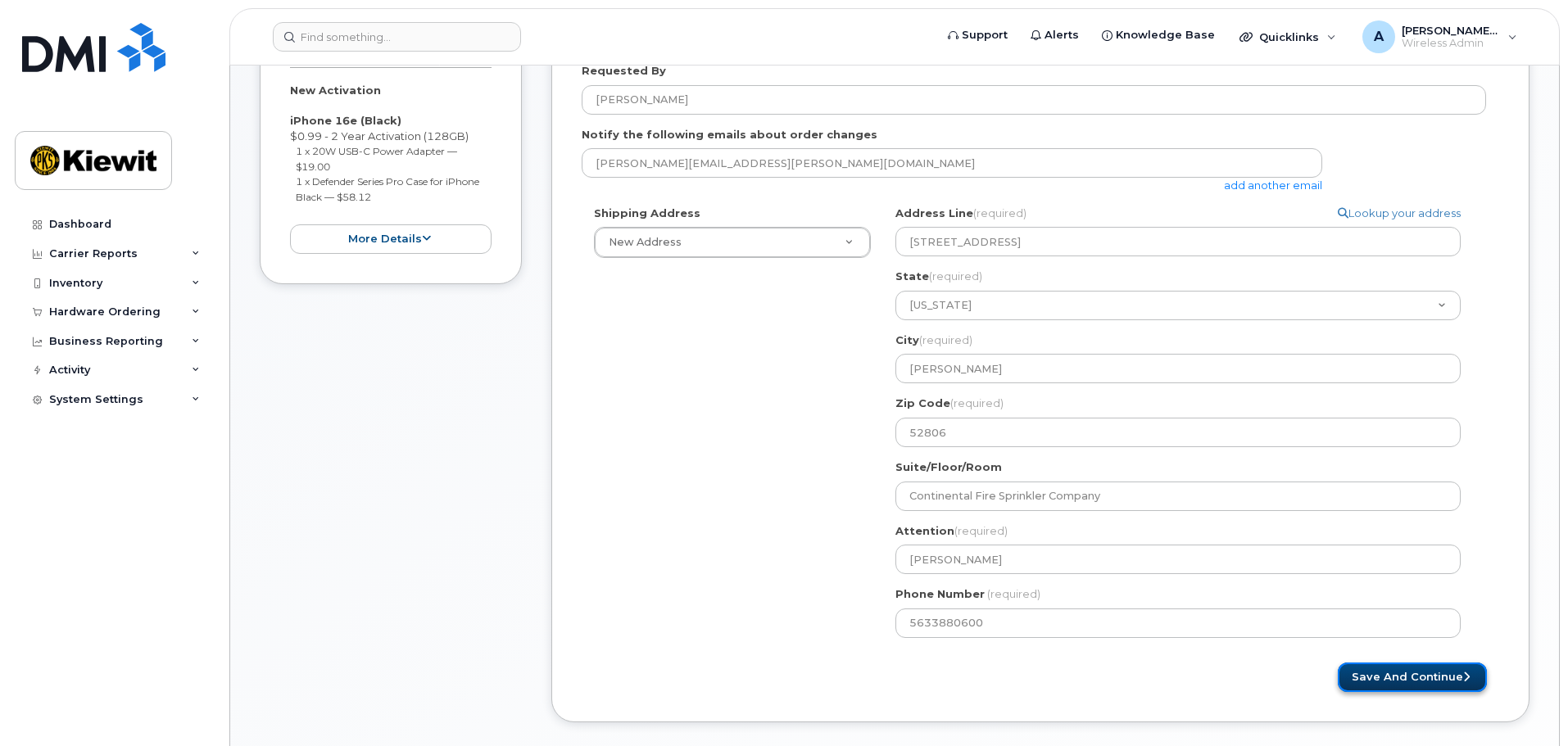
click at [1373, 681] on button "Save and Continue" at bounding box center [1412, 677] width 149 height 30
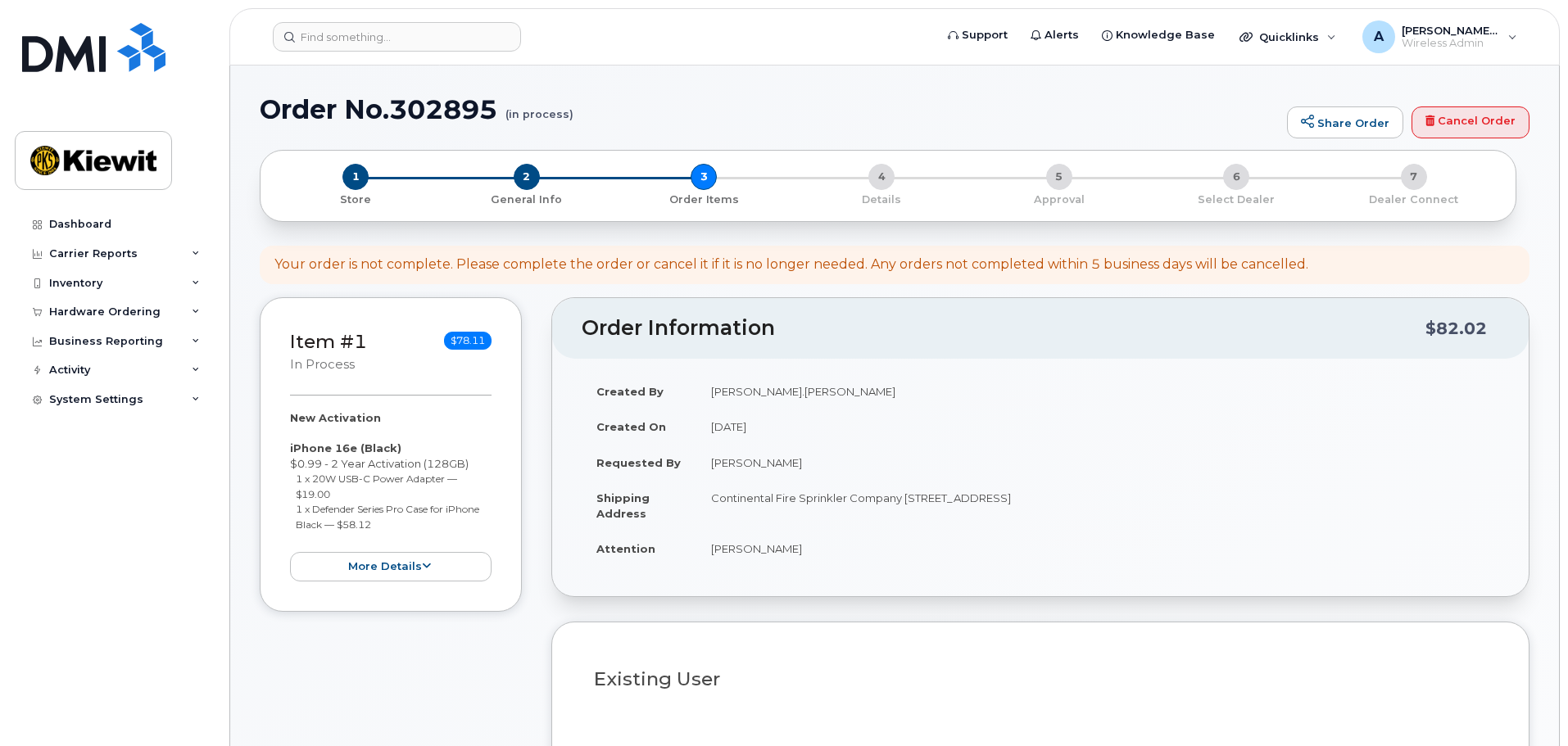
select select
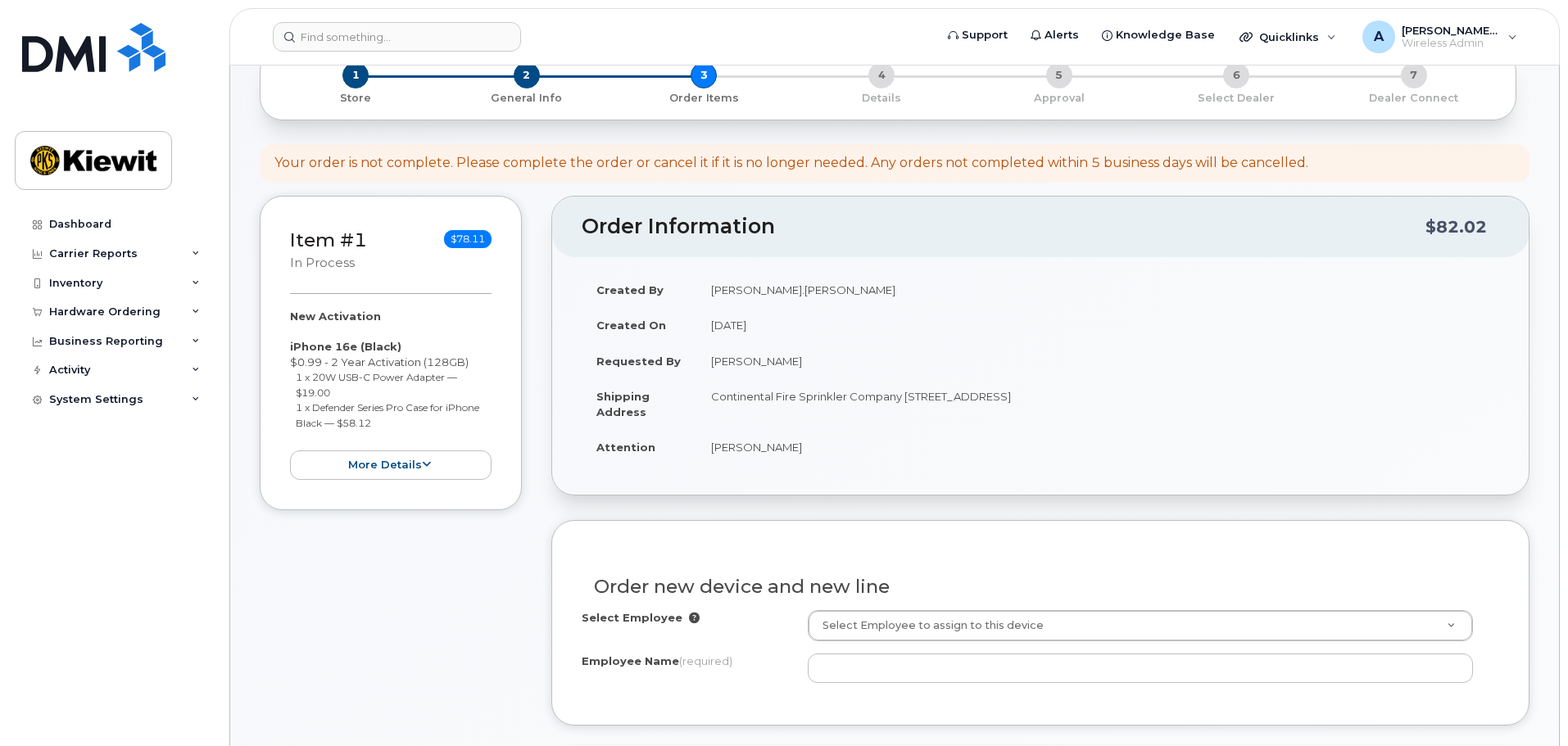
scroll to position [163, 0]
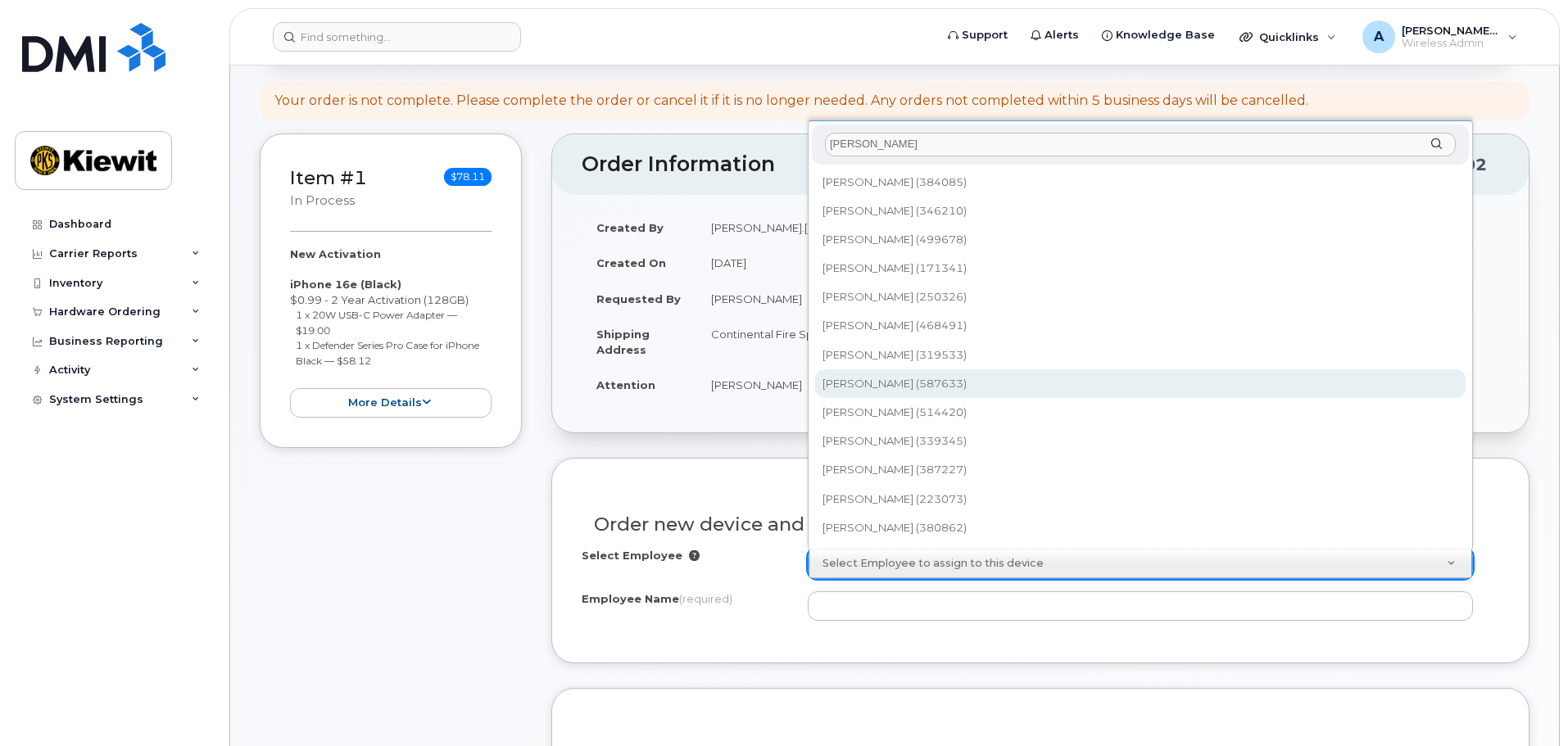
type input "[PERSON_NAME]"
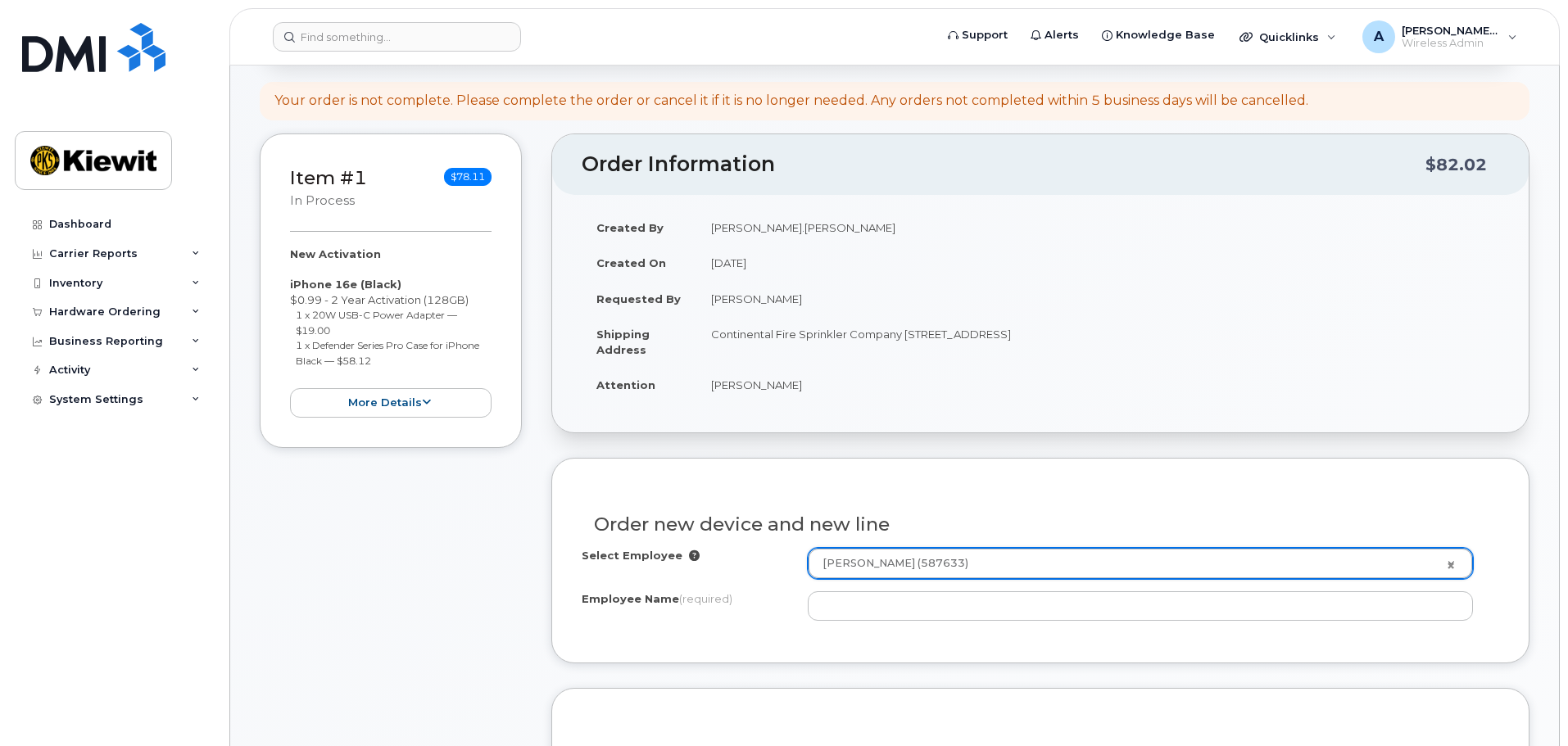
type input "3015923"
type input "[PERSON_NAME]"
type input "1216 W 76th St"
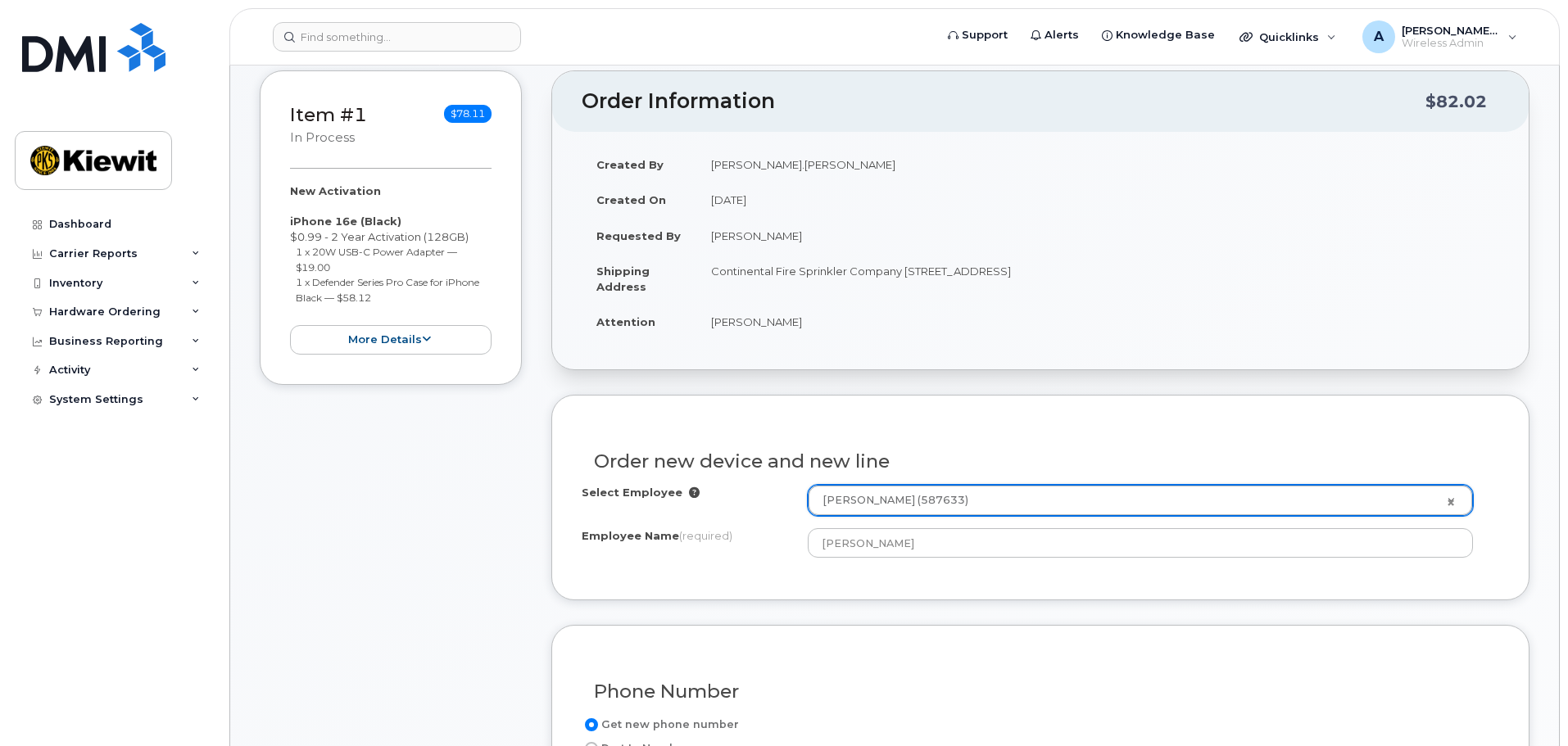
scroll to position [410, 0]
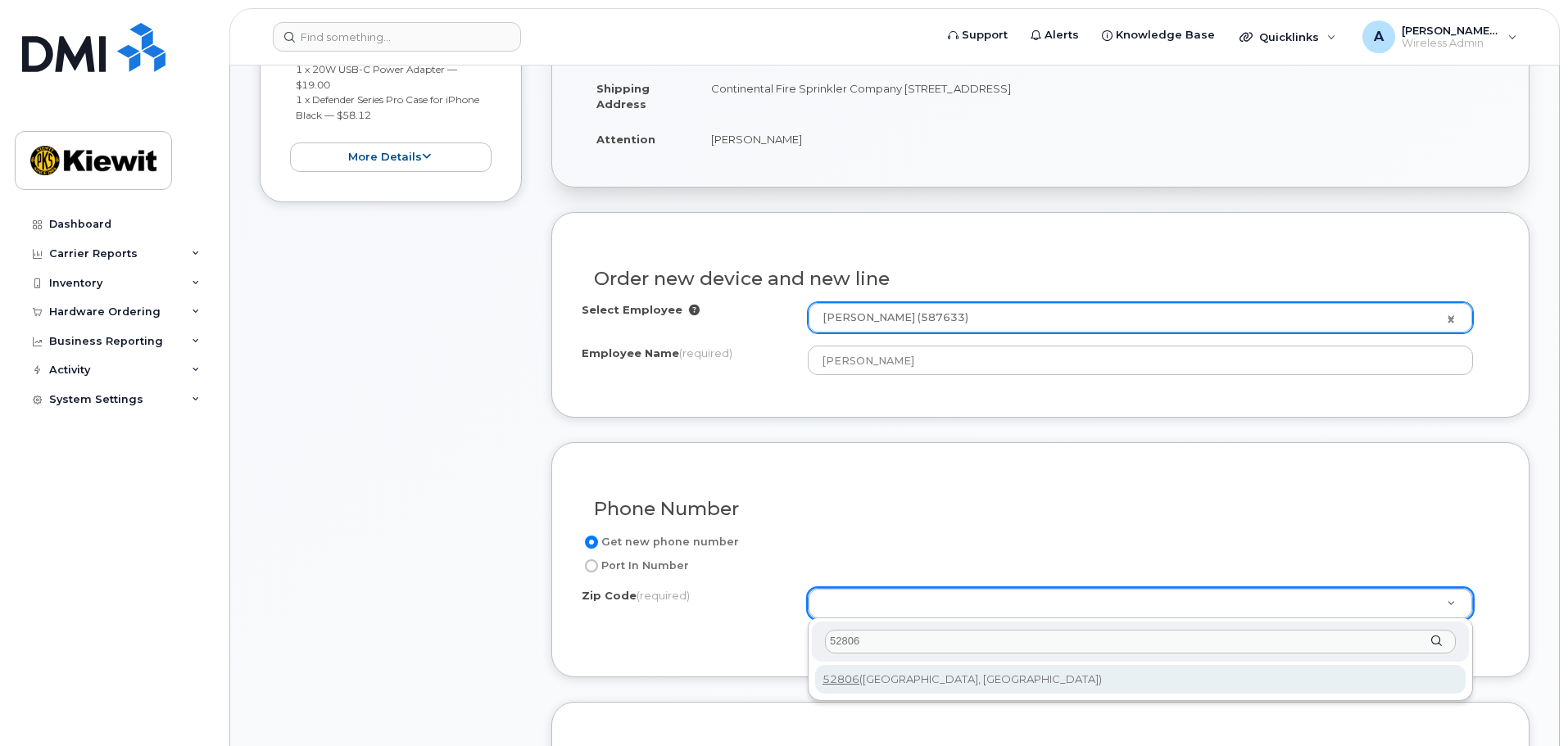
type input "52806"
type input "52806 (Davenport, IA)"
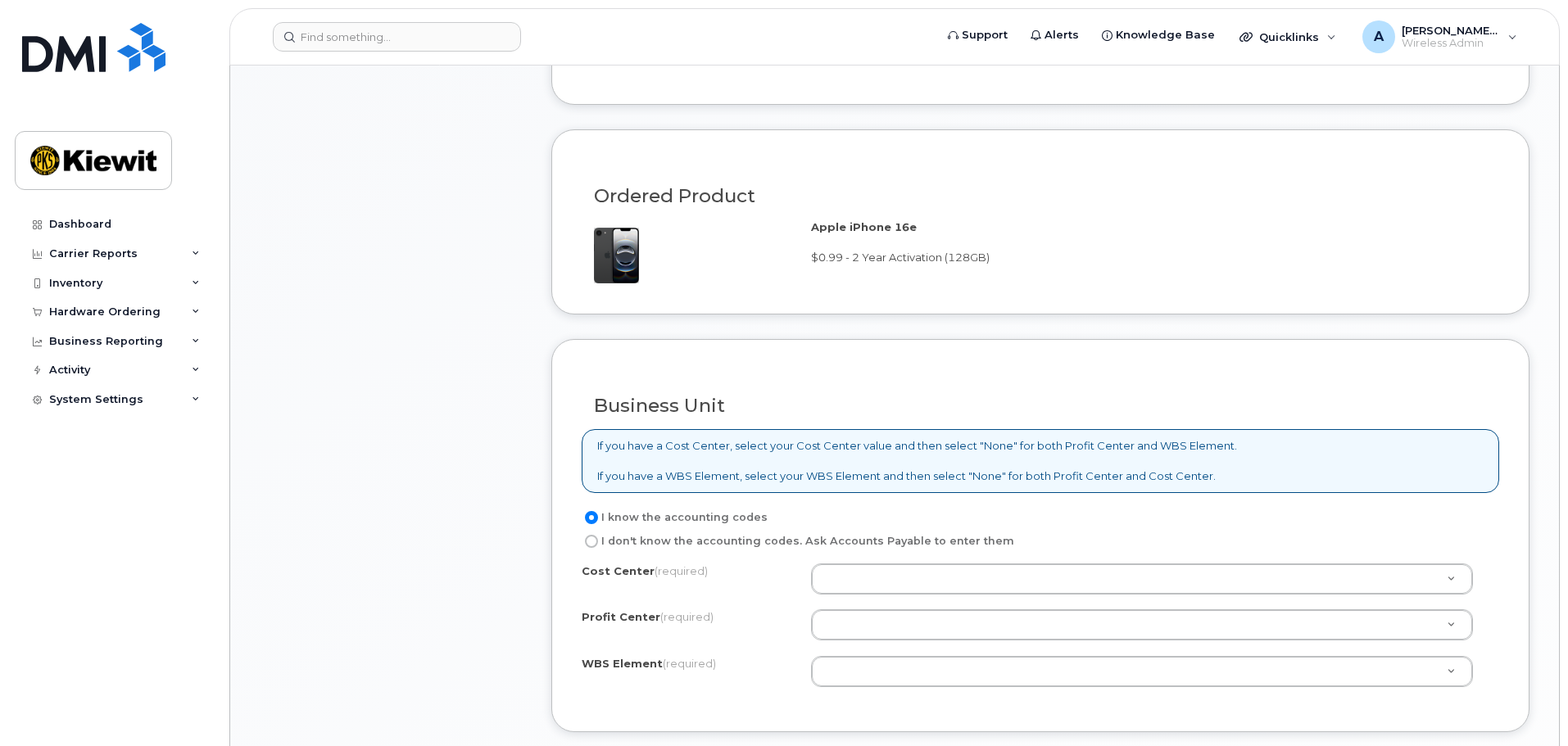
scroll to position [983, 0]
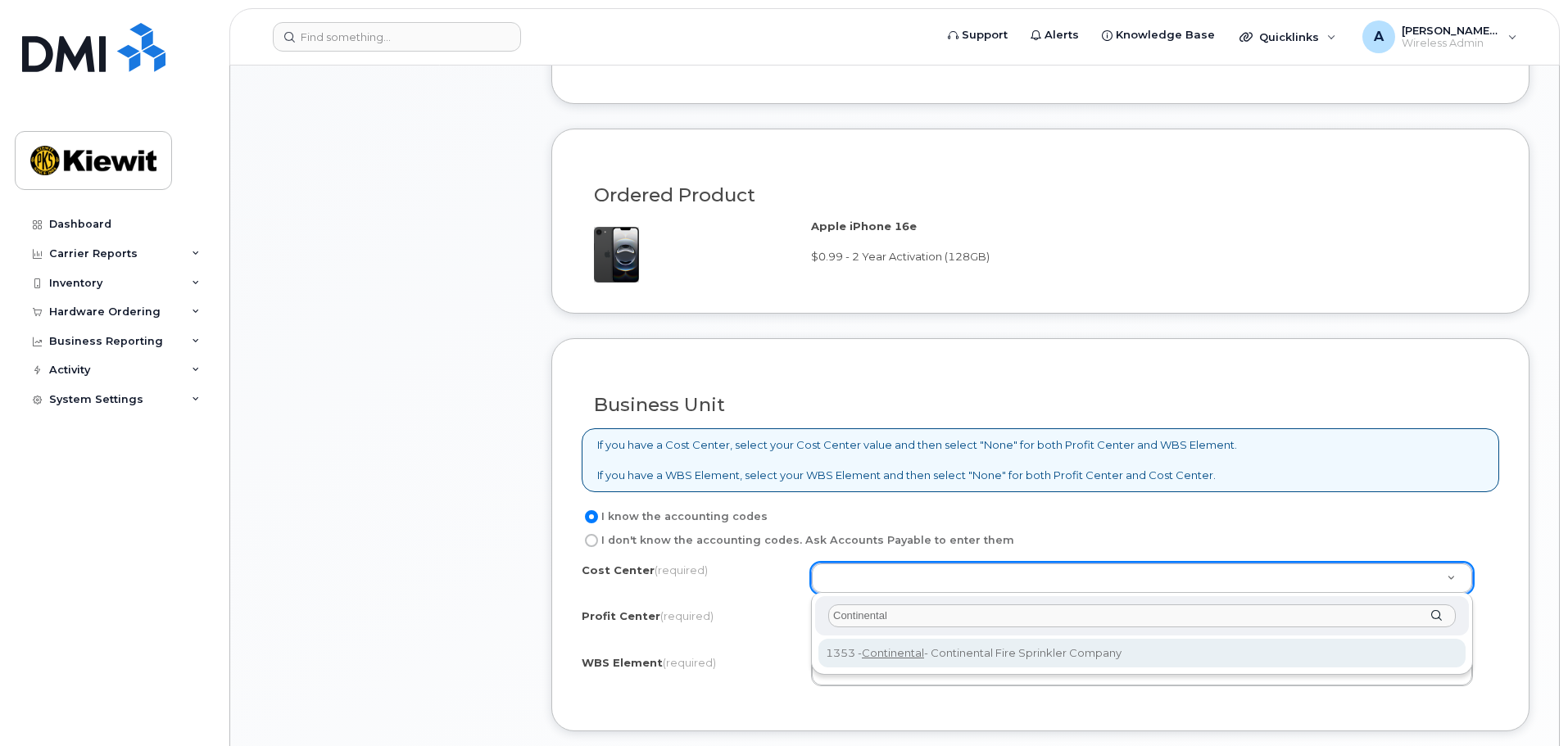
type input "Continental"
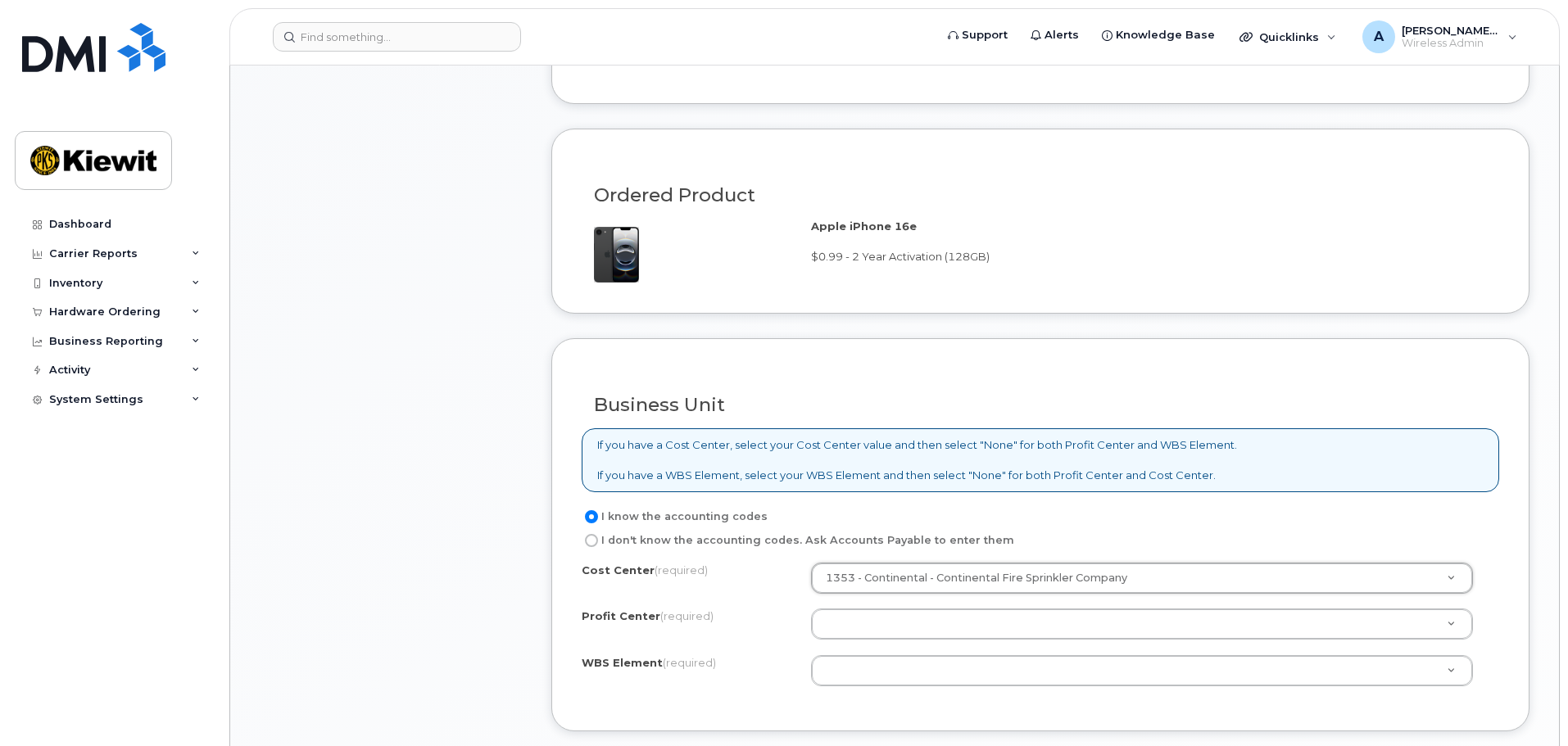
click at [500, 531] on div "Item #1 in process $78.11 New Activation iPhone 16e (Black) $0.99 - 2 Year Acti…" at bounding box center [390, 58] width 262 height 1487
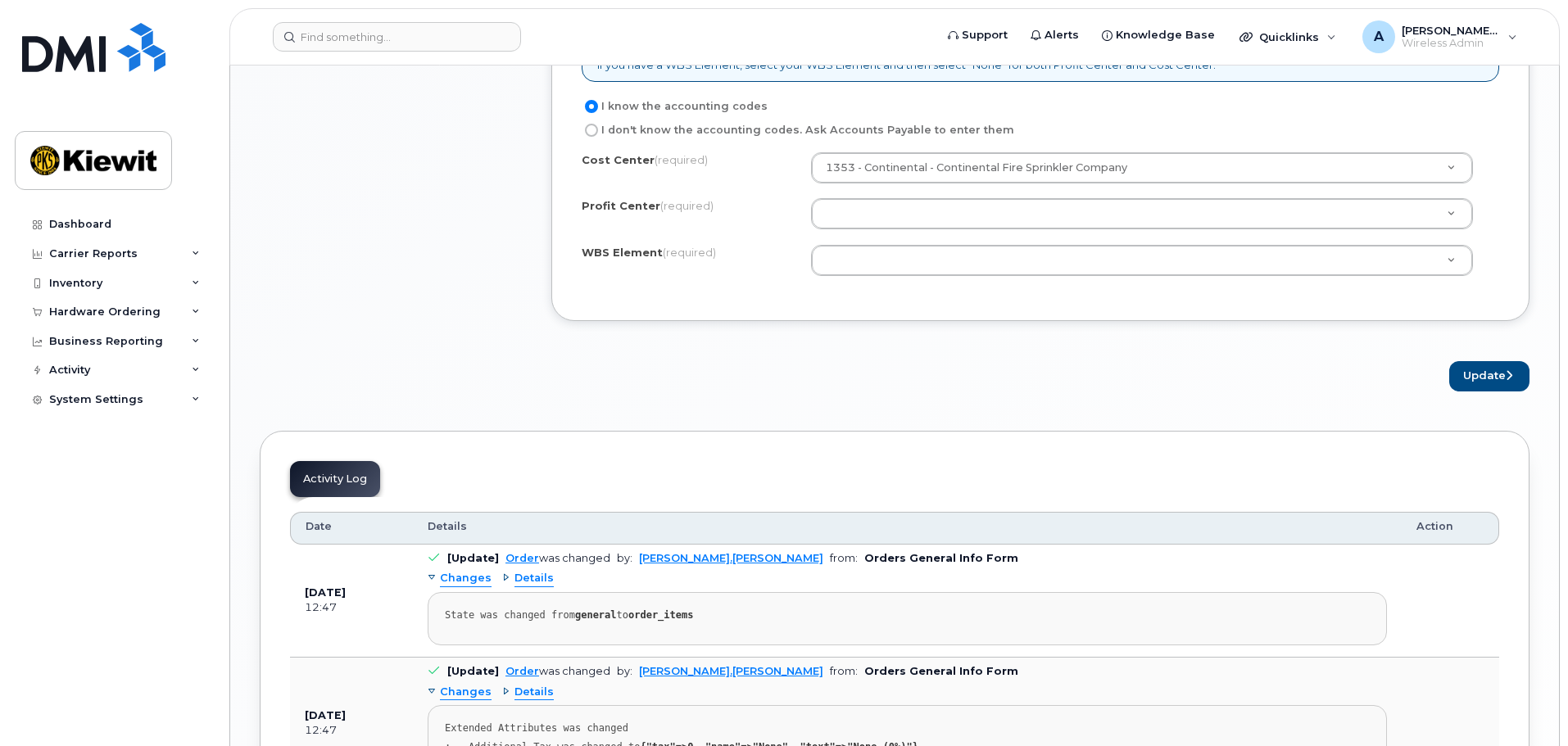
scroll to position [1391, 0]
click at [1484, 377] on button "Update" at bounding box center [1488, 377] width 80 height 30
drag, startPoint x: 920, startPoint y: 365, endPoint x: 934, endPoint y: 309, distance: 57.7
click at [918, 365] on div "Update" at bounding box center [1040, 377] width 978 height 30
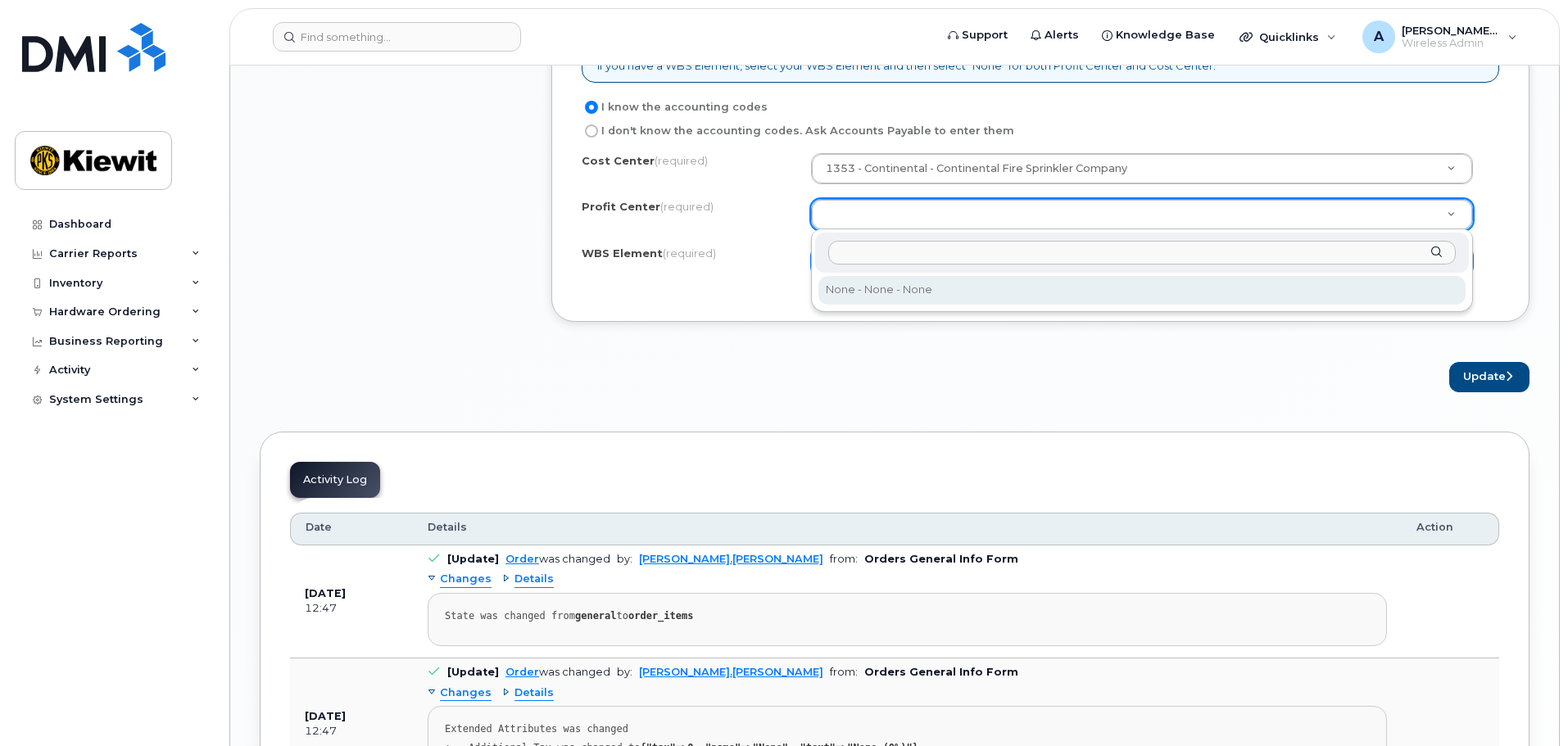
drag, startPoint x: 906, startPoint y: 287, endPoint x: 894, endPoint y: 275, distance: 17.0
select select "None"
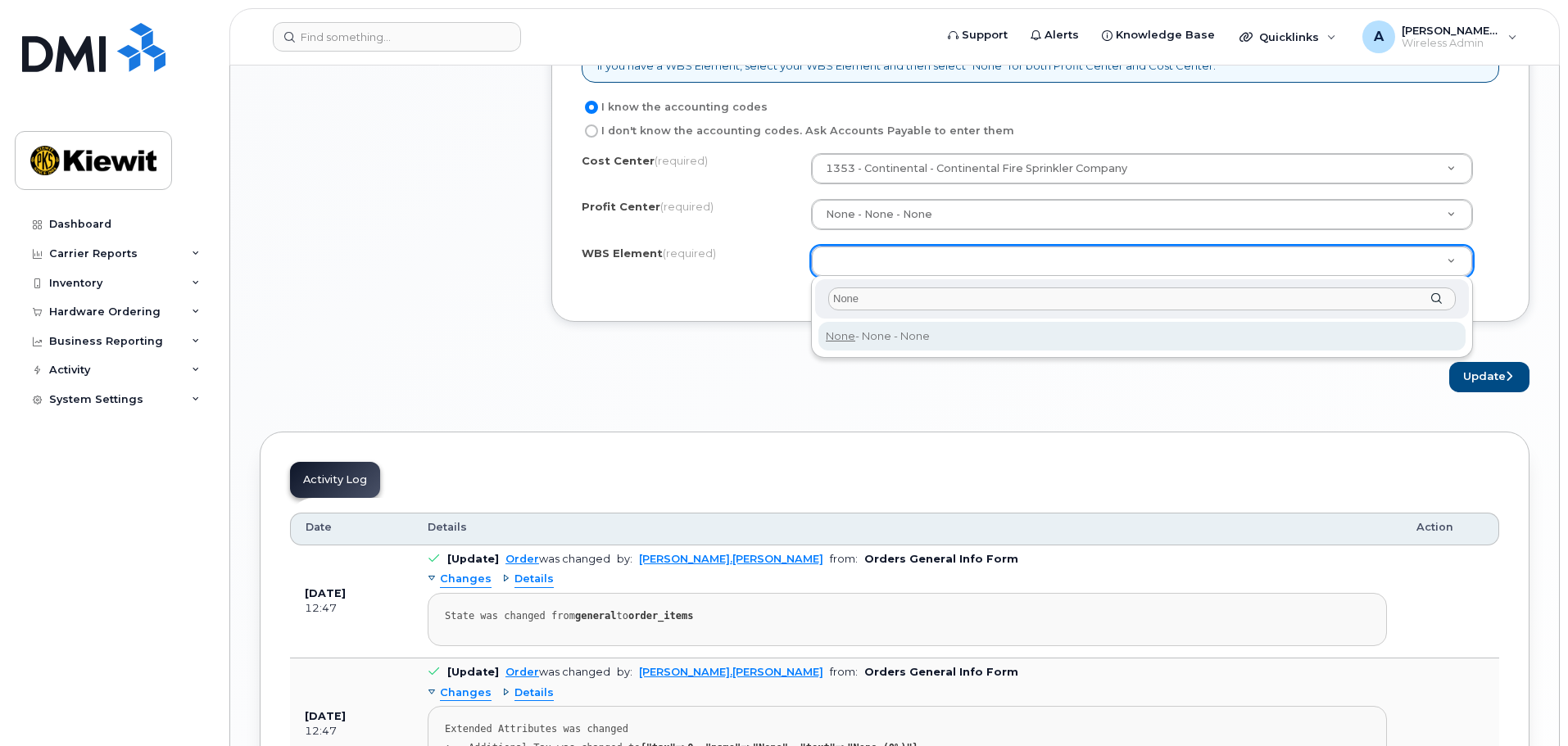
type input "None"
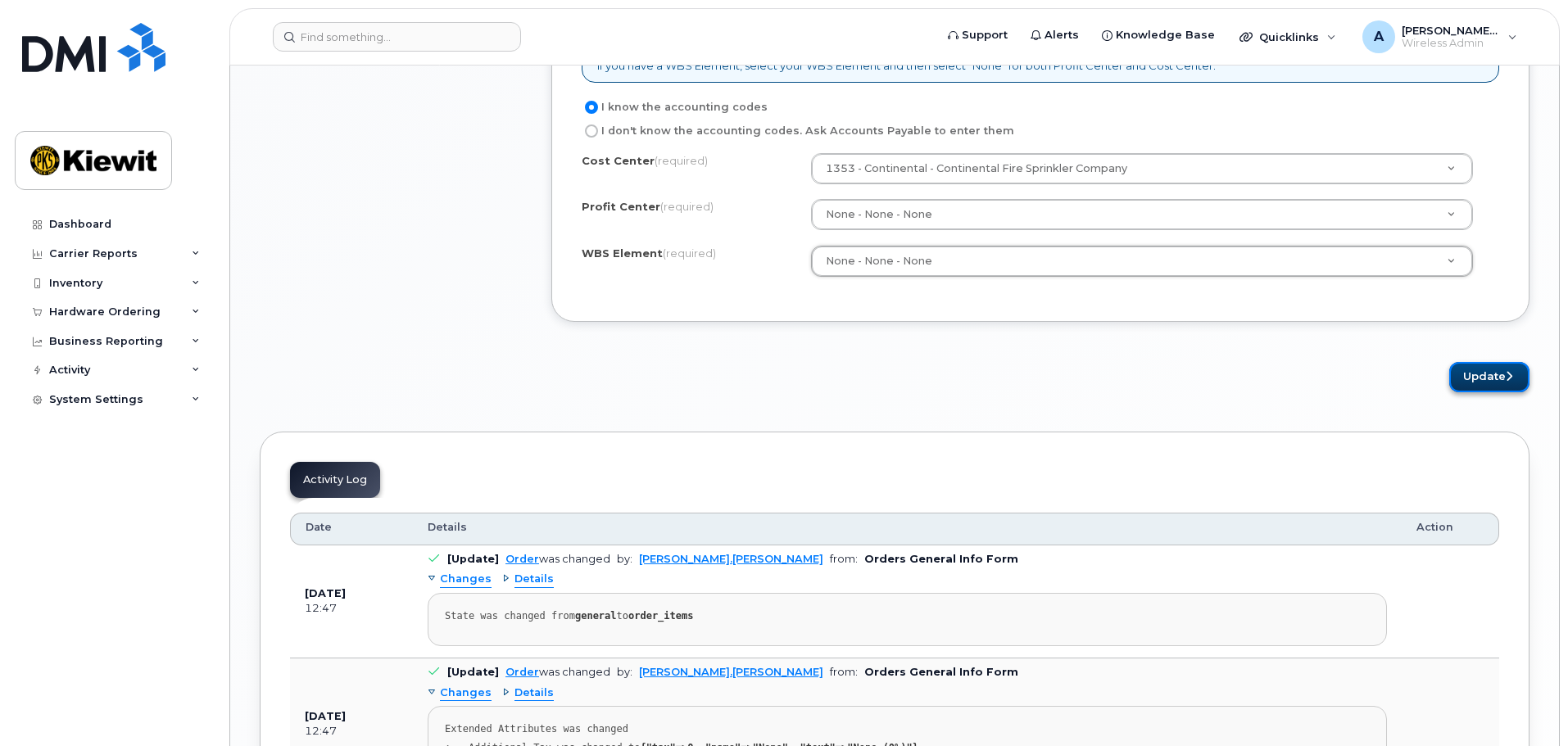
click at [1477, 377] on button "Update" at bounding box center [1488, 377] width 80 height 30
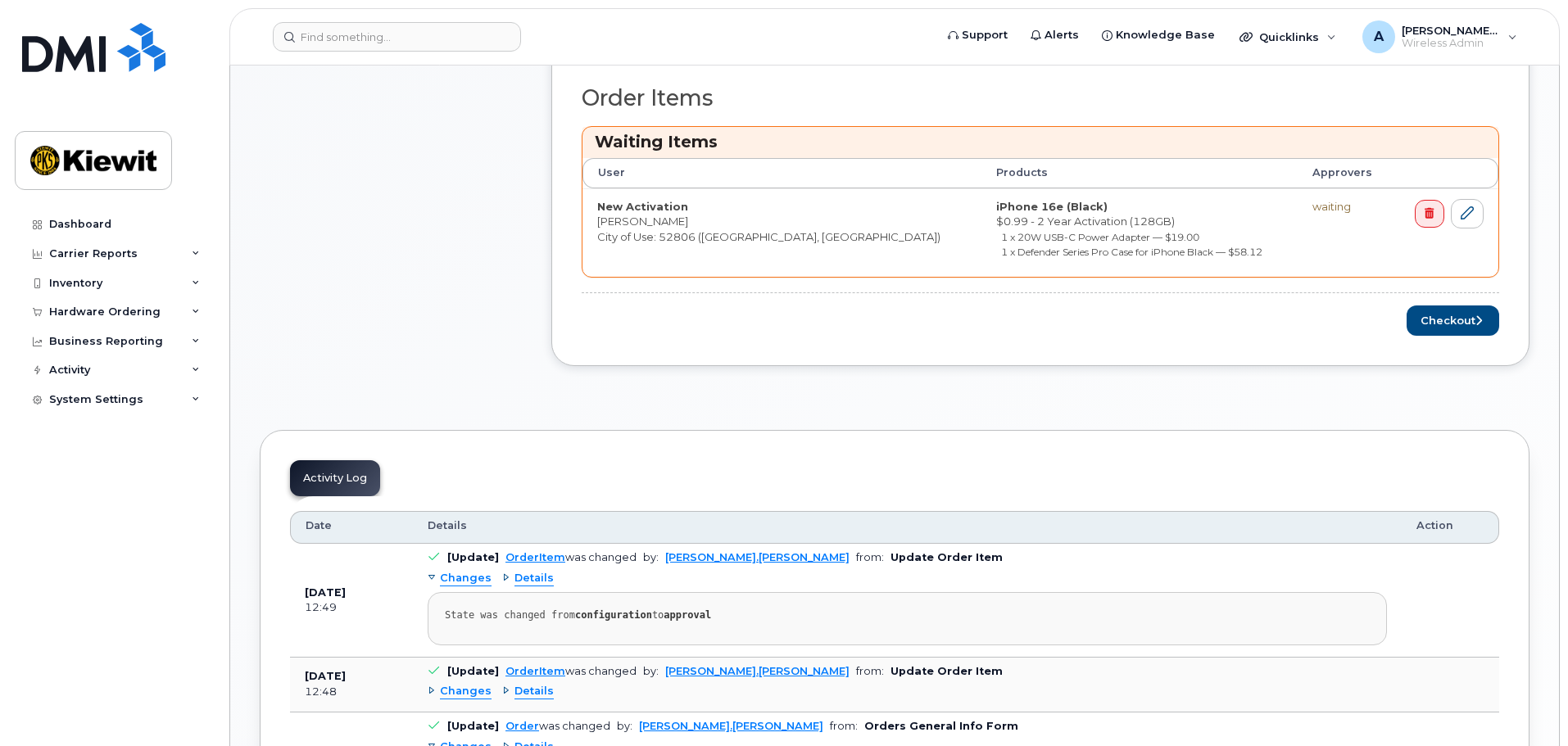
scroll to position [655, 0]
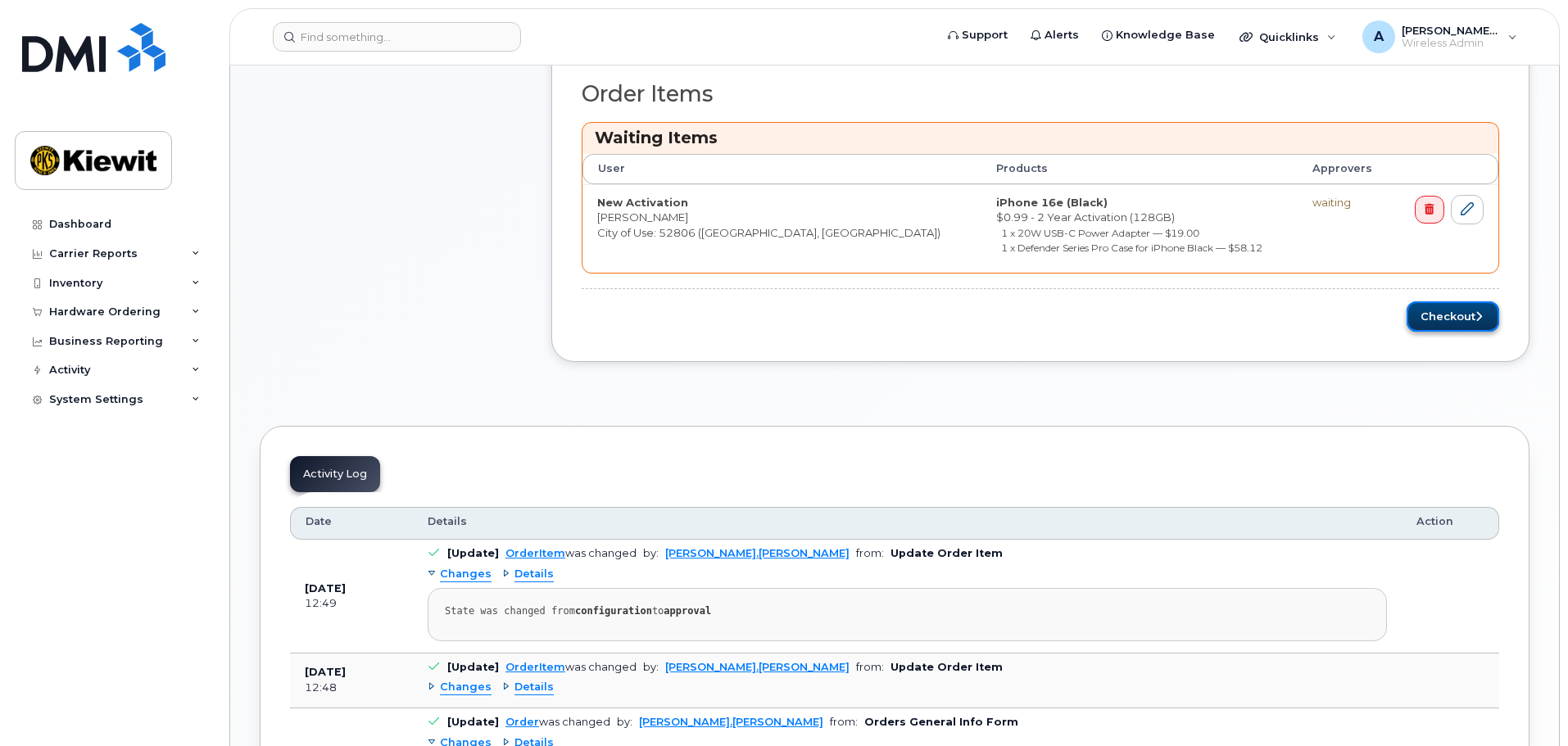
click at [1458, 320] on button "Checkout" at bounding box center [1452, 316] width 93 height 30
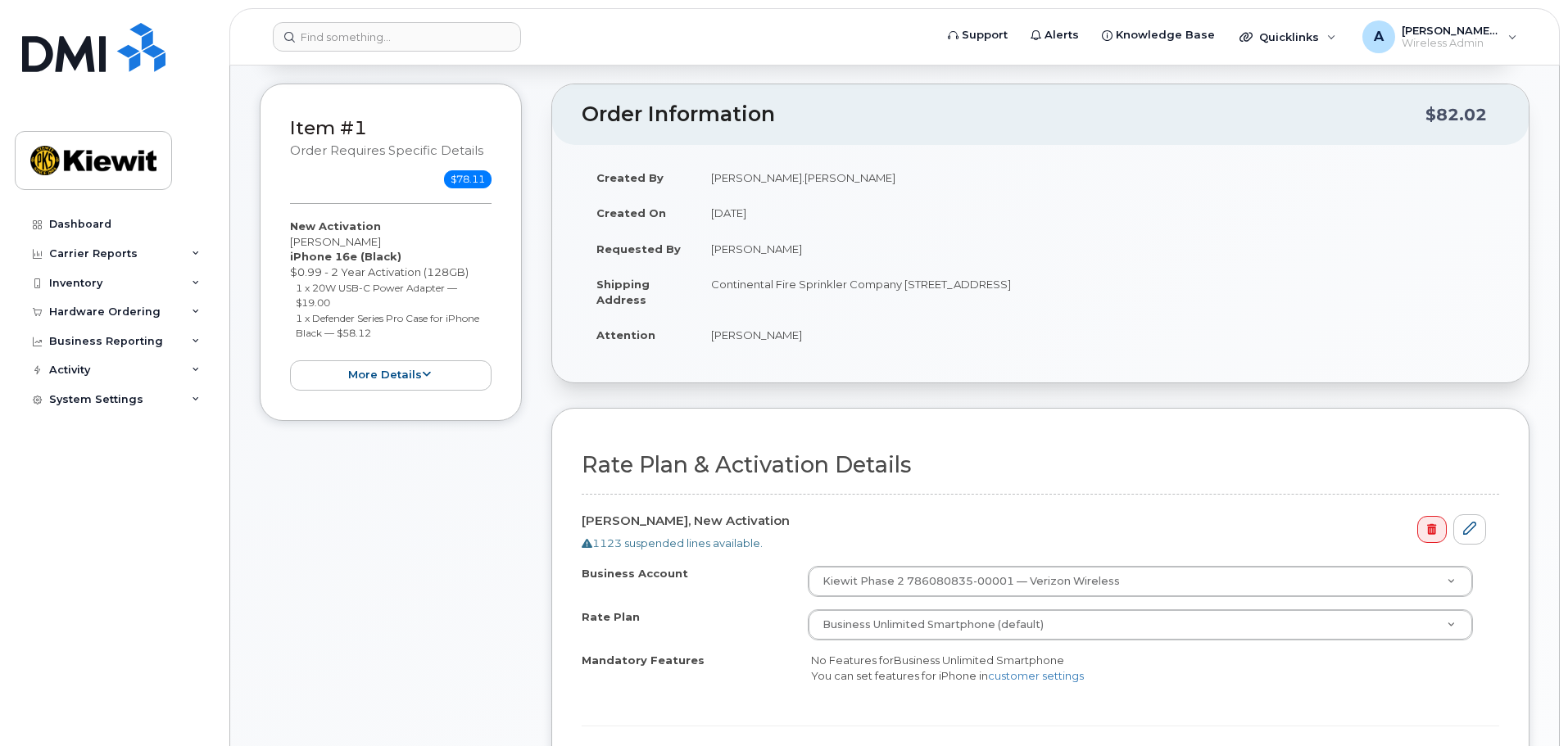
scroll to position [163, 0]
click at [589, 541] on icon at bounding box center [587, 541] width 11 height 11
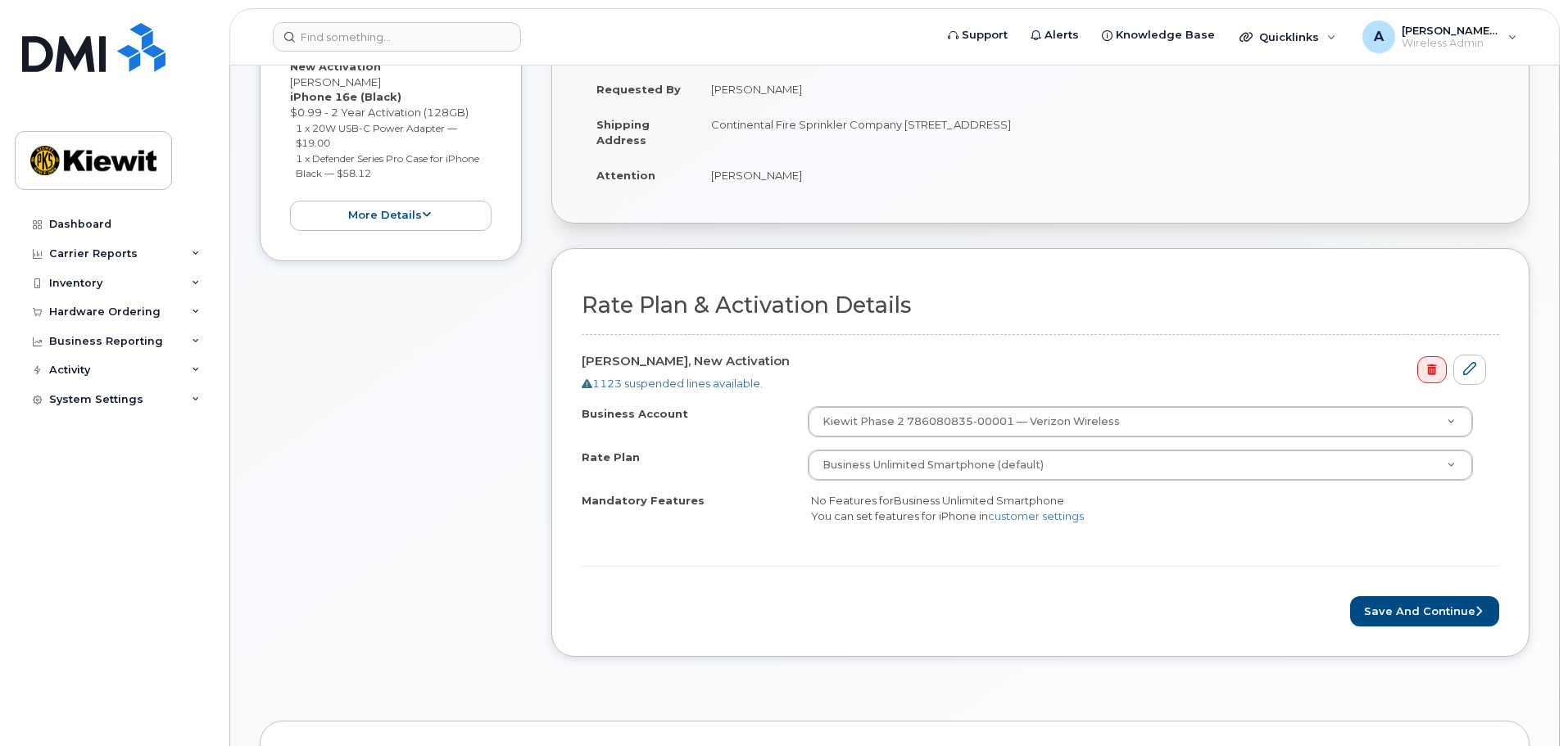
scroll to position [328, 0]
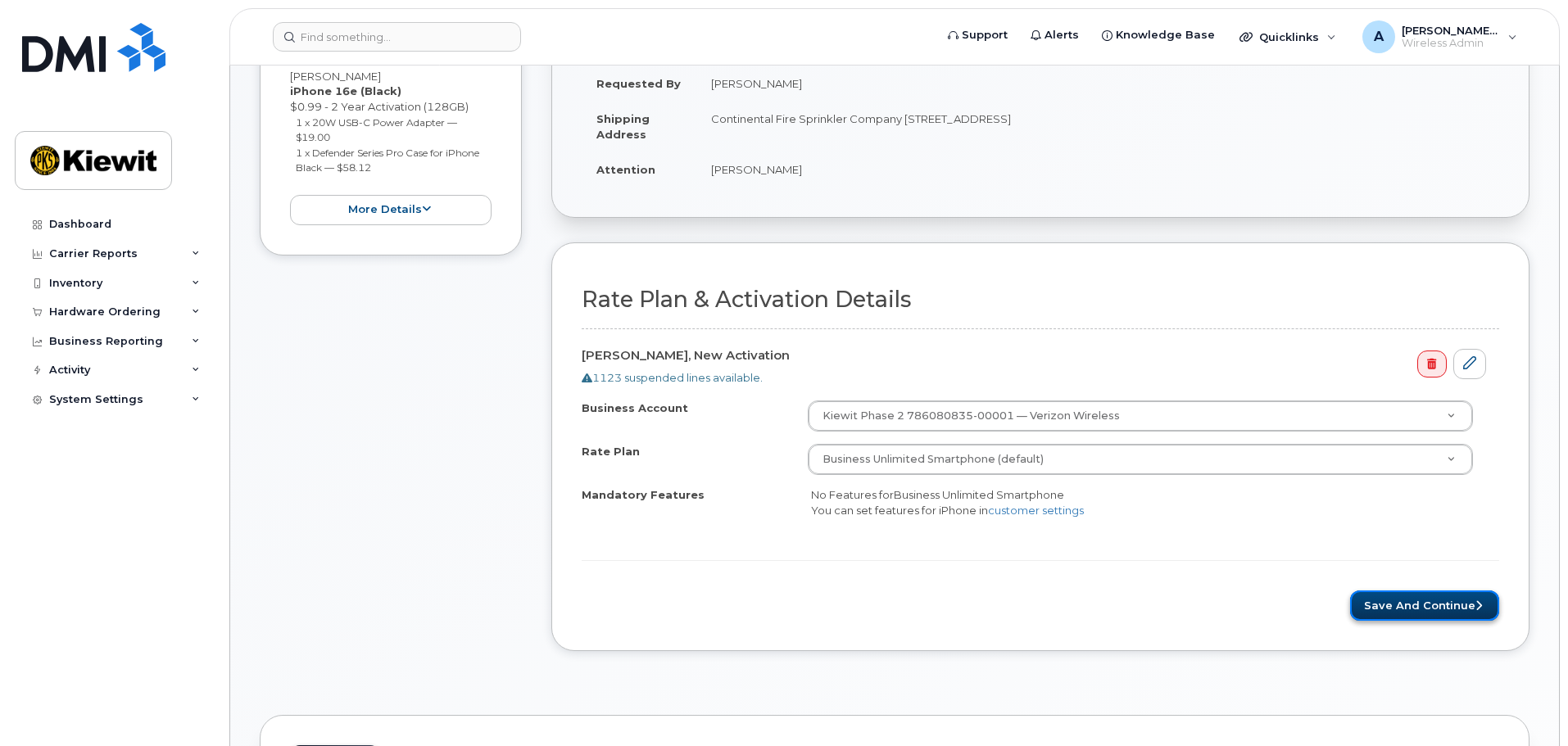
click at [1420, 596] on button "Save and Continue" at bounding box center [1424, 606] width 149 height 30
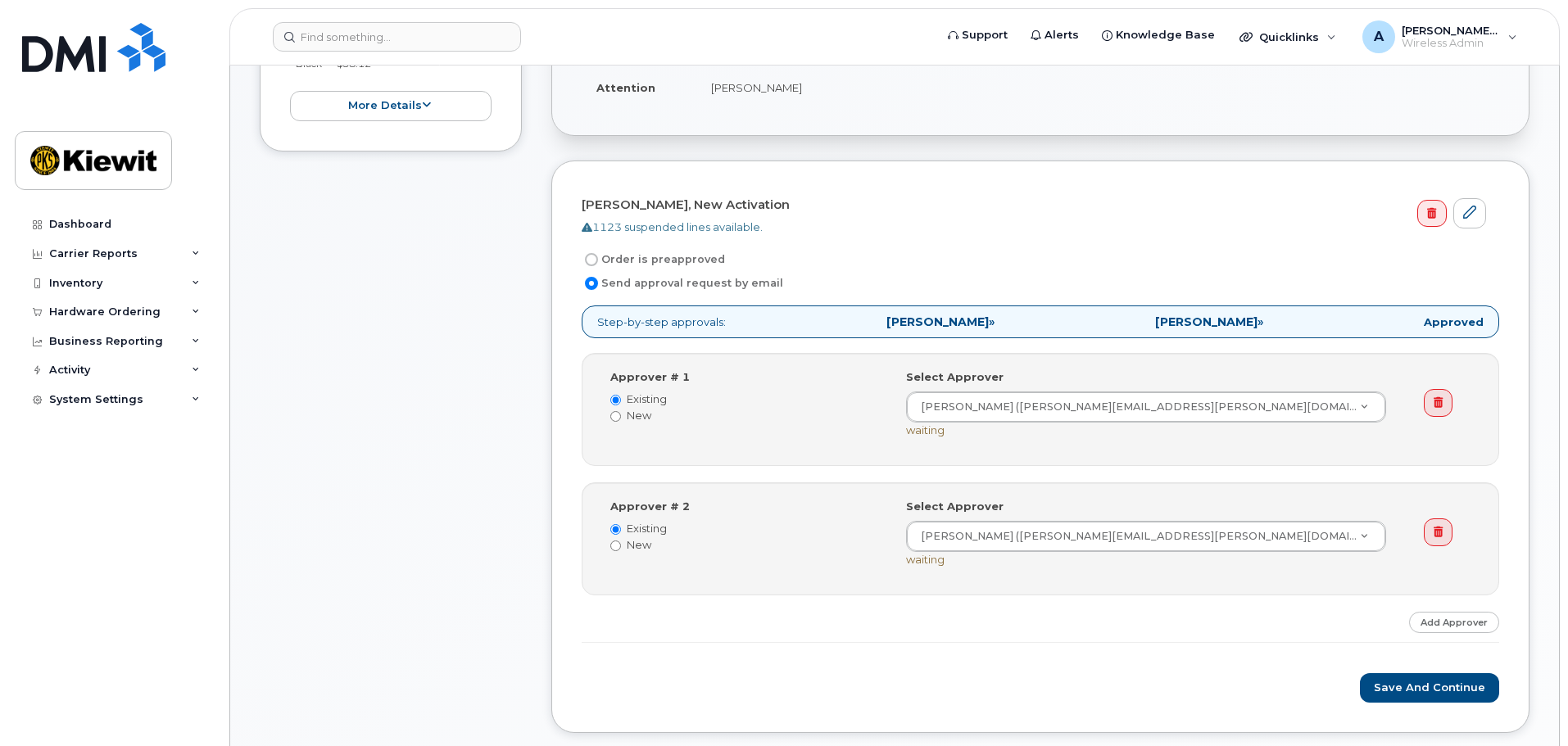
scroll to position [491, 0]
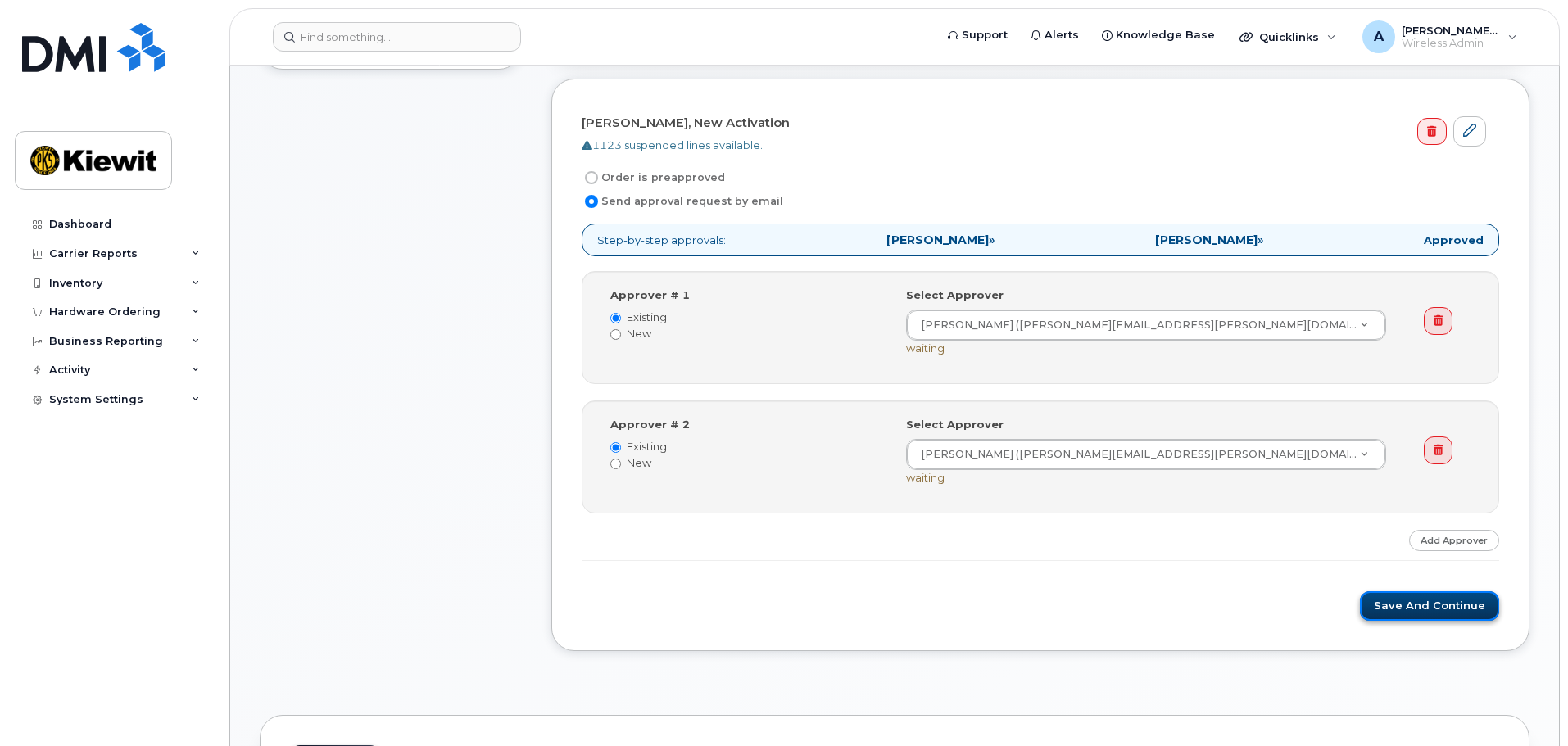
click at [1422, 607] on button "Save and Continue" at bounding box center [1429, 606] width 140 height 30
